Goal: Task Accomplishment & Management: Complete application form

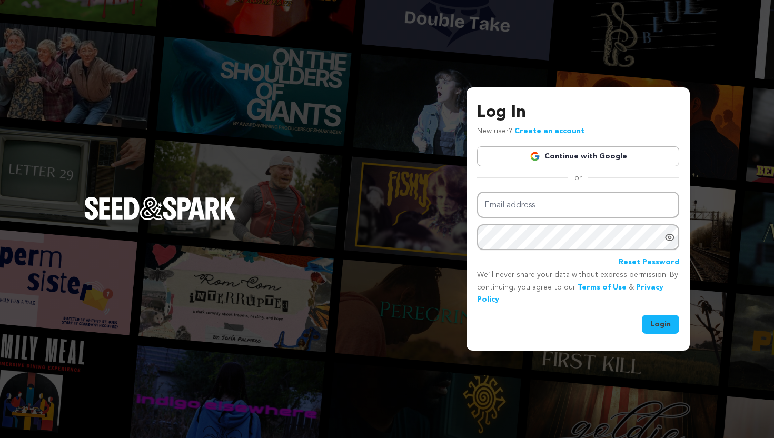
click at [576, 157] on link "Continue with Google" at bounding box center [578, 156] width 202 height 20
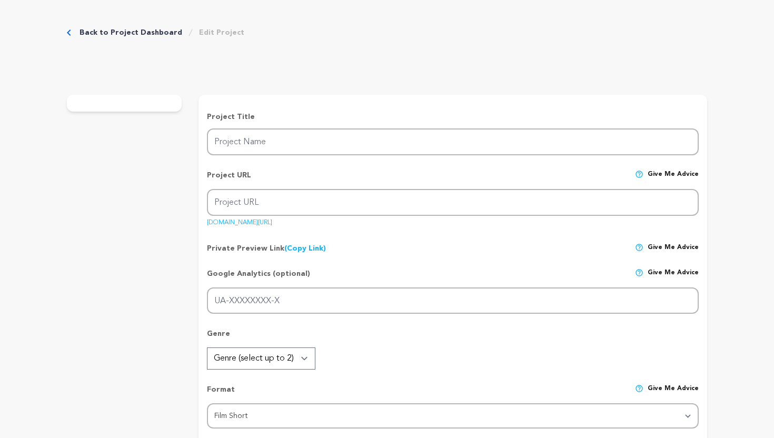
type input "Temptation"
type input "the-siren-1"
type input "Two paranormal investigators follow their dad's legacy of ghost hunting to batt…"
type textarea "Your efforts will make sure this film can take its best leap into the world of …"
type textarea "Film is our way of transpiring ideas and dreams no matter how silly or obscure …"
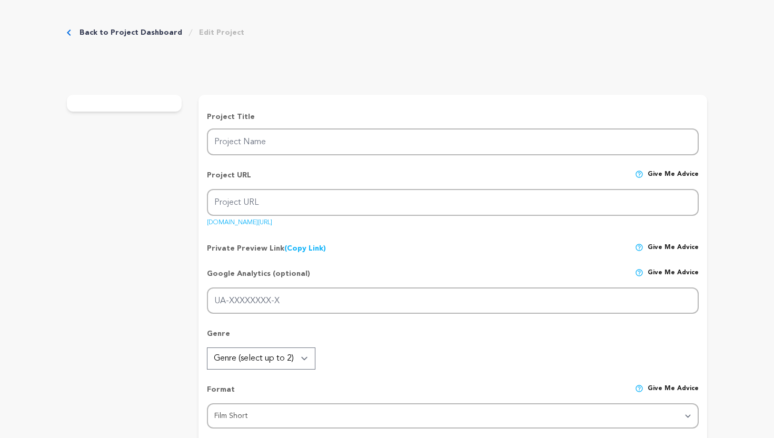
type textarea "The director has his own film production company called Little Alien Production…"
radio input "true"
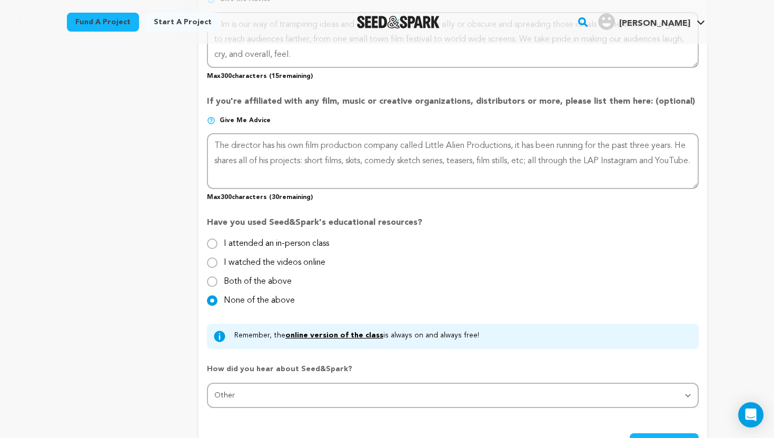
scroll to position [1030, 0]
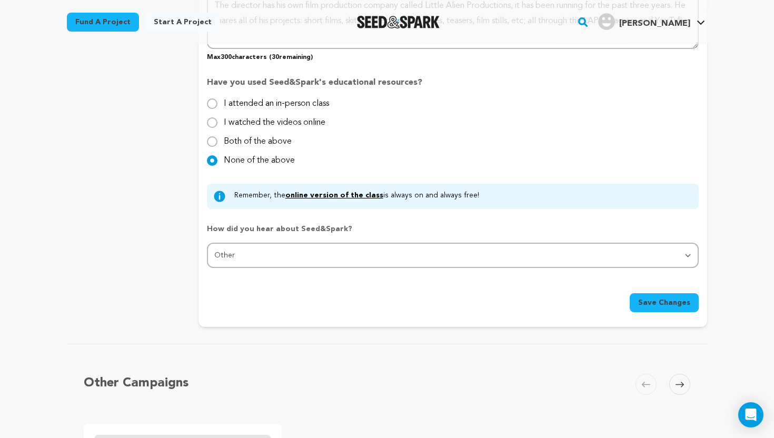
click at [669, 304] on span "Save Changes" at bounding box center [664, 302] width 52 height 11
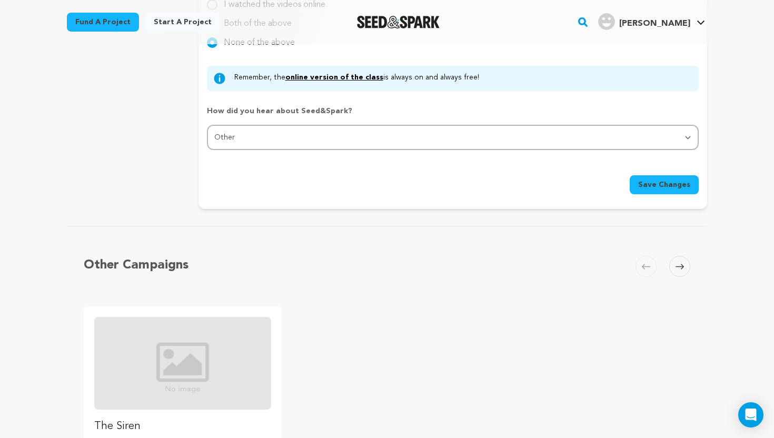
scroll to position [1118, 0]
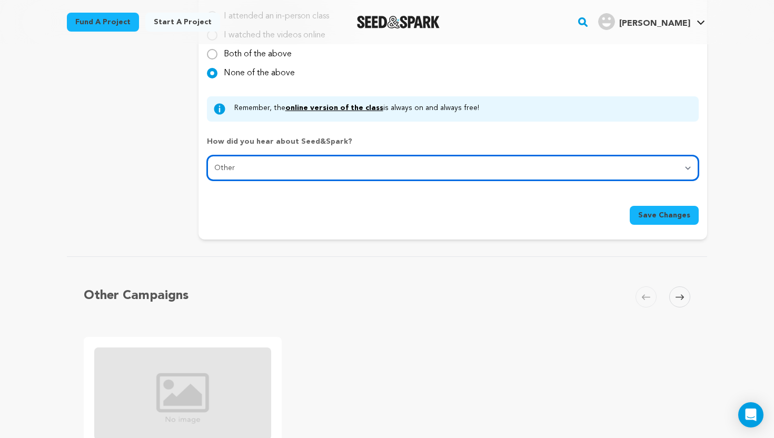
click at [263, 164] on select "Select... From a friend Social media Film festival or film organization Took an…" at bounding box center [453, 167] width 492 height 25
click at [207, 155] on select "Select... From a friend Social media Film festival or film organization Took an…" at bounding box center [453, 167] width 492 height 25
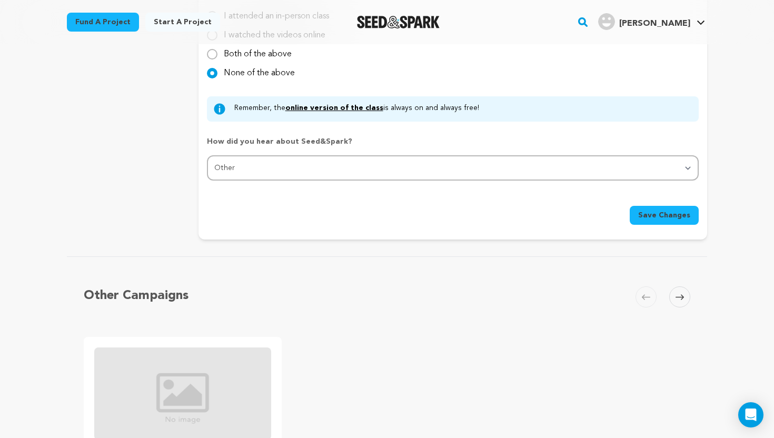
click at [658, 216] on span "Save Changes" at bounding box center [664, 215] width 52 height 11
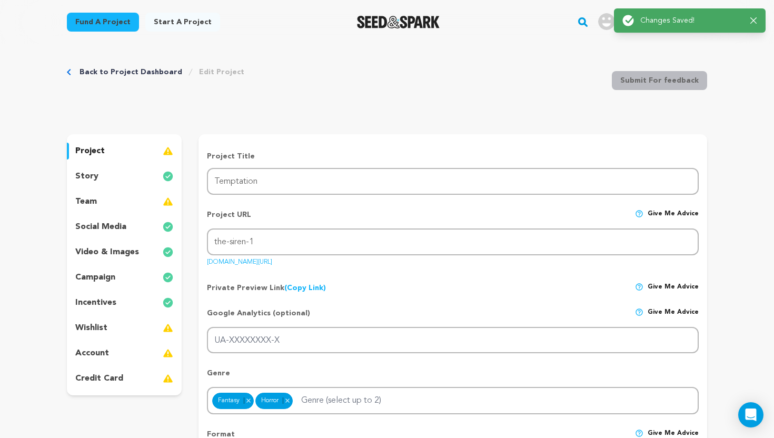
scroll to position [0, 0]
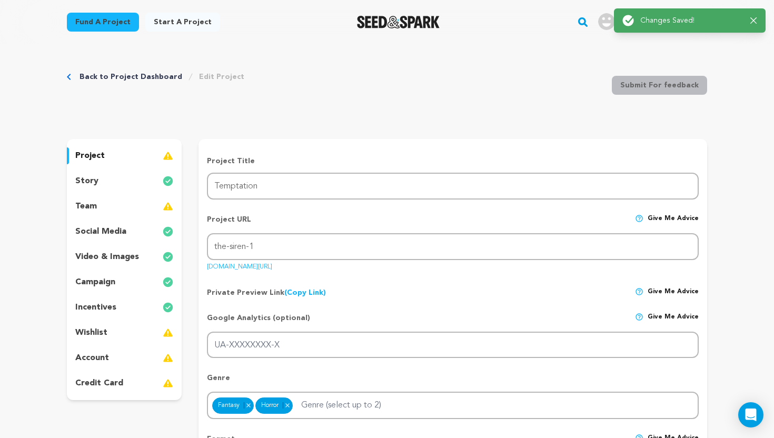
click at [162, 205] on div "team" at bounding box center [124, 206] width 115 height 17
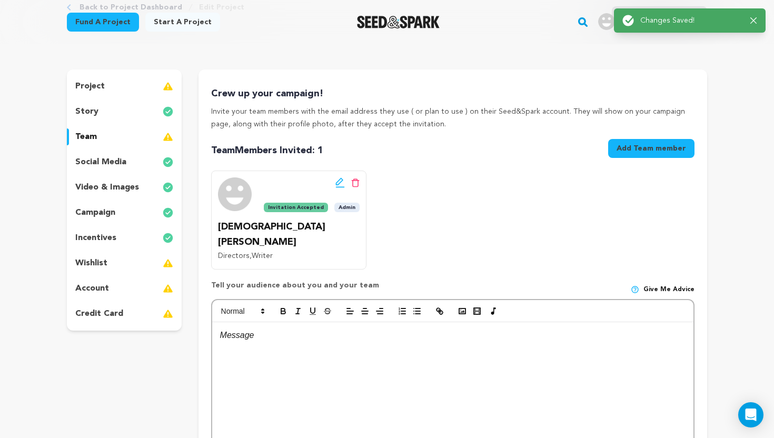
scroll to position [201, 0]
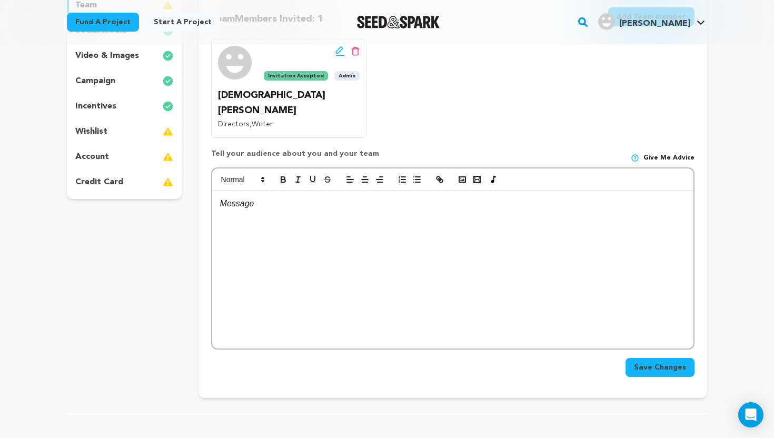
click at [254, 213] on div at bounding box center [452, 270] width 481 height 158
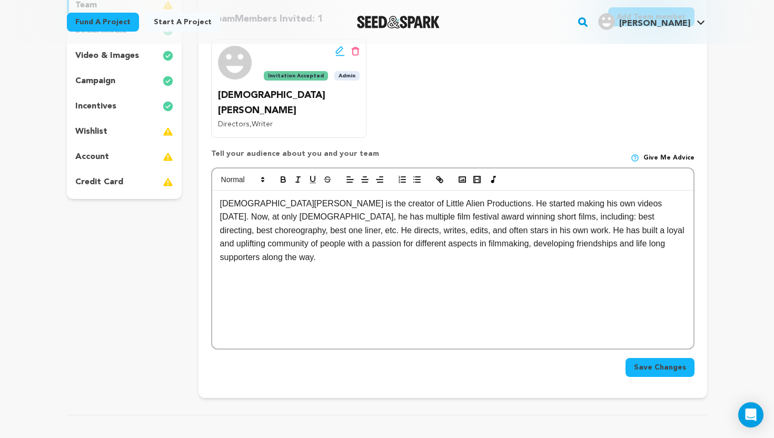
click at [662, 358] on button "Save Changes" at bounding box center [659, 367] width 69 height 19
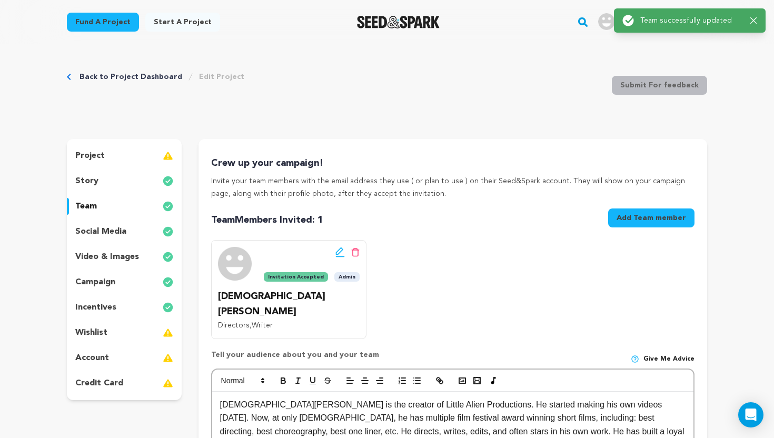
click at [628, 216] on button "Add Team member" at bounding box center [651, 217] width 86 height 19
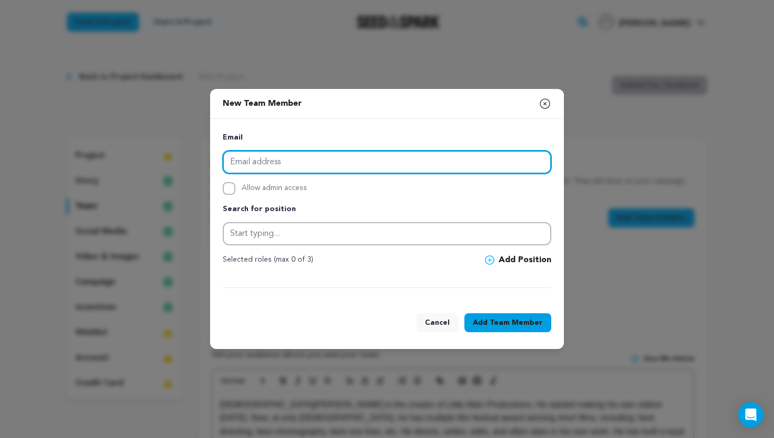
click at [375, 161] on input "email" at bounding box center [387, 162] width 329 height 23
type input "[EMAIL_ADDRESS][DOMAIN_NAME]"
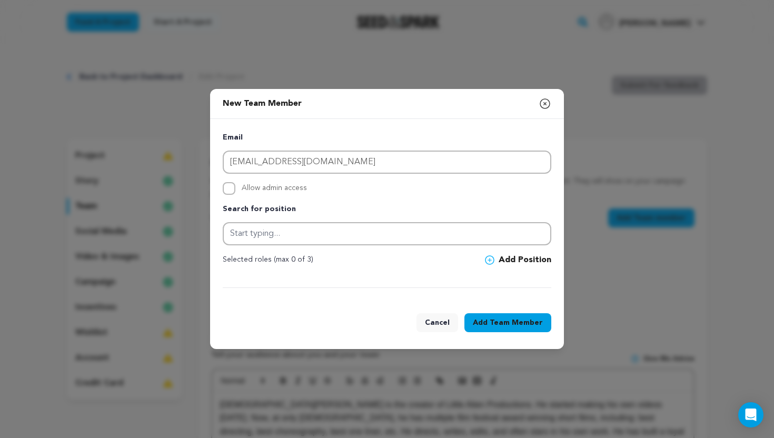
click at [294, 187] on span "Allow admin access" at bounding box center [274, 188] width 65 height 13
click at [235, 187] on input "Allow admin access" at bounding box center [229, 188] width 13 height 13
checkbox input "true"
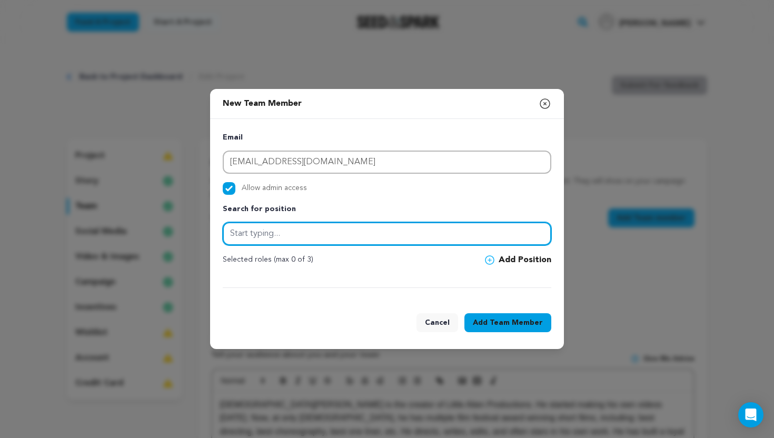
click at [282, 229] on input "text" at bounding box center [387, 233] width 329 height 23
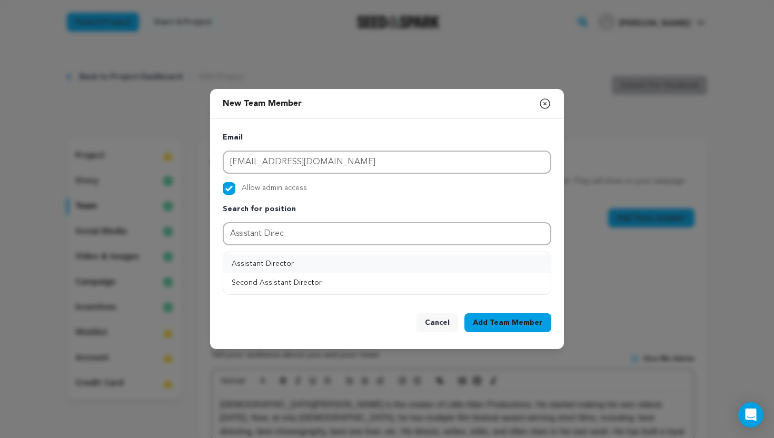
click at [329, 261] on button "Assistant Director" at bounding box center [386, 263] width 327 height 19
type input "Assistant Director"
click at [540, 327] on span "Team Member" at bounding box center [516, 322] width 53 height 11
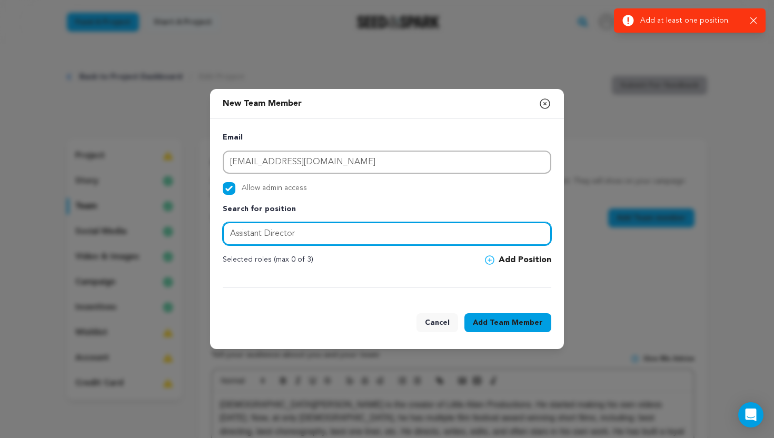
click at [399, 238] on input "Assistant Director" at bounding box center [387, 233] width 329 height 23
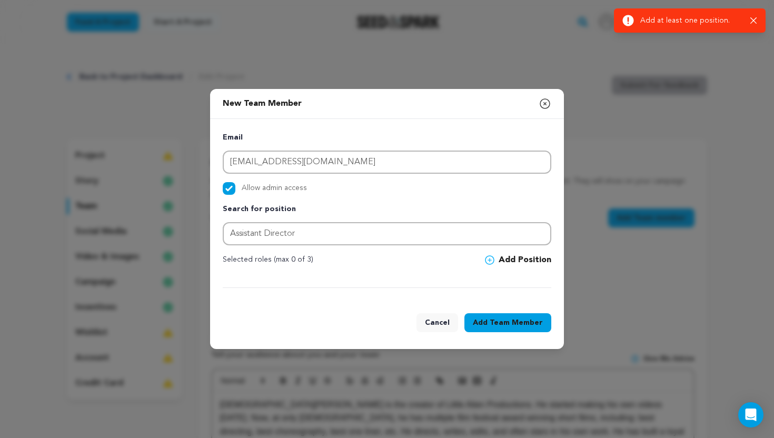
click at [489, 256] on icon at bounding box center [489, 259] width 9 height 9
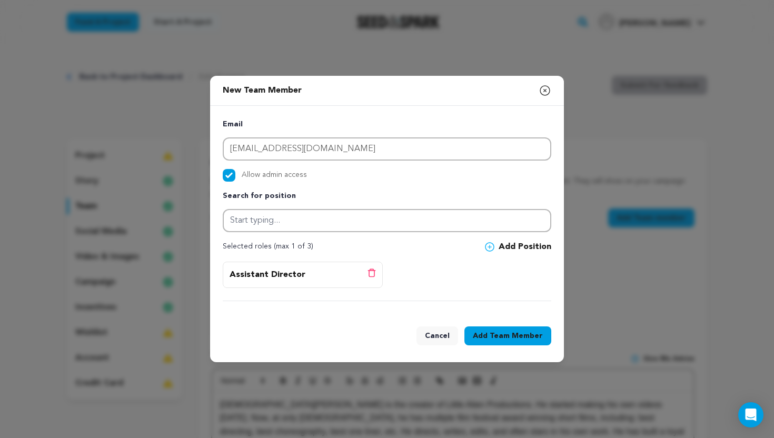
click at [519, 336] on span "Team Member" at bounding box center [516, 336] width 53 height 11
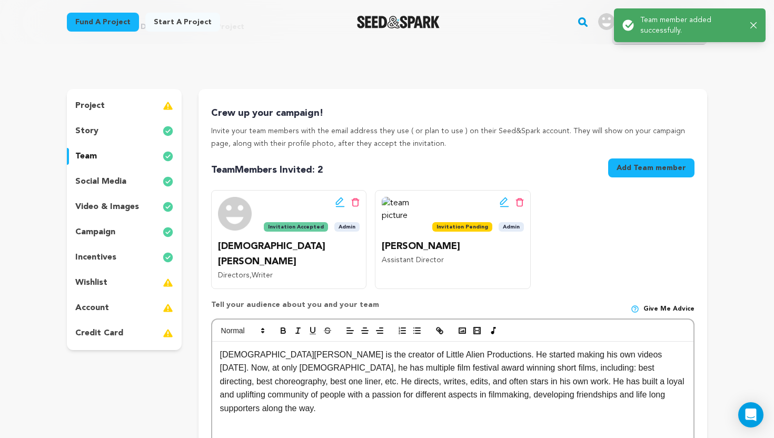
scroll to position [52, 0]
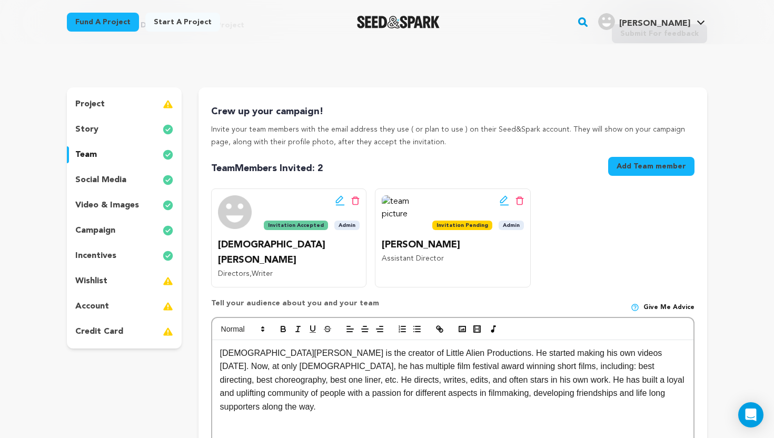
click at [503, 203] on icon at bounding box center [504, 200] width 9 height 11
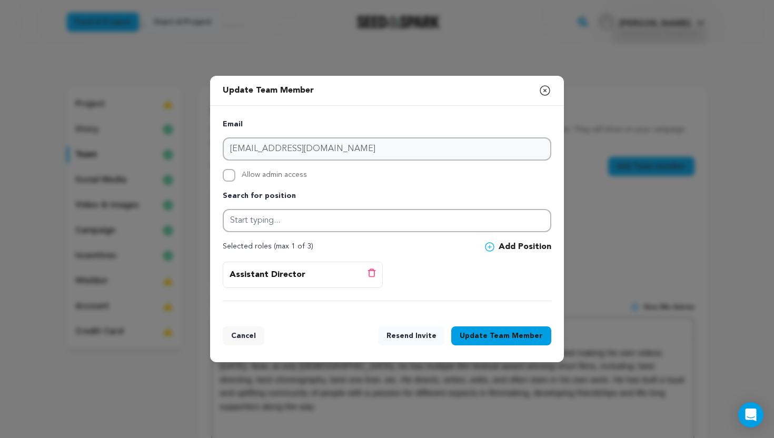
click at [505, 330] on button "Update Team Member" at bounding box center [501, 335] width 100 height 19
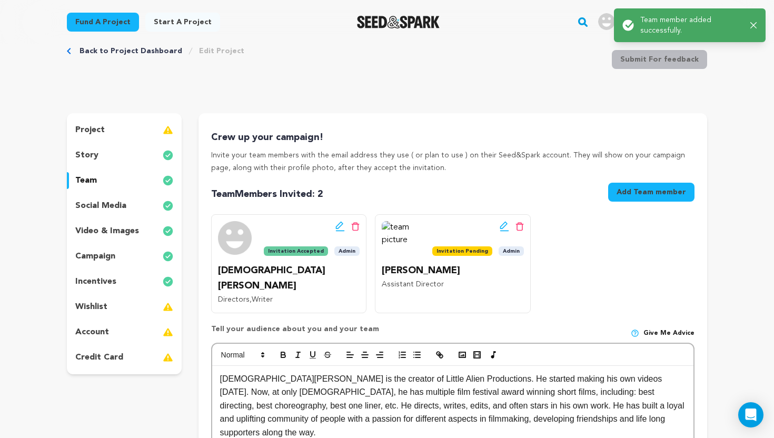
scroll to position [0, 0]
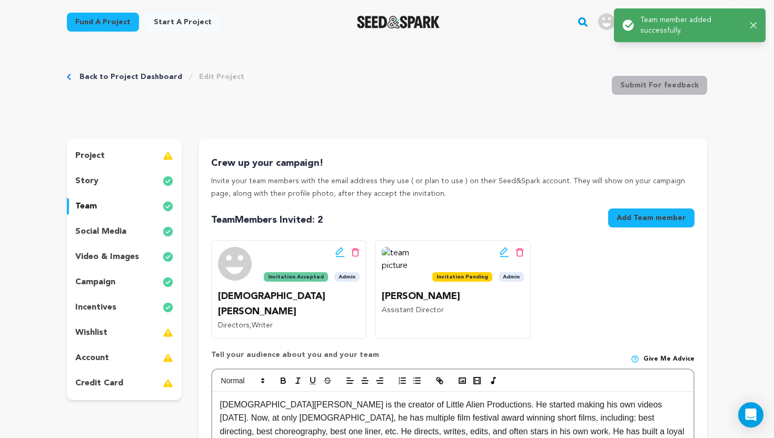
click at [750, 26] on icon "button" at bounding box center [753, 25] width 7 height 7
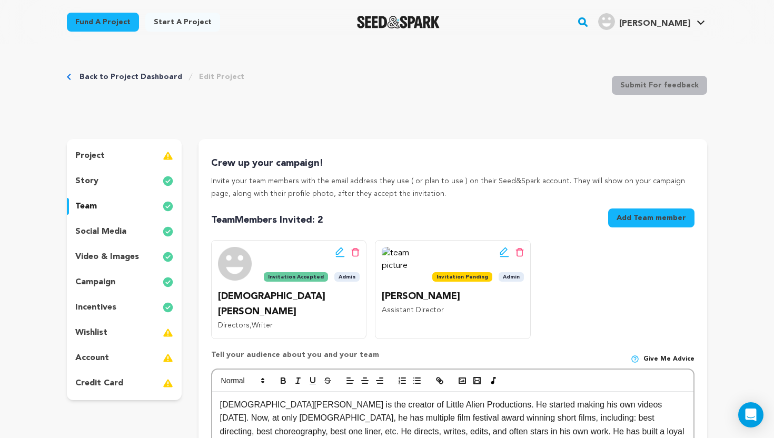
click at [502, 253] on icon at bounding box center [503, 250] width 7 height 7
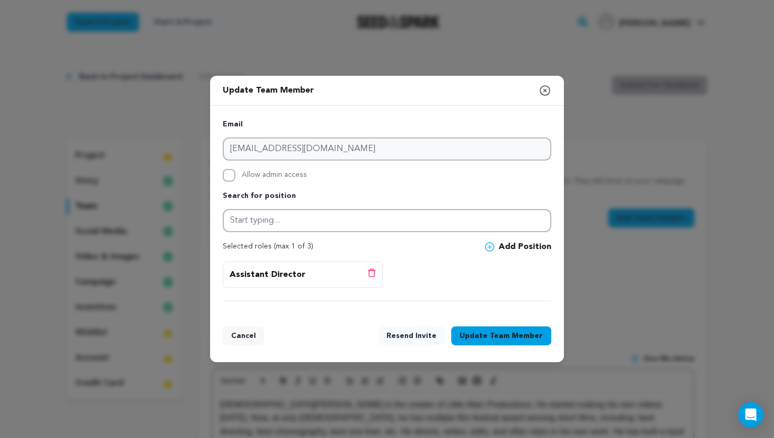
click at [547, 92] on icon "button" at bounding box center [545, 90] width 13 height 13
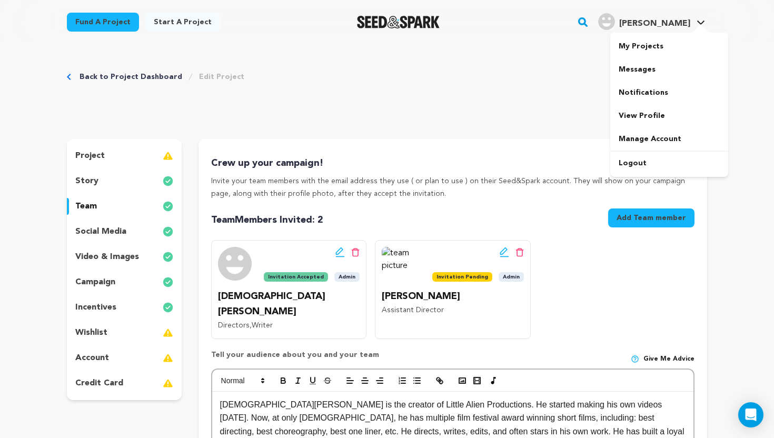
click at [691, 26] on div at bounding box center [700, 29] width 21 height 11
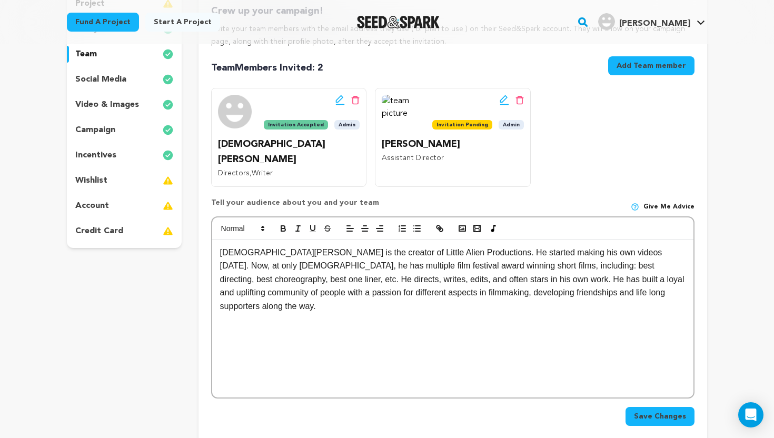
scroll to position [153, 0]
click at [682, 282] on p "[DEMOGRAPHIC_DATA][PERSON_NAME] is the creator of Little Alien Productions. He …" at bounding box center [452, 278] width 465 height 67
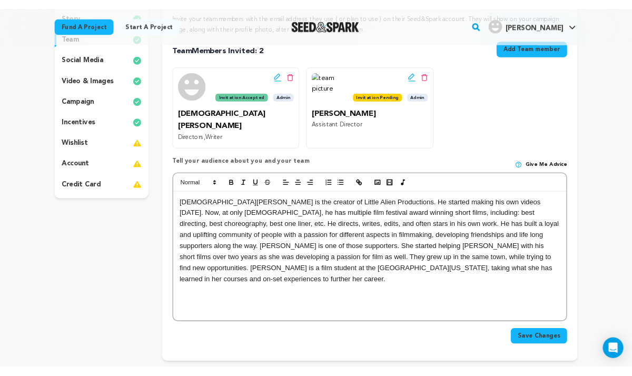
scroll to position [169, 0]
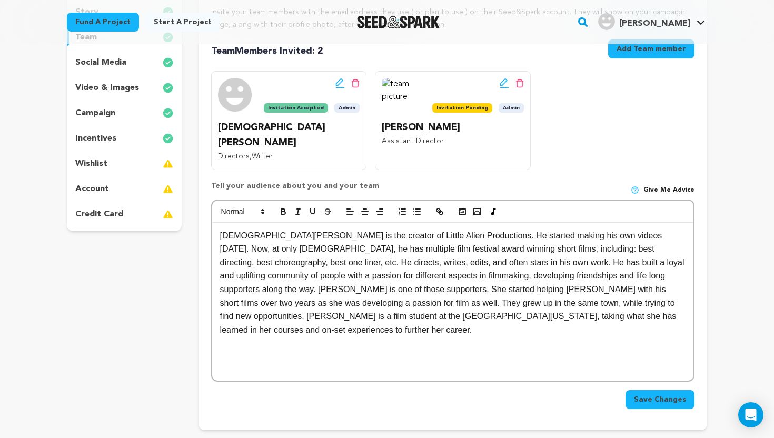
click at [632, 277] on p "[DEMOGRAPHIC_DATA][PERSON_NAME] is the creator of Little Alien Productions. He …" at bounding box center [452, 283] width 465 height 108
click at [635, 275] on p "[DEMOGRAPHIC_DATA][PERSON_NAME] is the creator of Little Alien Productions. He …" at bounding box center [452, 283] width 465 height 108
click at [362, 289] on p "[DEMOGRAPHIC_DATA][PERSON_NAME] is the creator of Little Alien Productions. He …" at bounding box center [452, 283] width 465 height 108
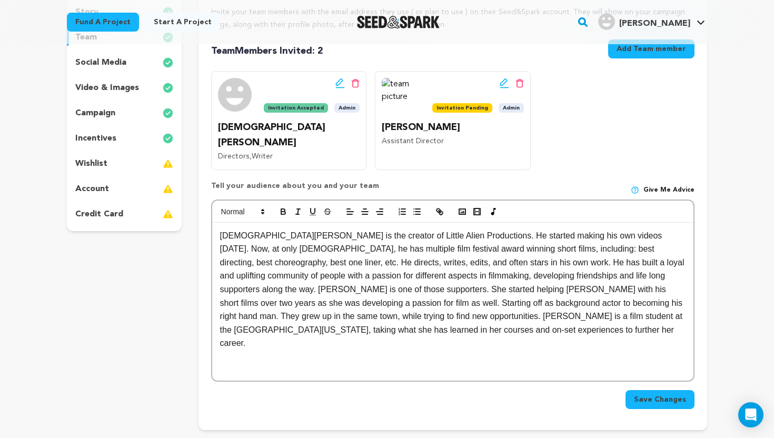
click at [422, 303] on p "[DEMOGRAPHIC_DATA][PERSON_NAME] is the creator of Little Alien Productions. He …" at bounding box center [452, 289] width 465 height 121
click at [647, 302] on p "[DEMOGRAPHIC_DATA][PERSON_NAME] is the creator of Little Alien Productions. He …" at bounding box center [452, 289] width 465 height 121
click at [649, 307] on p "[DEMOGRAPHIC_DATA][PERSON_NAME] is the creator of Little Alien Productions. He …" at bounding box center [452, 289] width 465 height 121
click at [533, 322] on p "[DEMOGRAPHIC_DATA][PERSON_NAME] is the creator of Little Alien Productions. He …" at bounding box center [452, 289] width 465 height 121
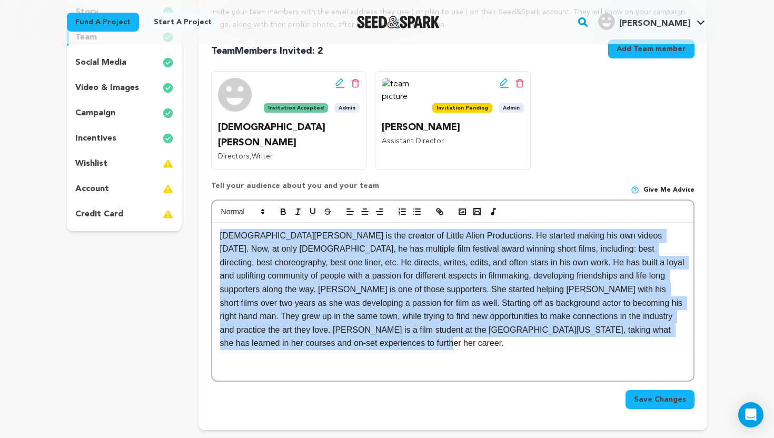
drag, startPoint x: 358, startPoint y: 329, endPoint x: 222, endPoint y: 217, distance: 176.6
click at [222, 229] on p "[DEMOGRAPHIC_DATA][PERSON_NAME] is the creator of Little Alien Productions. He …" at bounding box center [452, 289] width 465 height 121
copy p "[DEMOGRAPHIC_DATA][PERSON_NAME] is the creator of Little Alien Productions. He …"
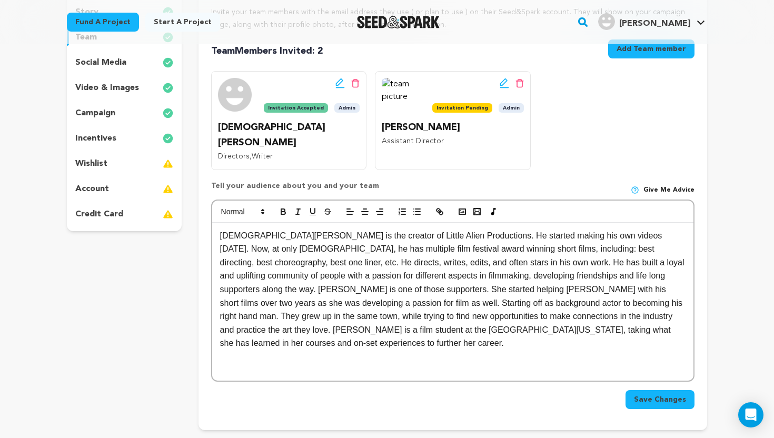
click at [532, 230] on p "[DEMOGRAPHIC_DATA][PERSON_NAME] is the creator of Little Alien Productions. He …" at bounding box center [452, 289] width 465 height 121
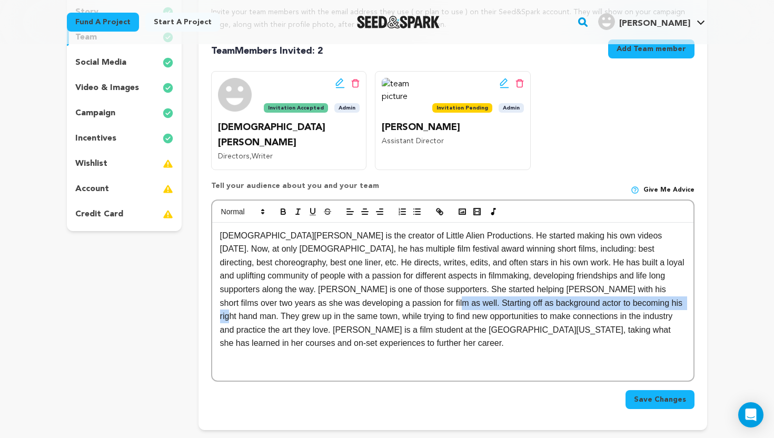
drag, startPoint x: 360, startPoint y: 291, endPoint x: 607, endPoint y: 288, distance: 247.0
click at [608, 288] on p "[DEMOGRAPHIC_DATA][PERSON_NAME] is the creator of Little Alien Productions. He …" at bounding box center [452, 289] width 465 height 121
copy p "Starting off as background actor to becoming his right hand man"
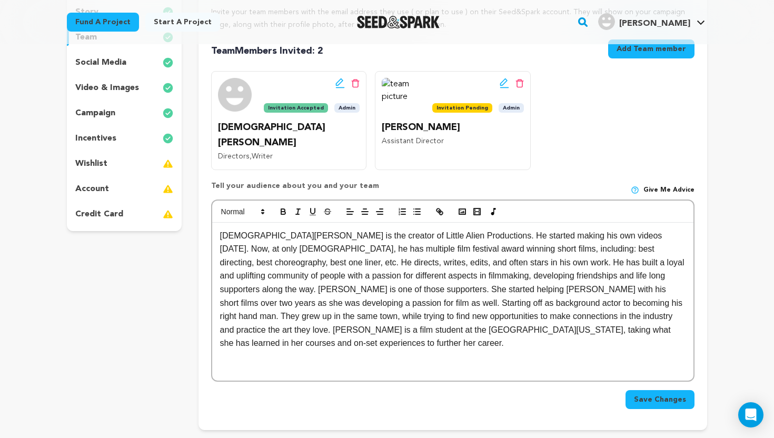
click at [453, 281] on p "[DEMOGRAPHIC_DATA][PERSON_NAME] is the creator of Little Alien Productions. He …" at bounding box center [452, 289] width 465 height 121
click at [419, 291] on p "[DEMOGRAPHIC_DATA][PERSON_NAME] is the creator of Little Alien Productions. He …" at bounding box center [452, 289] width 465 height 121
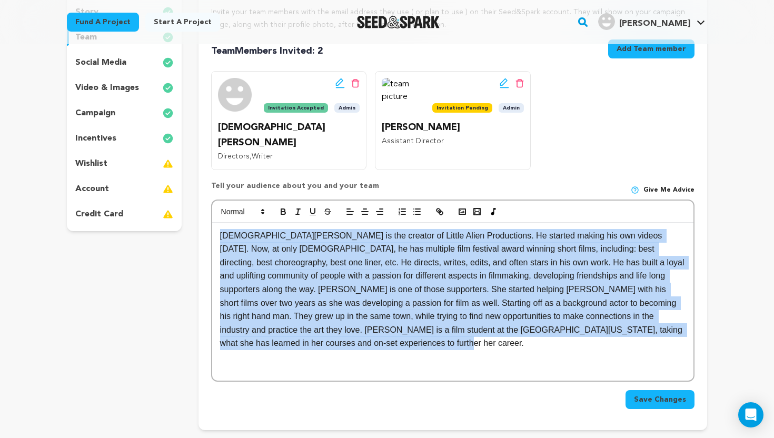
drag, startPoint x: 350, startPoint y: 334, endPoint x: 221, endPoint y: 216, distance: 175.2
click at [221, 229] on p "[DEMOGRAPHIC_DATA][PERSON_NAME] is the creator of Little Alien Productions. He …" at bounding box center [452, 289] width 465 height 121
copy p "[DEMOGRAPHIC_DATA][PERSON_NAME] is the creator of Little Alien Productions. He …"
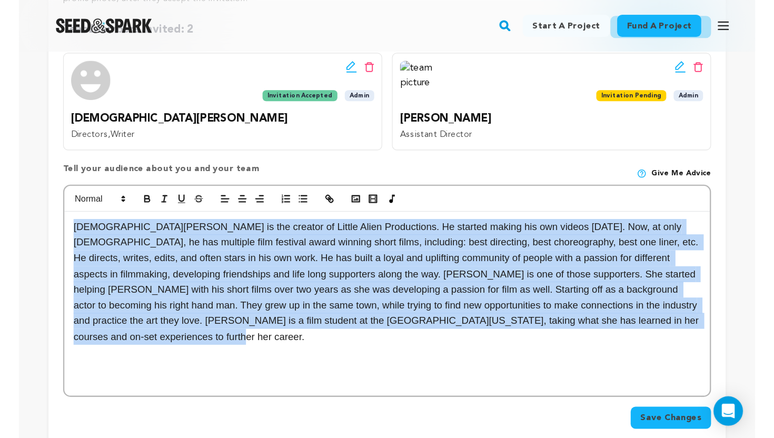
scroll to position [248, 0]
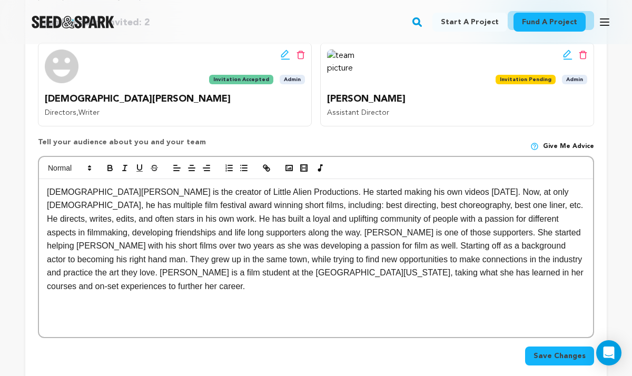
click at [266, 222] on p "[DEMOGRAPHIC_DATA][PERSON_NAME] is the creator of Little Alien Productions. He …" at bounding box center [316, 239] width 538 height 108
click at [102, 208] on p "[DEMOGRAPHIC_DATA][PERSON_NAME] is the creator of Little Alien Productions. He …" at bounding box center [316, 239] width 538 height 108
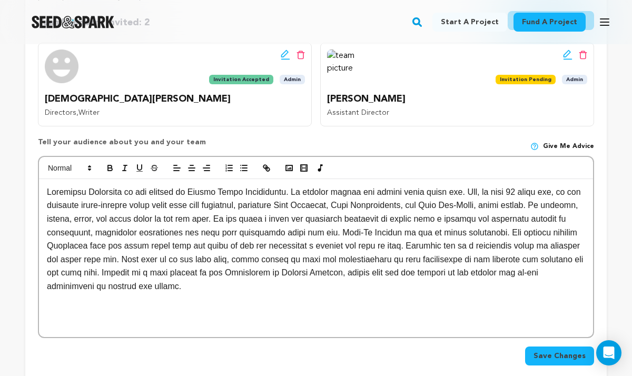
click at [220, 221] on p at bounding box center [316, 239] width 538 height 108
click at [221, 220] on p at bounding box center [316, 239] width 538 height 108
click at [227, 223] on p at bounding box center [316, 239] width 538 height 108
click at [220, 223] on p at bounding box center [316, 239] width 538 height 108
click at [222, 223] on p at bounding box center [316, 239] width 538 height 108
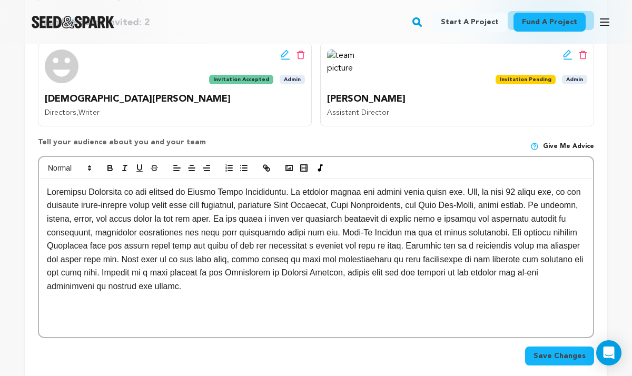
click at [224, 223] on p at bounding box center [316, 239] width 538 height 108
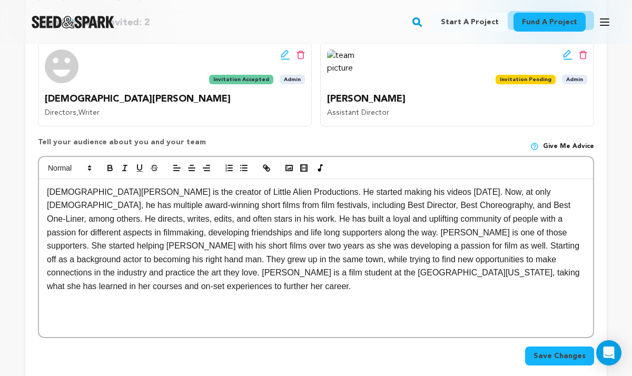
click at [524, 223] on p "[DEMOGRAPHIC_DATA][PERSON_NAME] is the creator of Little Alien Productions. He …" at bounding box center [316, 239] width 538 height 108
click at [191, 247] on p "[DEMOGRAPHIC_DATA][PERSON_NAME] is the creator of Little Alien Productions. He …" at bounding box center [316, 239] width 538 height 108
click at [416, 252] on p "[DEMOGRAPHIC_DATA][PERSON_NAME] is the creator of Little Alien Productions. He …" at bounding box center [316, 239] width 538 height 108
click at [293, 265] on p "[DEMOGRAPHIC_DATA][PERSON_NAME] is the creator of Little Alien Productions. He …" at bounding box center [316, 239] width 538 height 108
click at [306, 244] on p "[DEMOGRAPHIC_DATA][PERSON_NAME] is the creator of Little Alien Productions. He …" at bounding box center [316, 239] width 538 height 108
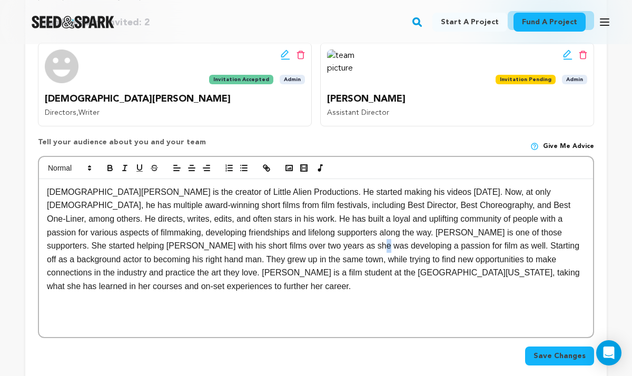
click at [285, 241] on p "[DEMOGRAPHIC_DATA][PERSON_NAME] is the creator of Little Alien Productions. He …" at bounding box center [316, 239] width 538 height 108
click at [66, 261] on p "[DEMOGRAPHIC_DATA][PERSON_NAME] is the creator of Little Alien Productions. He …" at bounding box center [316, 239] width 538 height 108
click at [176, 263] on p "[DEMOGRAPHIC_DATA][PERSON_NAME] is the creator of Little Alien Productions. He …" at bounding box center [316, 239] width 538 height 108
click at [196, 291] on p "[DEMOGRAPHIC_DATA][PERSON_NAME] is the creator of Little Alien Productions. He …" at bounding box center [316, 239] width 538 height 108
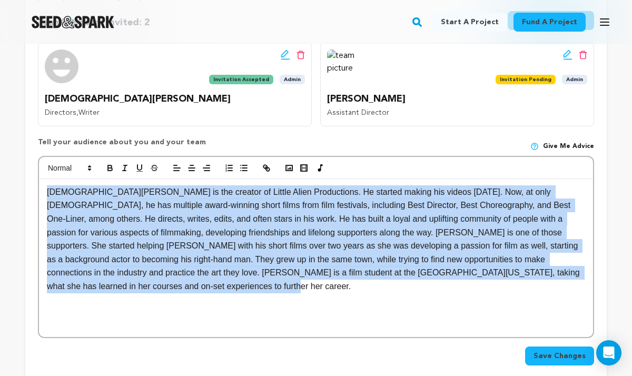
drag, startPoint x: 187, startPoint y: 292, endPoint x: 47, endPoint y: 192, distance: 172.1
click at [47, 192] on p "[DEMOGRAPHIC_DATA][PERSON_NAME] is the creator of Little Alien Productions. He …" at bounding box center [316, 239] width 538 height 108
copy p "[DEMOGRAPHIC_DATA][PERSON_NAME] is the creator of Little Alien Productions. He …"
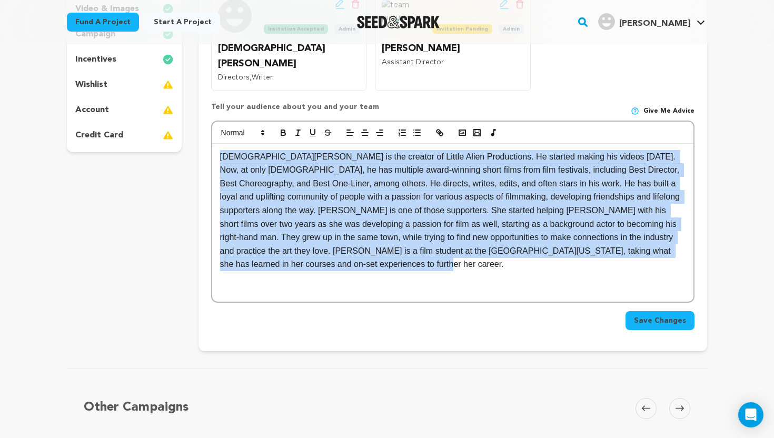
click at [659, 315] on span "Save Changes" at bounding box center [660, 320] width 52 height 11
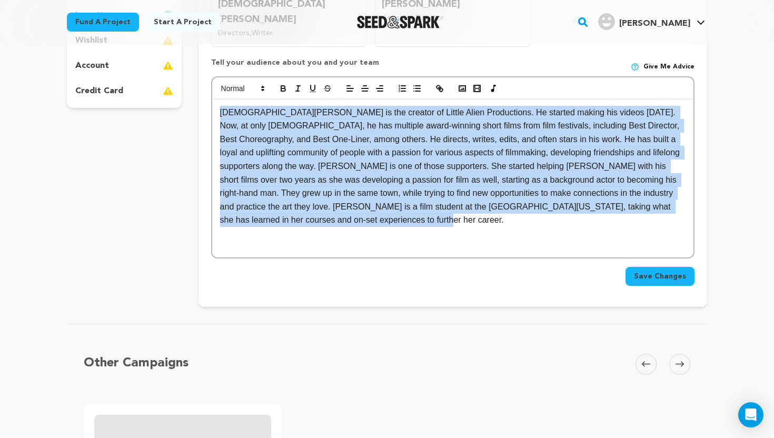
scroll to position [335, 0]
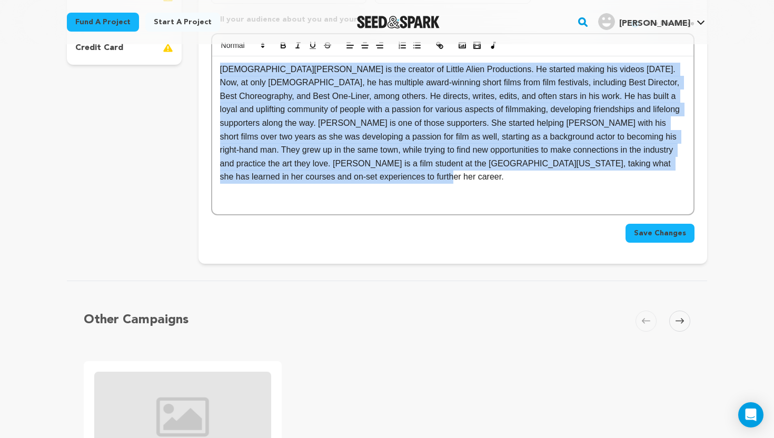
click at [668, 228] on span "Save Changes" at bounding box center [660, 233] width 52 height 11
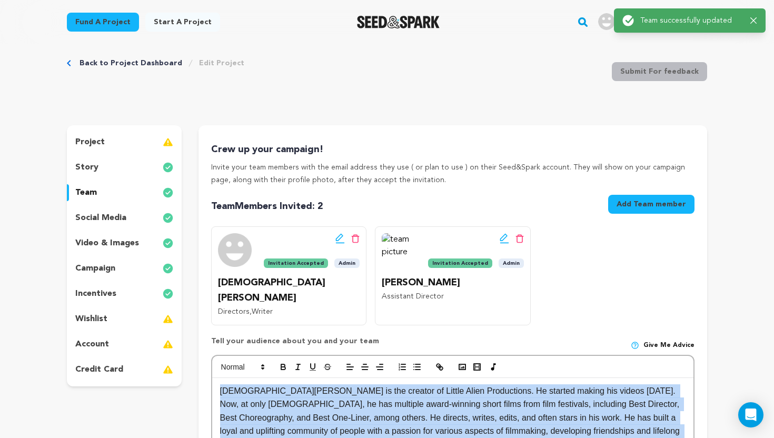
scroll to position [0, 0]
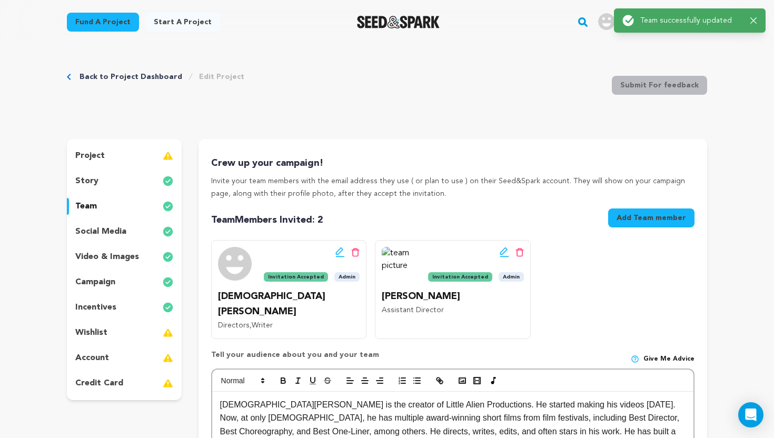
click at [141, 156] on div "project" at bounding box center [124, 155] width 115 height 17
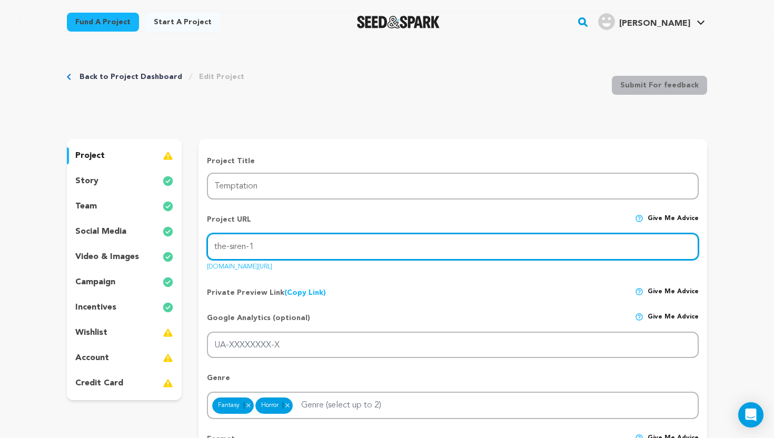
click at [264, 240] on input "the-siren-1" at bounding box center [453, 246] width 492 height 27
type input "t"
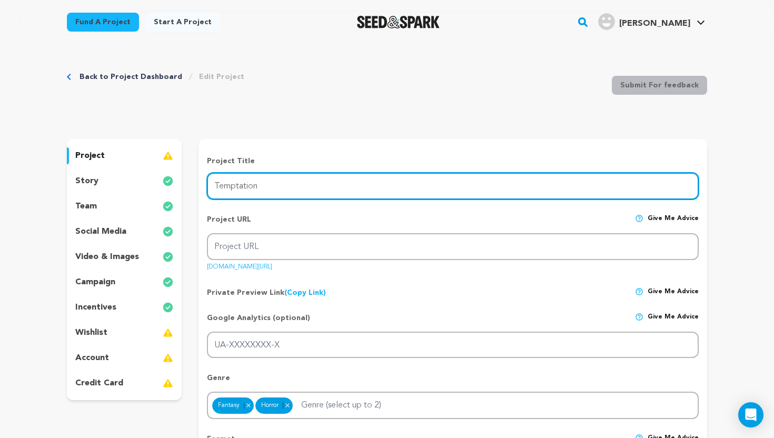
click at [267, 186] on input "Temptation" at bounding box center [453, 186] width 492 height 27
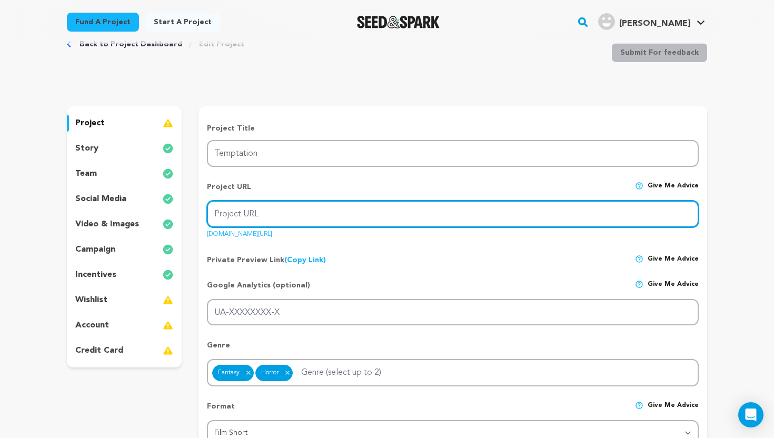
scroll to position [34, 0]
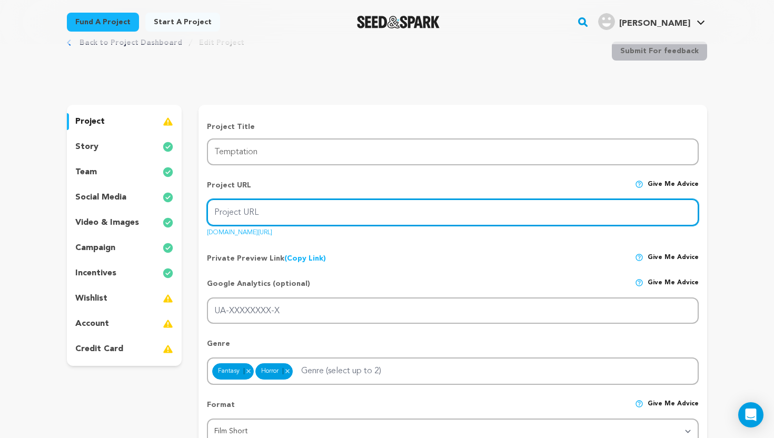
click at [241, 212] on input "Project URL" at bounding box center [453, 212] width 492 height 27
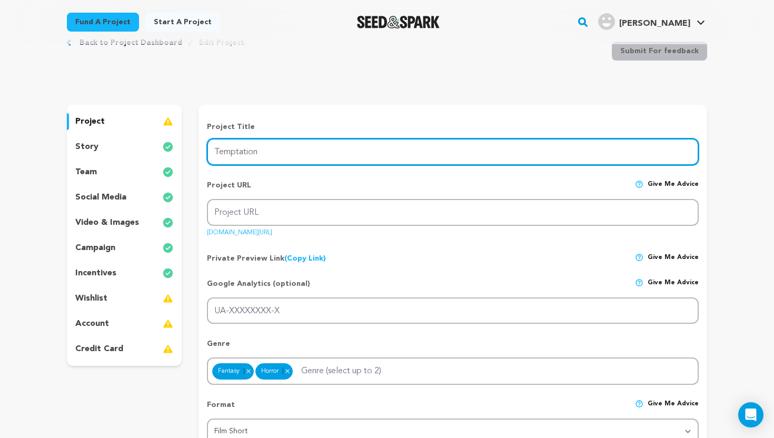
click at [270, 146] on input "Temptation" at bounding box center [453, 151] width 492 height 27
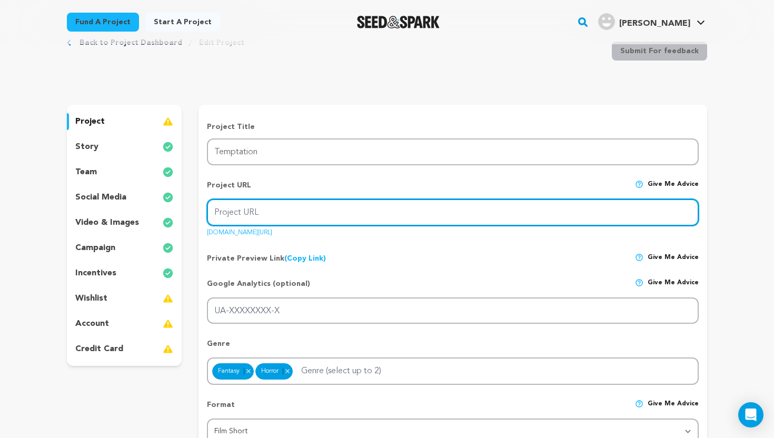
click at [269, 208] on input "Project URL" at bounding box center [453, 212] width 492 height 27
type input "[URL][DOMAIN_NAME]"
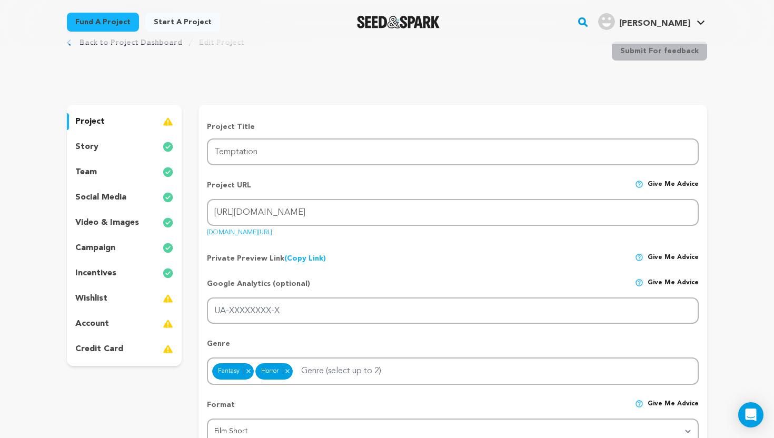
click at [365, 186] on div "Project URL Give me advice" at bounding box center [453, 189] width 492 height 19
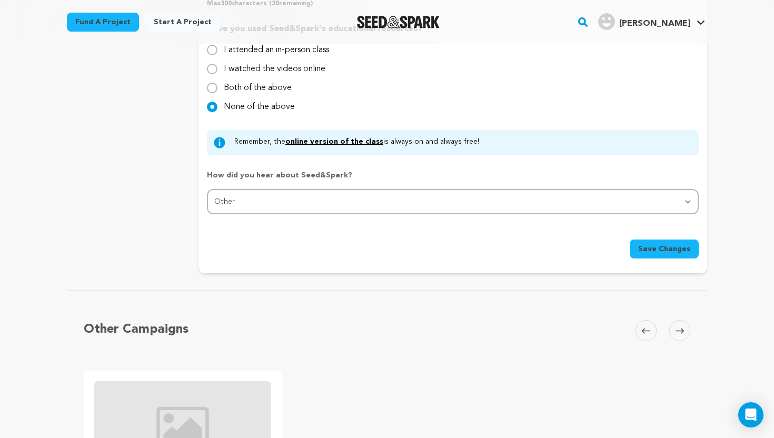
scroll to position [1173, 0]
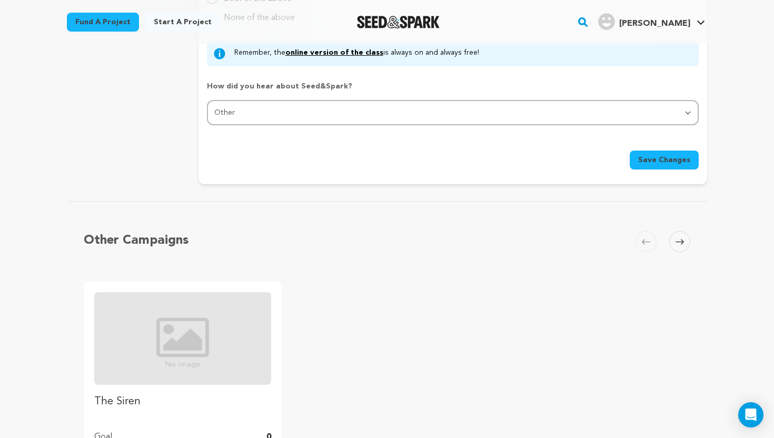
click at [679, 159] on span "Save Changes" at bounding box center [664, 160] width 52 height 11
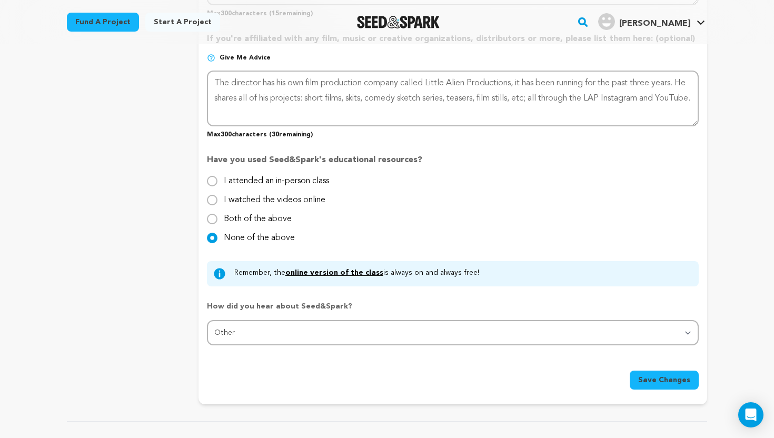
scroll to position [1215, 0]
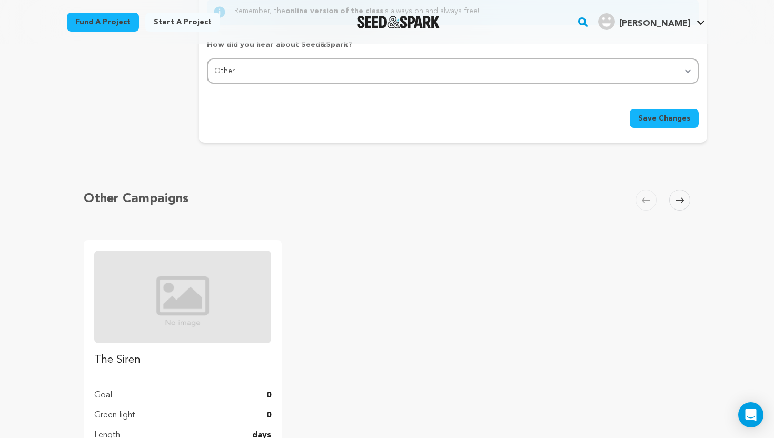
click at [661, 116] on span "Save Changes" at bounding box center [664, 118] width 52 height 11
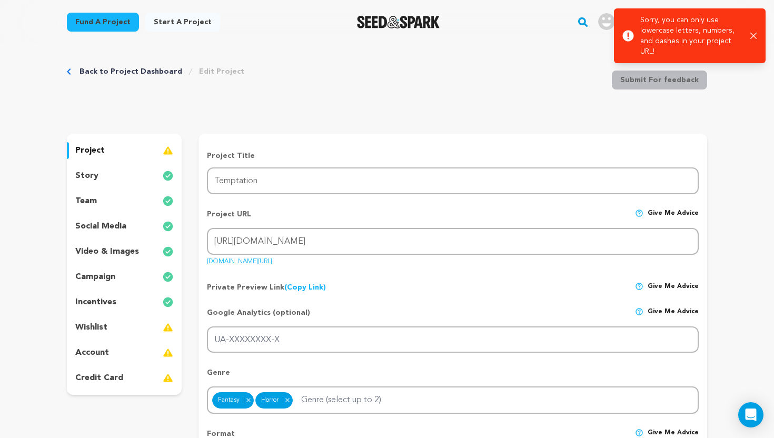
scroll to position [0, 0]
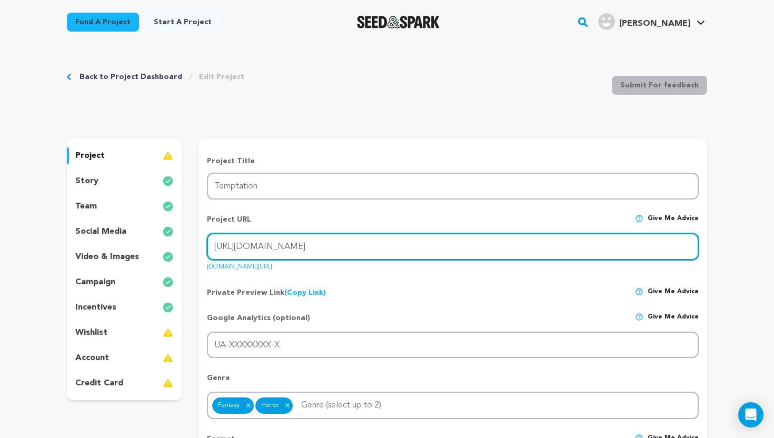
drag, startPoint x: 383, startPoint y: 246, endPoint x: 193, endPoint y: 250, distance: 190.6
click at [410, 247] on input "[URL][DOMAIN_NAME]" at bounding box center [453, 246] width 492 height 27
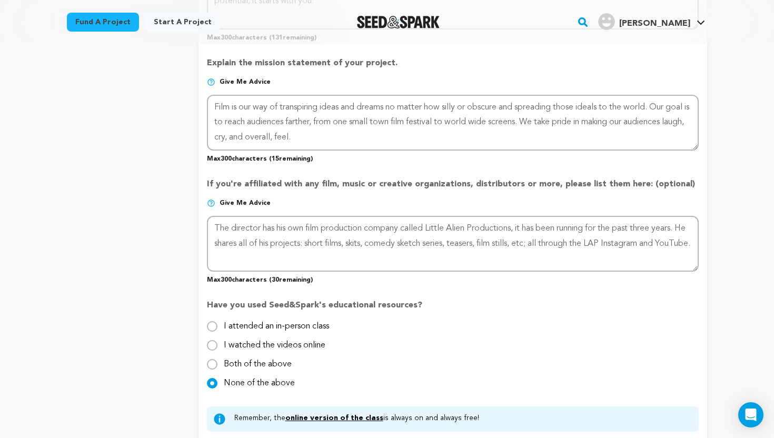
scroll to position [1266, 0]
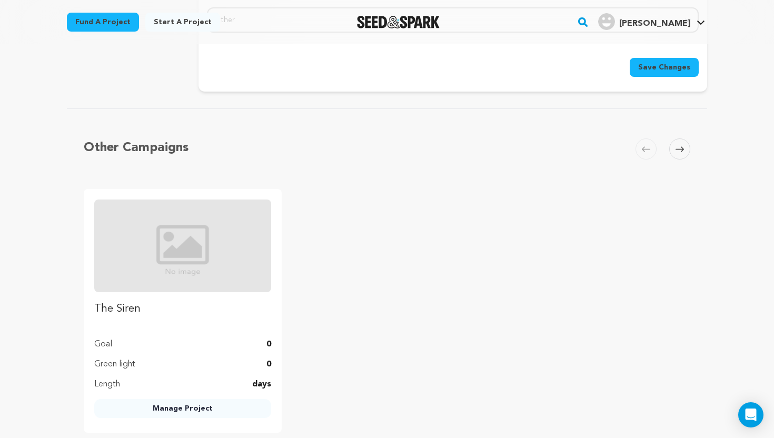
click at [659, 72] on span "Save Changes" at bounding box center [664, 67] width 52 height 11
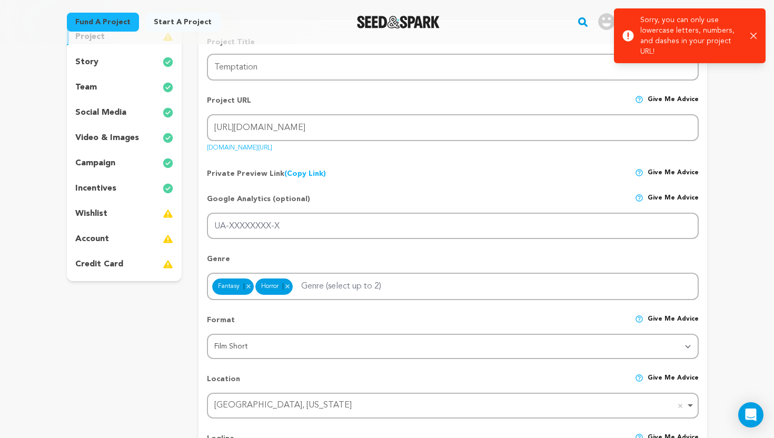
scroll to position [0, 0]
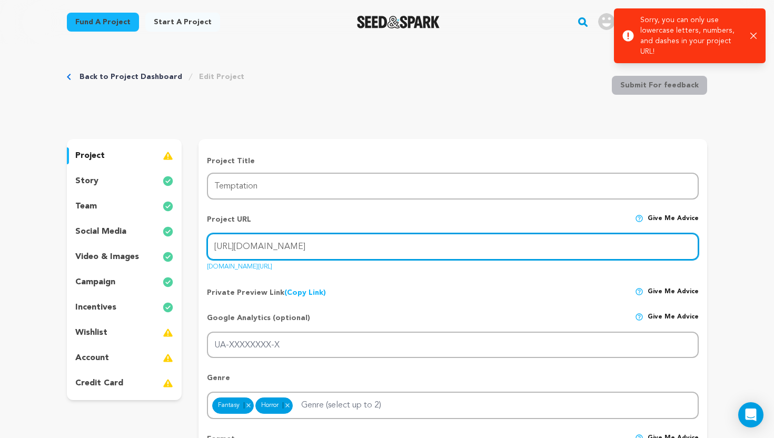
click at [372, 248] on input "[URL][DOMAIN_NAME]" at bounding box center [453, 246] width 492 height 27
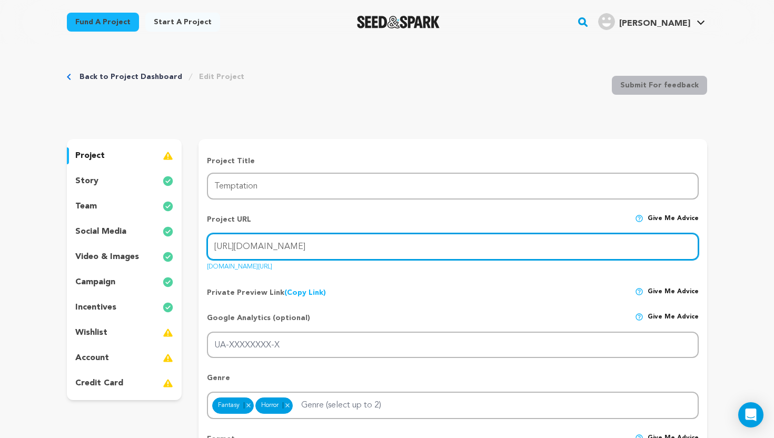
drag, startPoint x: 380, startPoint y: 246, endPoint x: 345, endPoint y: 245, distance: 35.3
click at [345, 245] on input "[URL][DOMAIN_NAME]" at bounding box center [453, 246] width 492 height 27
click at [371, 245] on input "[URL][DOMAIN_NAME]" at bounding box center [453, 246] width 492 height 27
click at [369, 245] on input "[URL][DOMAIN_NAME]" at bounding box center [453, 246] width 492 height 27
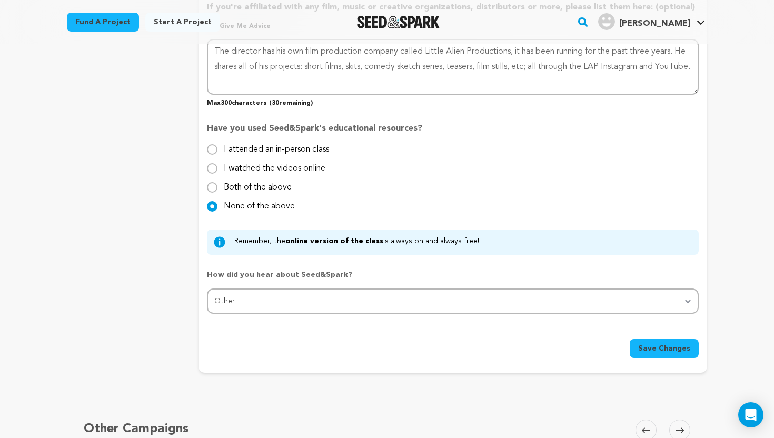
click at [668, 354] on button "Save Changes" at bounding box center [664, 348] width 69 height 19
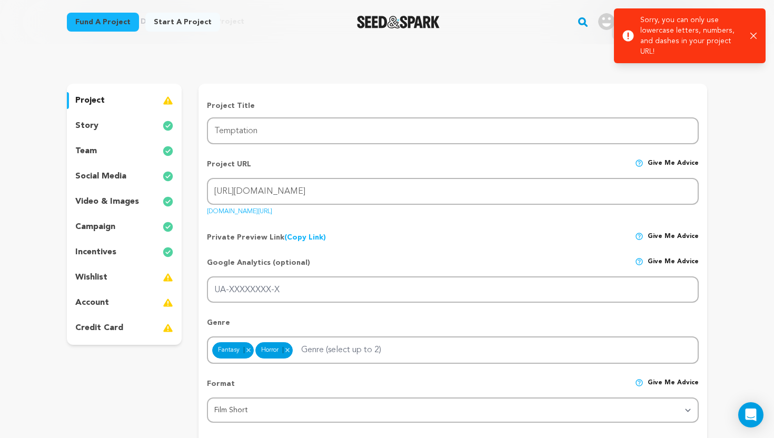
scroll to position [0, 0]
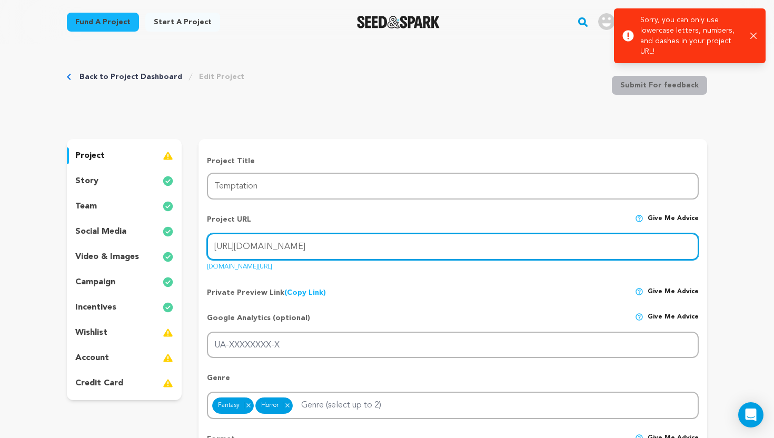
click at [402, 239] on input "[URL][DOMAIN_NAME]" at bounding box center [453, 246] width 492 height 27
click at [394, 244] on input "[URL][DOMAIN_NAME]" at bounding box center [453, 246] width 492 height 27
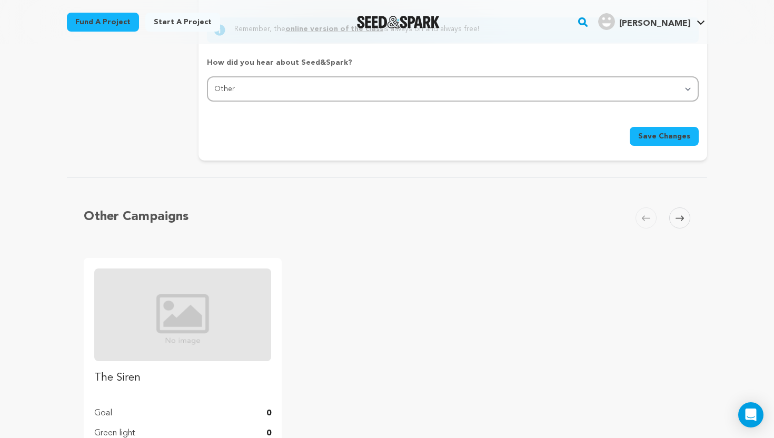
scroll to position [1102, 0]
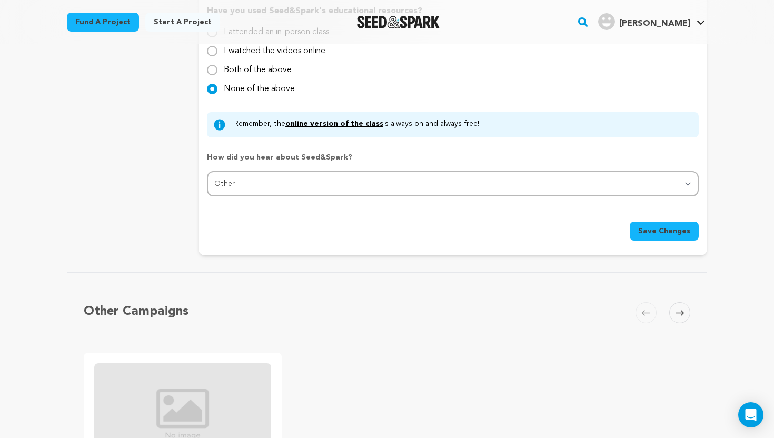
type input "[URL][DOMAIN_NAME]"
click at [663, 231] on span "Save Changes" at bounding box center [664, 231] width 52 height 11
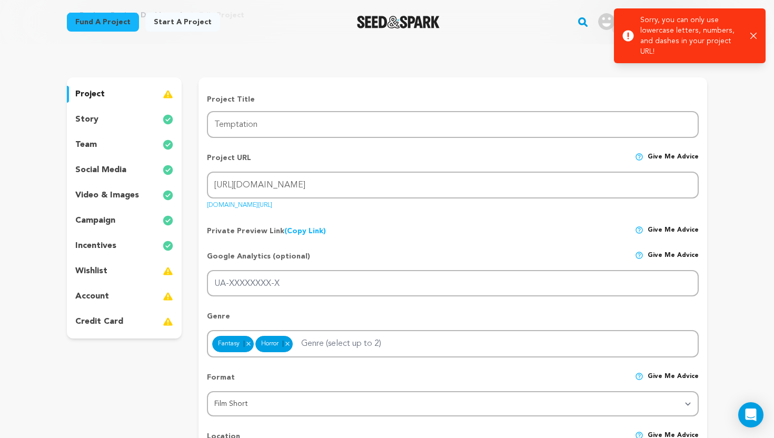
scroll to position [0, 0]
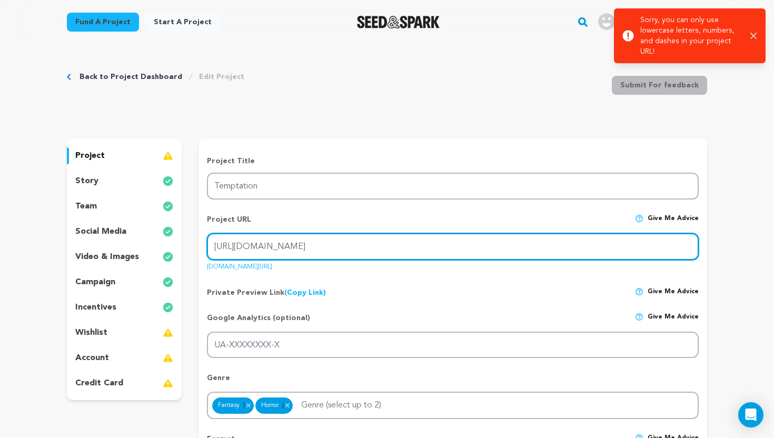
drag, startPoint x: 410, startPoint y: 246, endPoint x: 171, endPoint y: 245, distance: 238.5
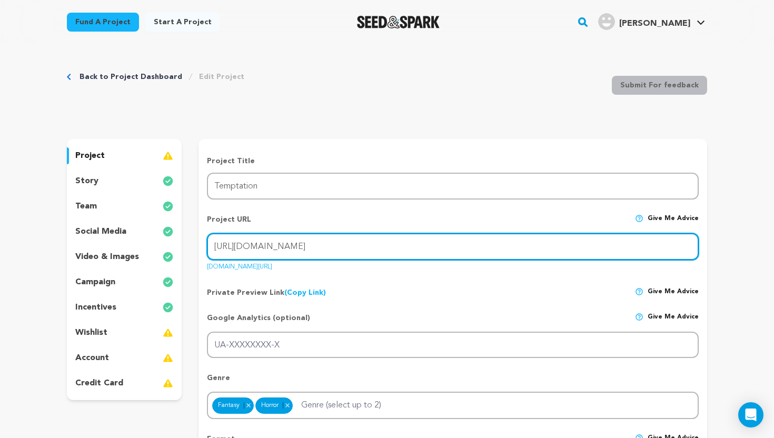
click at [382, 247] on input "[URL][DOMAIN_NAME]" at bounding box center [453, 246] width 492 height 27
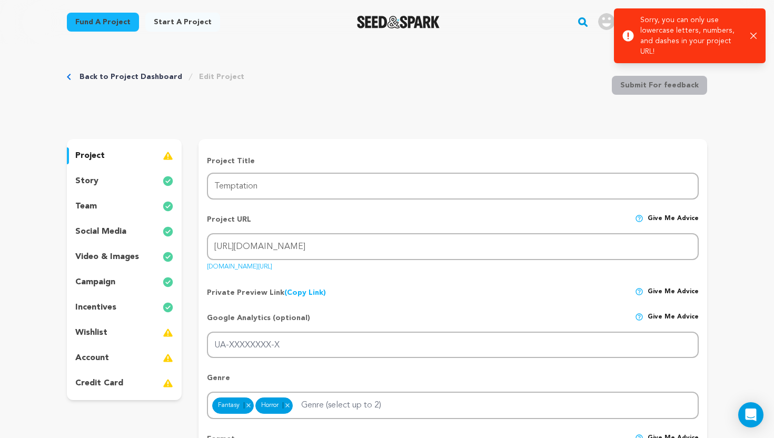
click at [629, 37] on icon at bounding box center [628, 36] width 11 height 11
click at [754, 38] on icon "button" at bounding box center [753, 36] width 7 height 7
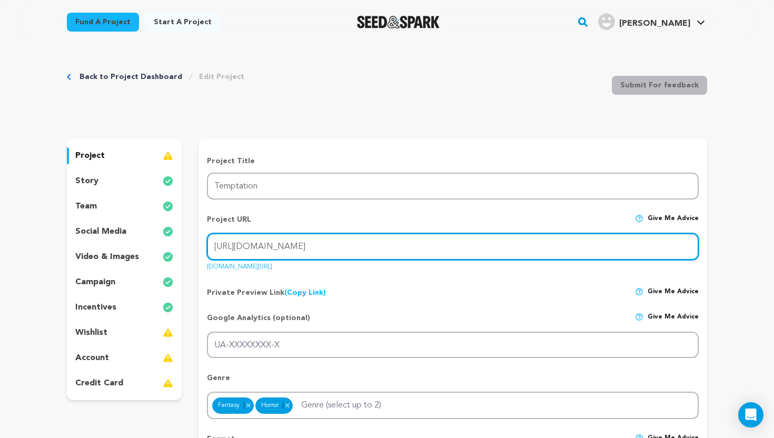
click at [375, 249] on input "[URL][DOMAIN_NAME]" at bounding box center [453, 246] width 492 height 27
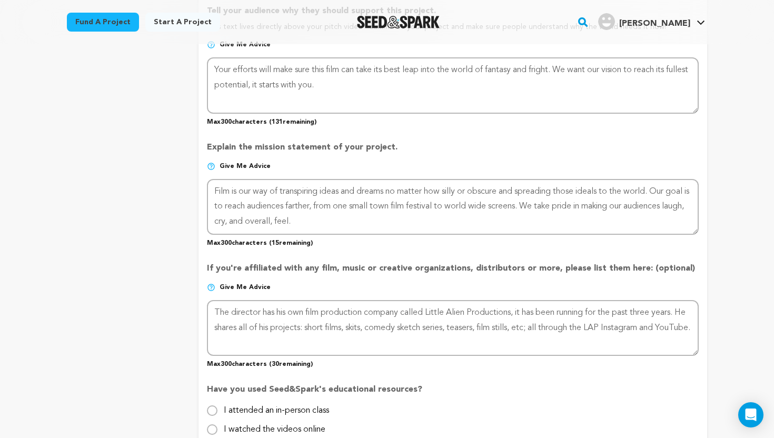
scroll to position [1012, 0]
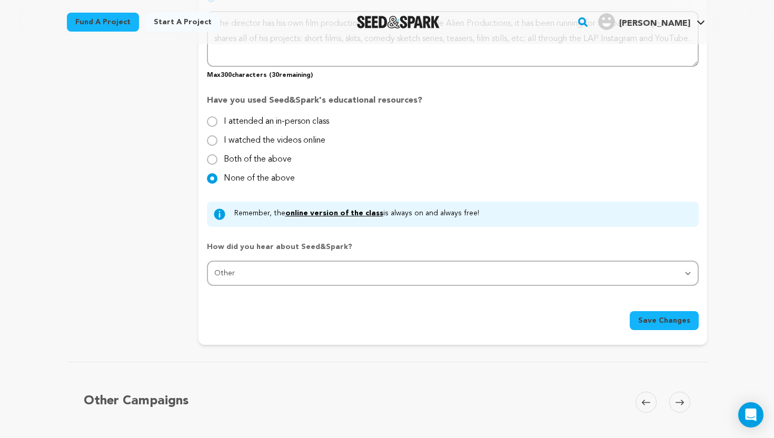
type input "[URL][DOMAIN_NAME]"
click at [660, 315] on span "Save Changes" at bounding box center [664, 320] width 52 height 11
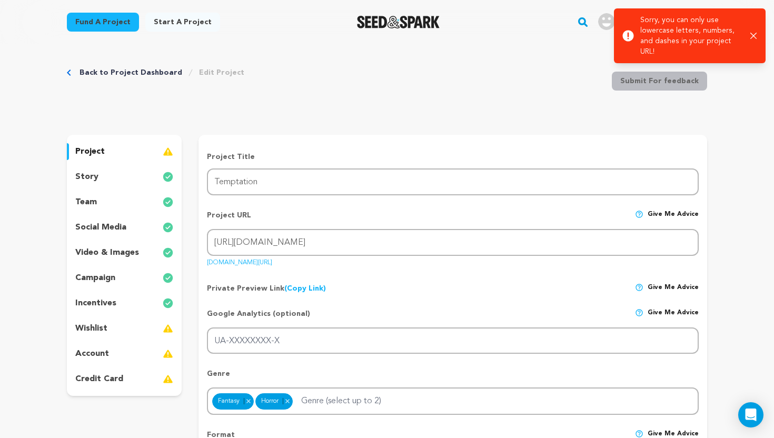
scroll to position [0, 0]
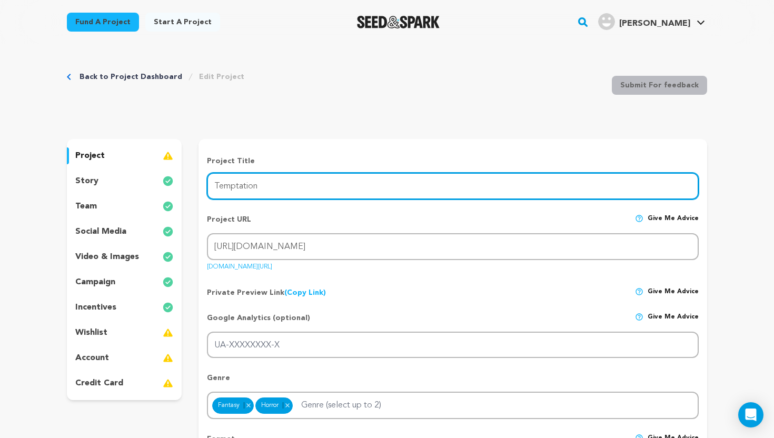
click at [333, 197] on input "Temptation" at bounding box center [453, 186] width 492 height 27
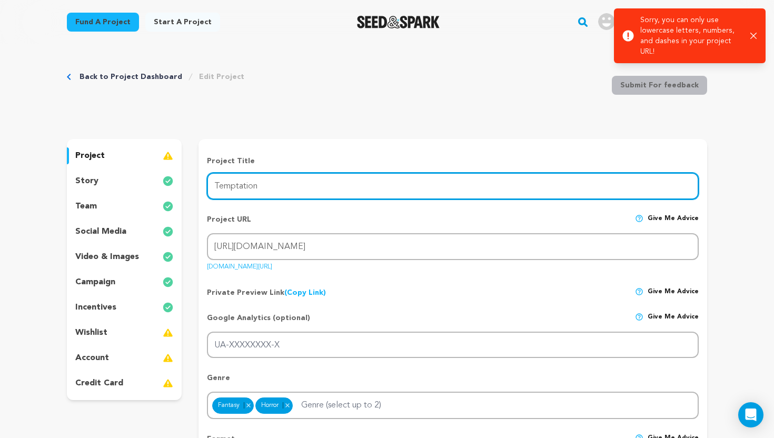
drag, startPoint x: 302, startPoint y: 190, endPoint x: 163, endPoint y: 184, distance: 139.6
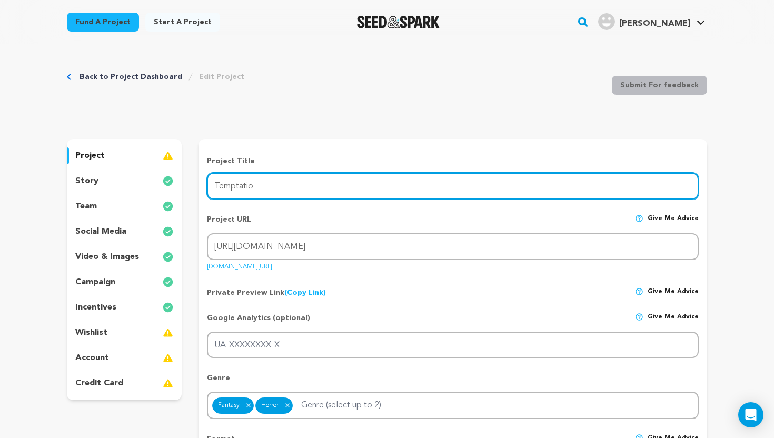
type input "Temptation"
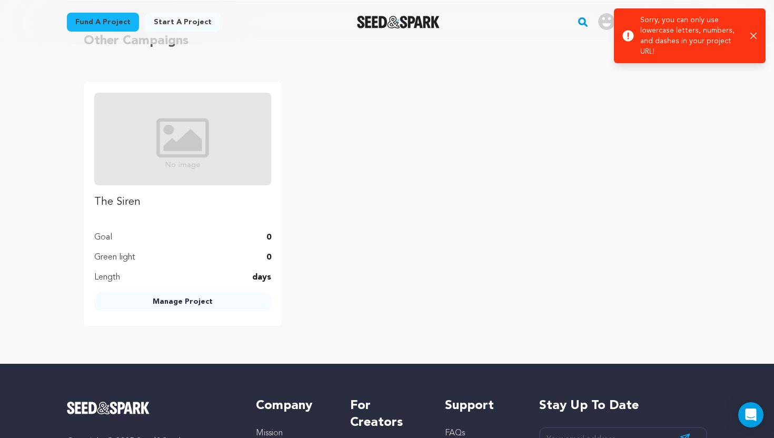
scroll to position [1186, 0]
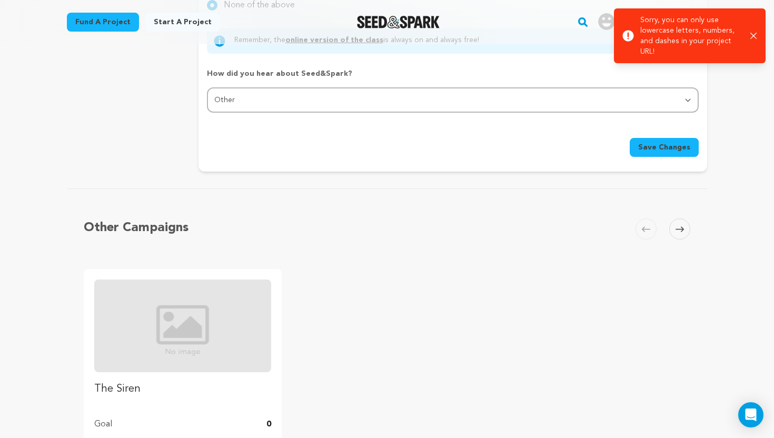
click at [659, 148] on span "Save Changes" at bounding box center [664, 147] width 52 height 11
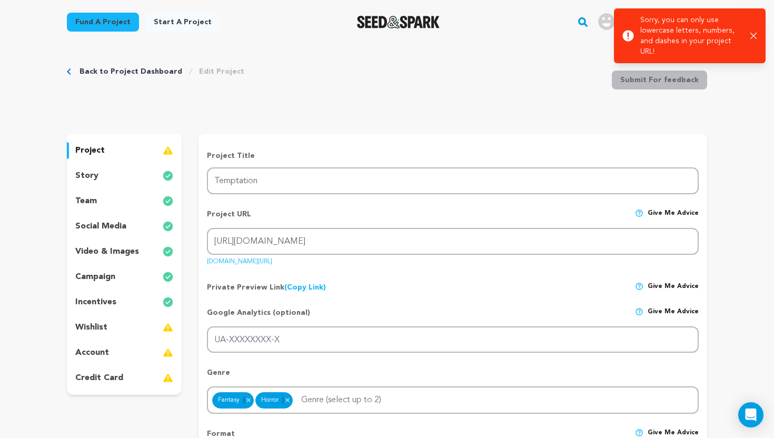
scroll to position [0, 0]
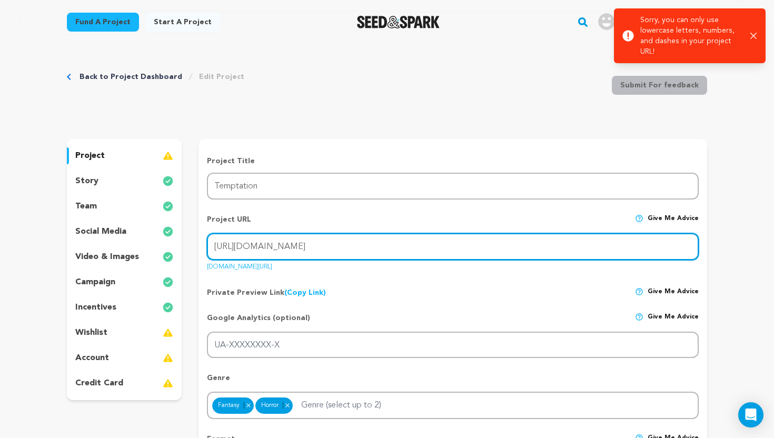
click at [399, 254] on input "[URL][DOMAIN_NAME]" at bounding box center [453, 246] width 492 height 27
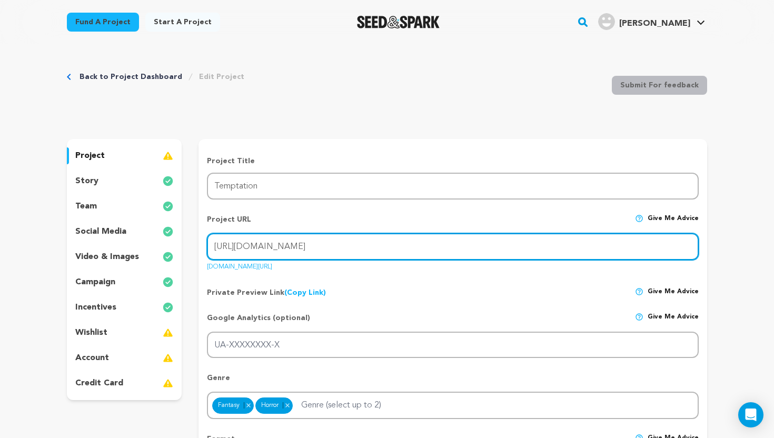
drag, startPoint x: 404, startPoint y: 252, endPoint x: 192, endPoint y: 247, distance: 212.8
click at [293, 253] on input "Project URL" at bounding box center [453, 246] width 492 height 27
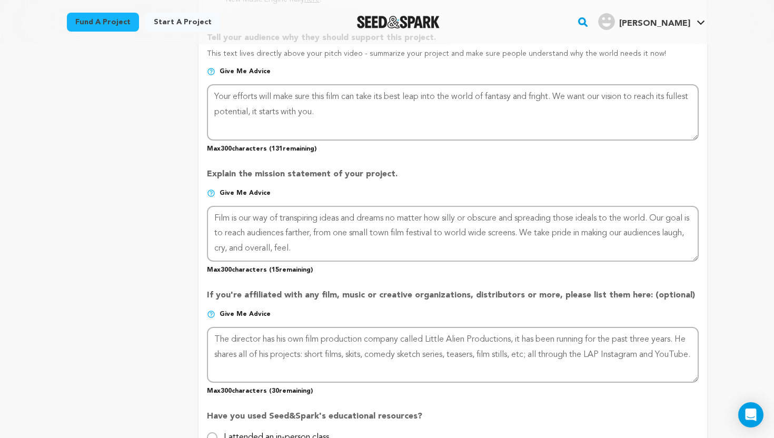
scroll to position [949, 0]
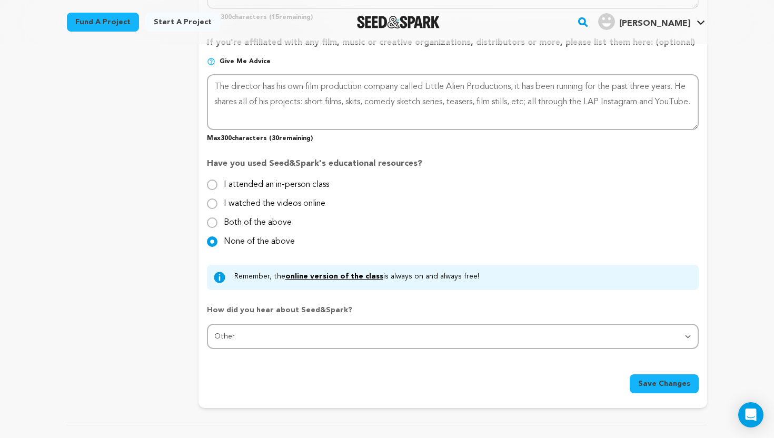
type input "[DOMAIN_NAME][URL]"
click at [653, 371] on div "Save Changes" at bounding box center [453, 379] width 492 height 27
click at [653, 379] on span "Save Changes" at bounding box center [664, 384] width 52 height 11
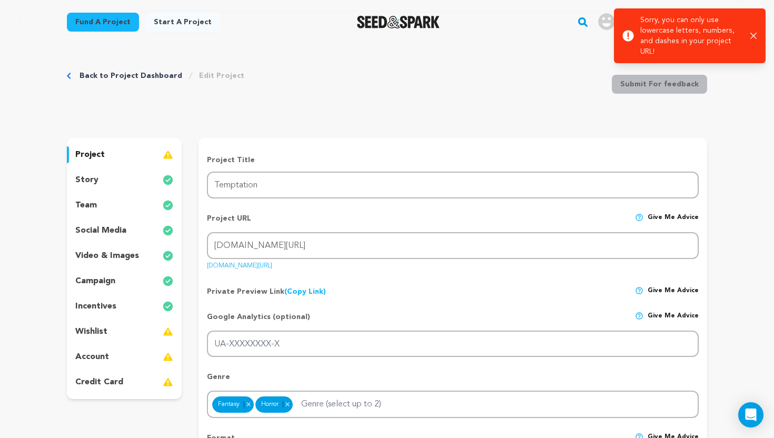
scroll to position [0, 0]
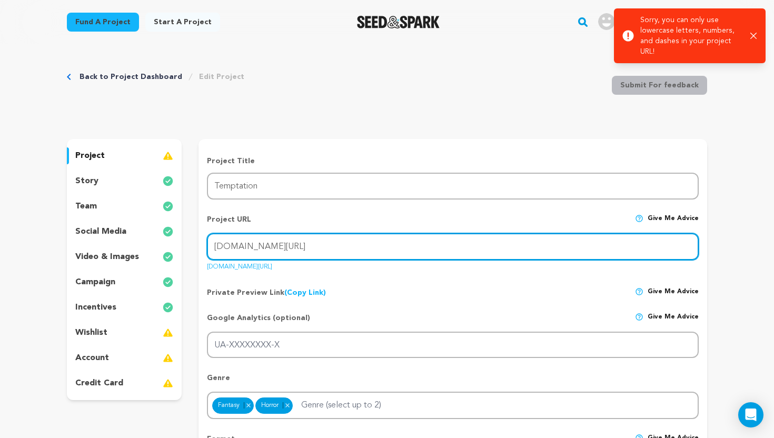
click at [366, 241] on input "[DOMAIN_NAME][URL]" at bounding box center [453, 246] width 492 height 27
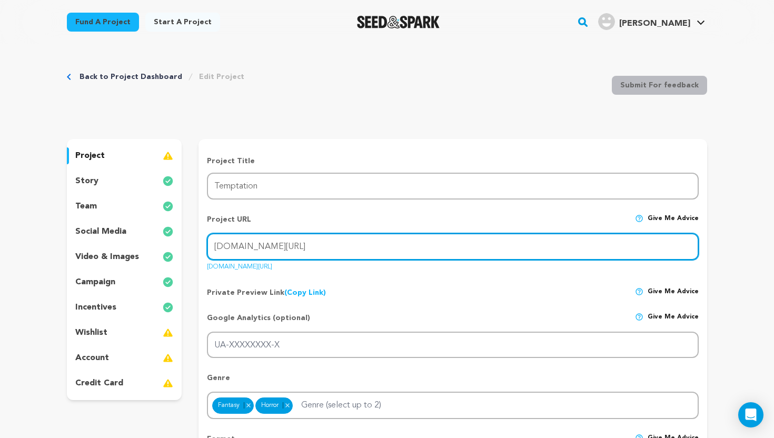
drag, startPoint x: 369, startPoint y: 245, endPoint x: 161, endPoint y: 245, distance: 208.0
type input "[URL][DOMAIN_NAME]"
click at [264, 239] on input "the-siren-1" at bounding box center [453, 246] width 492 height 27
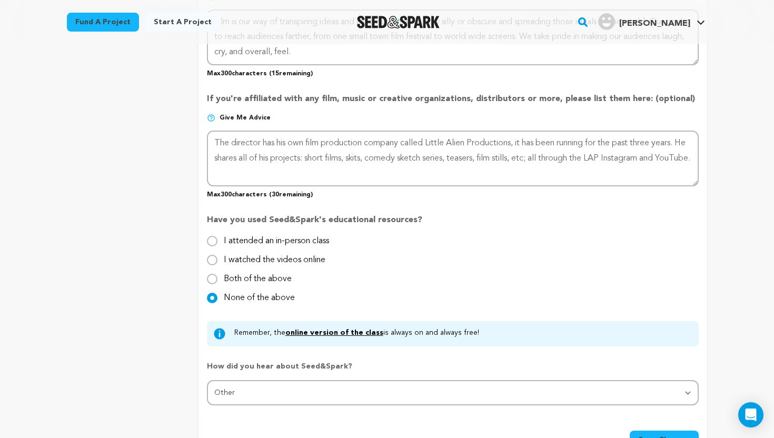
scroll to position [1129, 0]
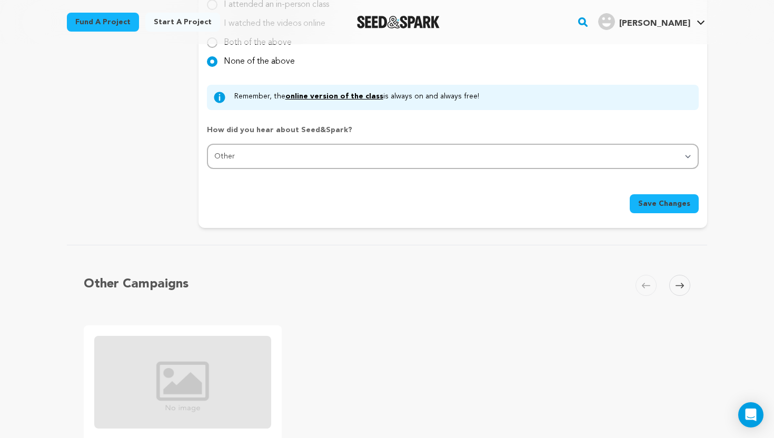
click at [670, 206] on span "Save Changes" at bounding box center [664, 203] width 52 height 11
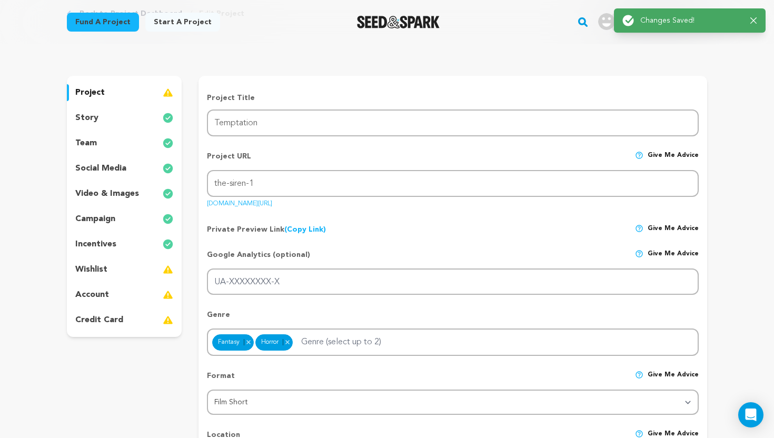
scroll to position [0, 0]
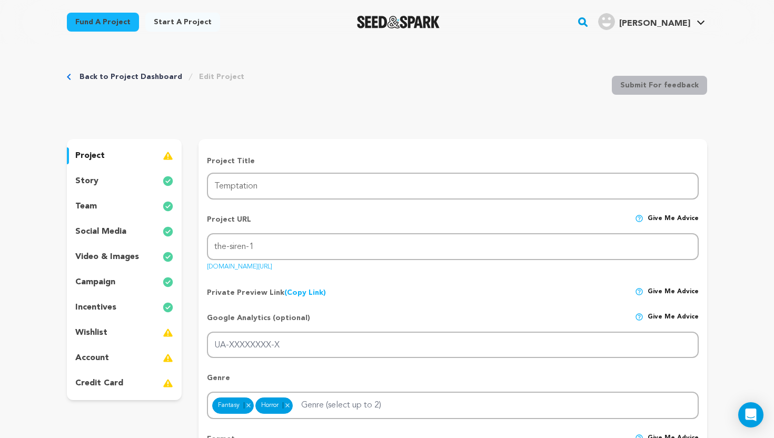
click at [155, 181] on div "story" at bounding box center [124, 181] width 115 height 17
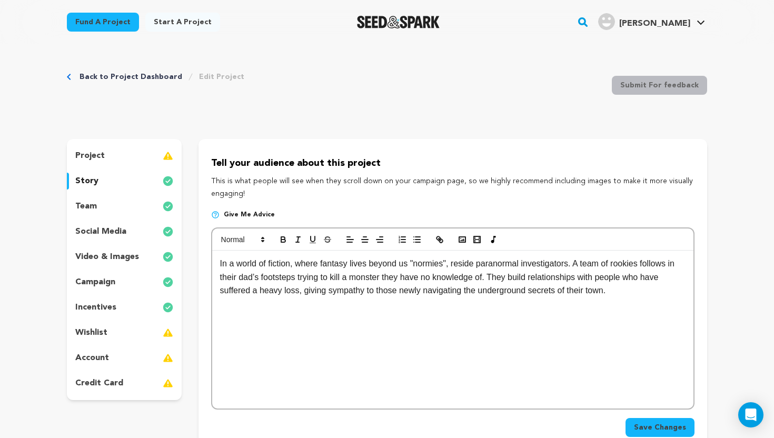
click at [150, 162] on div "project" at bounding box center [124, 155] width 115 height 17
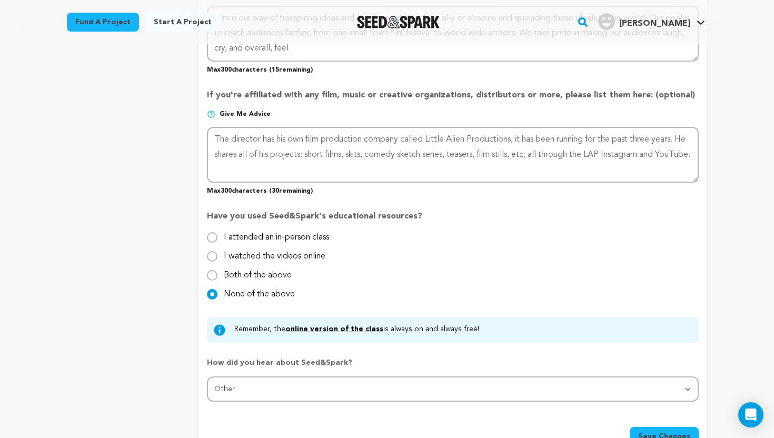
scroll to position [907, 0]
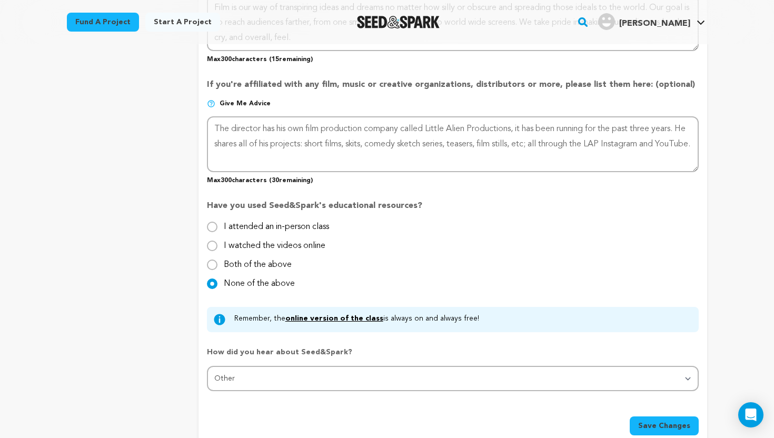
click at [273, 279] on label "None of the above" at bounding box center [259, 279] width 71 height 17
click at [217, 279] on input "None of the above" at bounding box center [212, 284] width 11 height 11
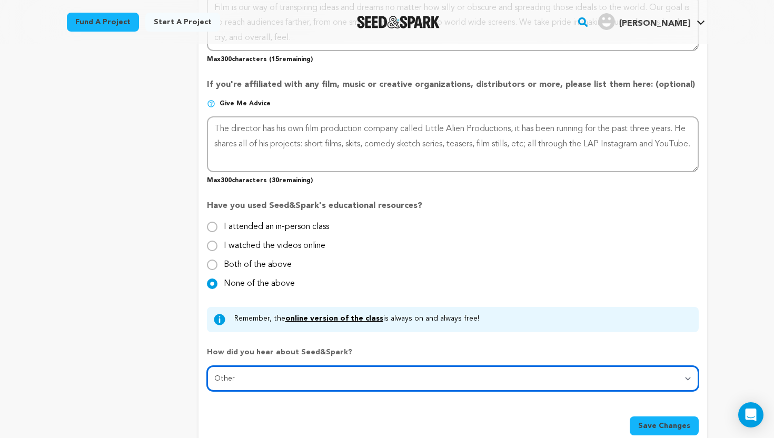
click at [285, 381] on select "Select... From a friend Social media Film festival or film organization Took an…" at bounding box center [453, 378] width 492 height 25
click at [207, 366] on select "Select... From a friend Social media Film festival or film organization Took an…" at bounding box center [453, 378] width 492 height 25
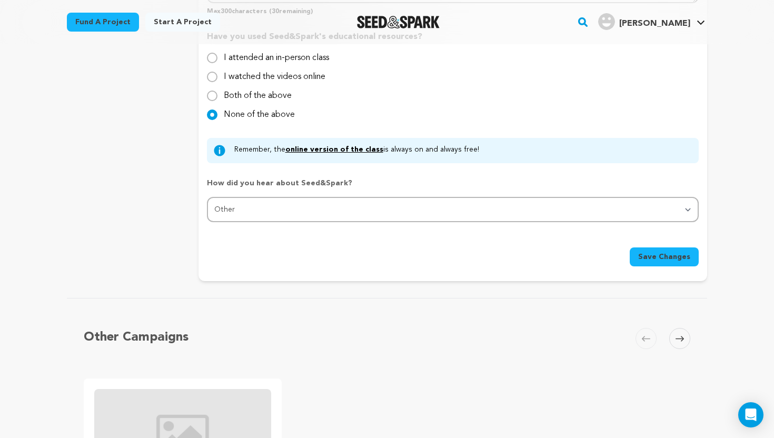
click at [647, 262] on button "Save Changes" at bounding box center [664, 256] width 69 height 19
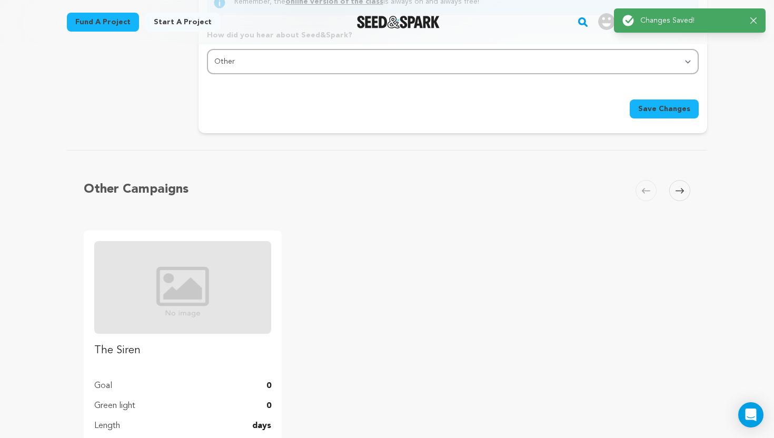
scroll to position [1194, 0]
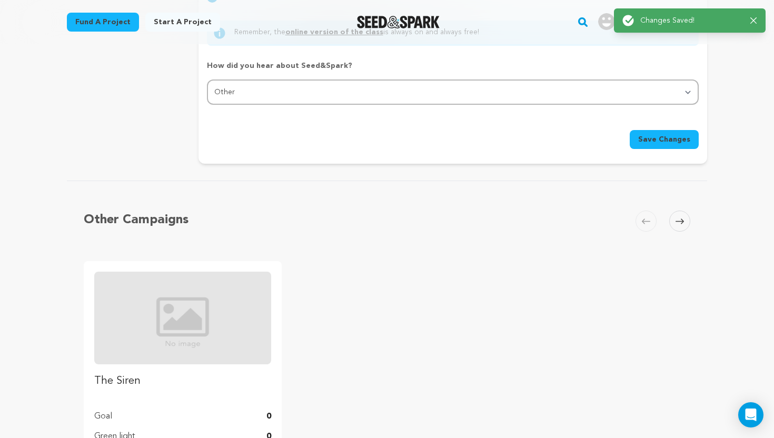
click at [681, 219] on icon at bounding box center [680, 221] width 8 height 8
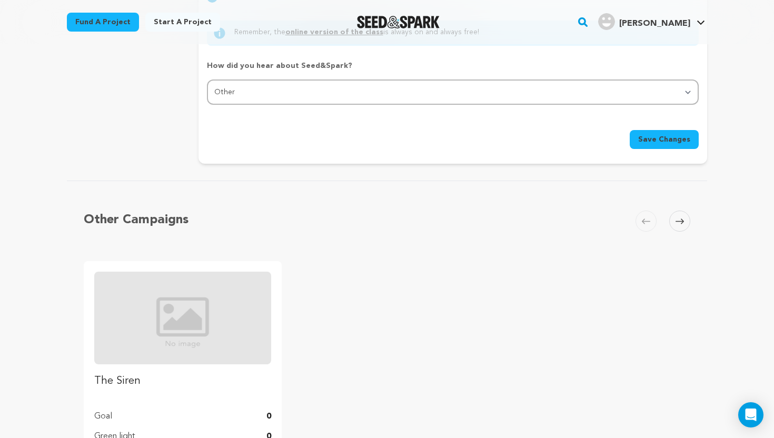
click at [678, 224] on span at bounding box center [679, 221] width 21 height 21
click at [680, 225] on span at bounding box center [679, 221] width 21 height 21
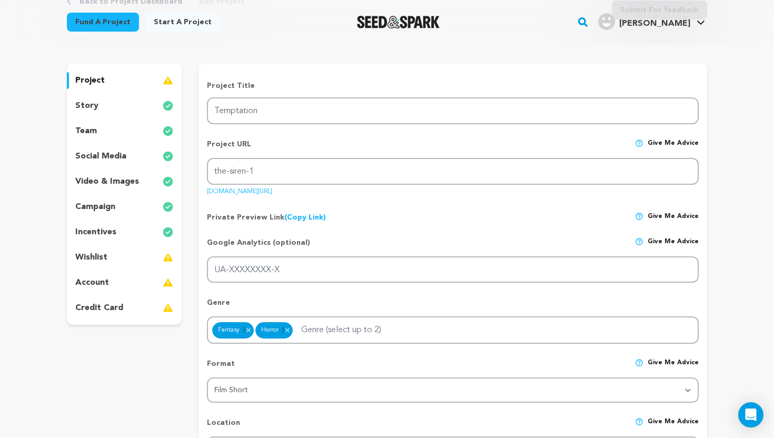
scroll to position [184, 0]
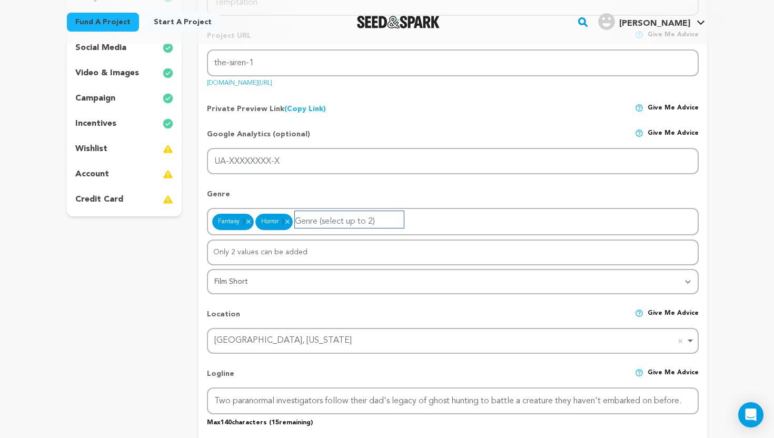
click at [322, 227] on input "Genre (select up to 2)" at bounding box center [349, 219] width 109 height 17
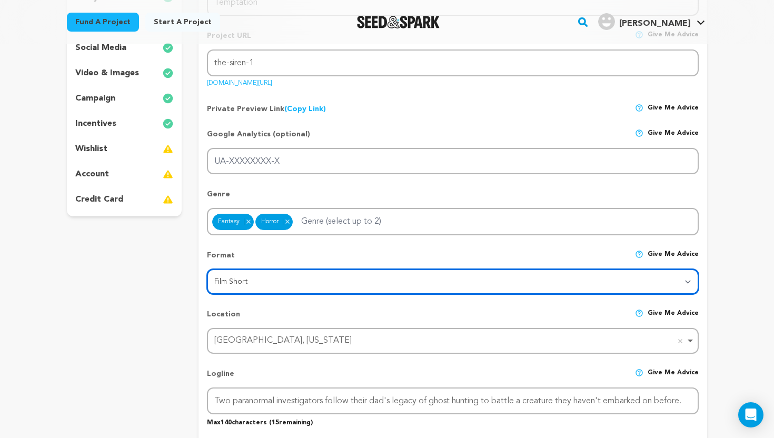
click at [270, 275] on select "Category Film Feature Film Short Series VR Experience Film Festival Company Mus…" at bounding box center [453, 281] width 492 height 25
click at [207, 269] on select "Category Film Feature Film Short Series VR Experience Film Festival Company Mus…" at bounding box center [453, 281] width 492 height 25
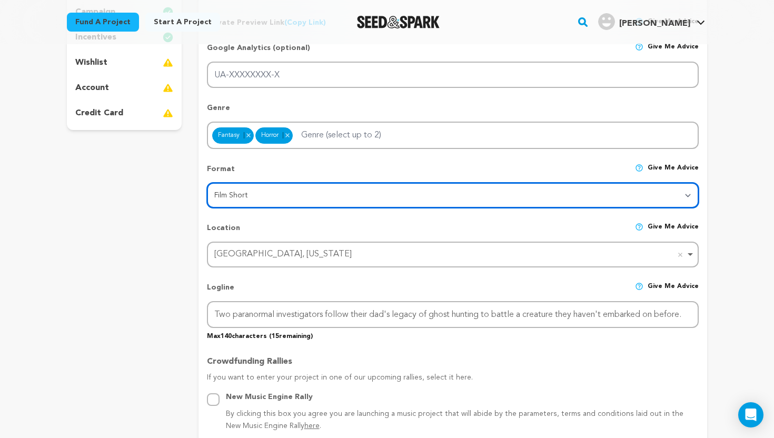
scroll to position [272, 0]
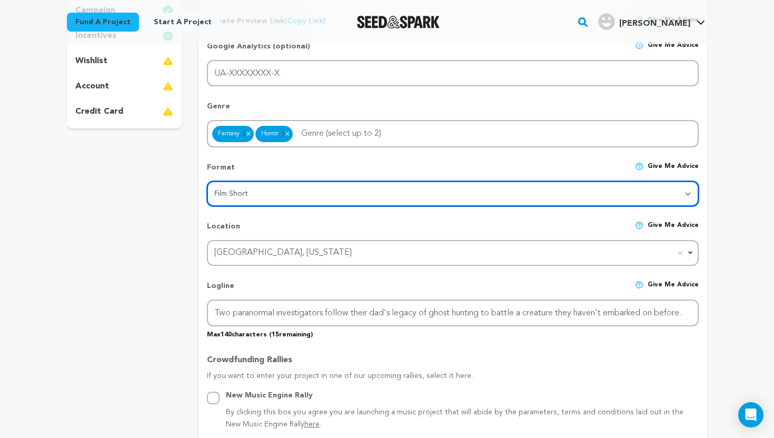
click at [288, 253] on div "Jacksonville, Florida Remove item" at bounding box center [449, 252] width 471 height 15
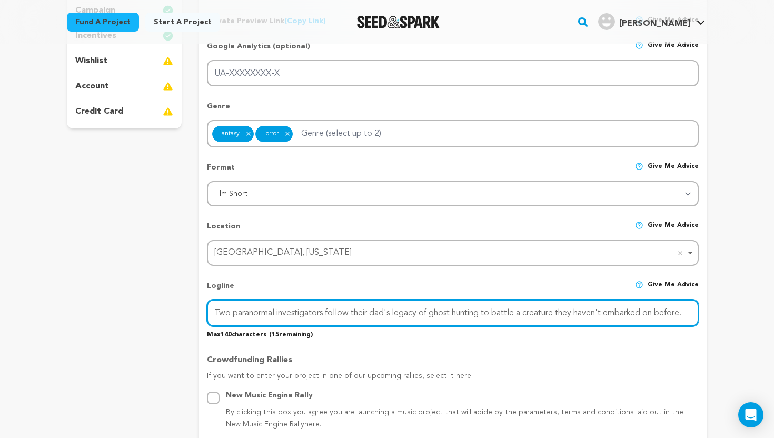
click at [316, 314] on input "Two paranormal investigators follow their dad's legacy of ghost hunting to batt…" at bounding box center [453, 313] width 492 height 27
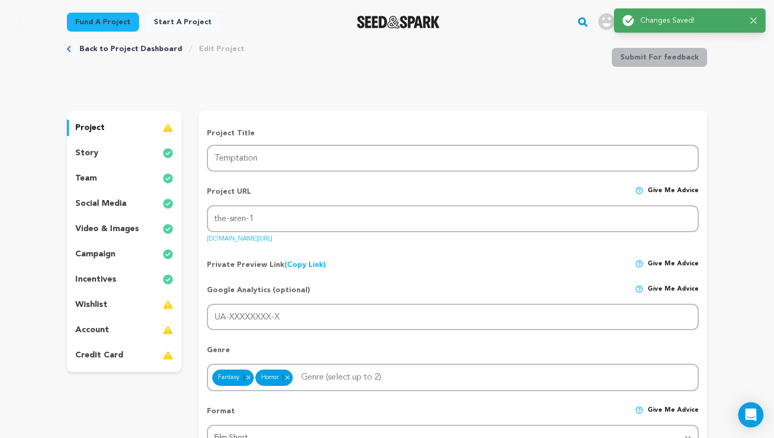
scroll to position [0, 0]
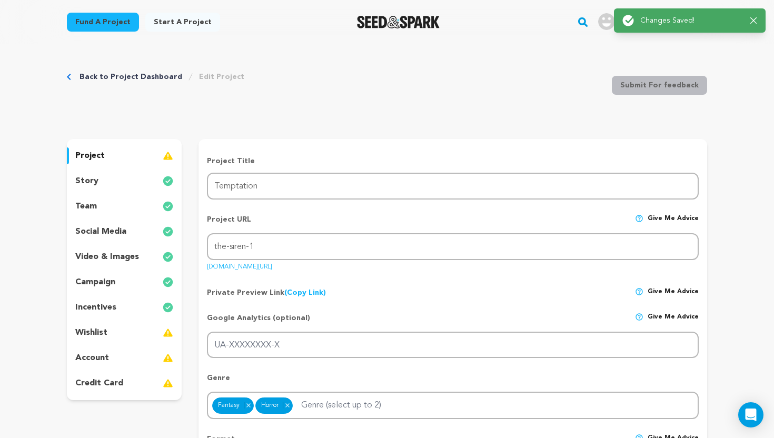
click at [128, 182] on div "story" at bounding box center [124, 181] width 115 height 17
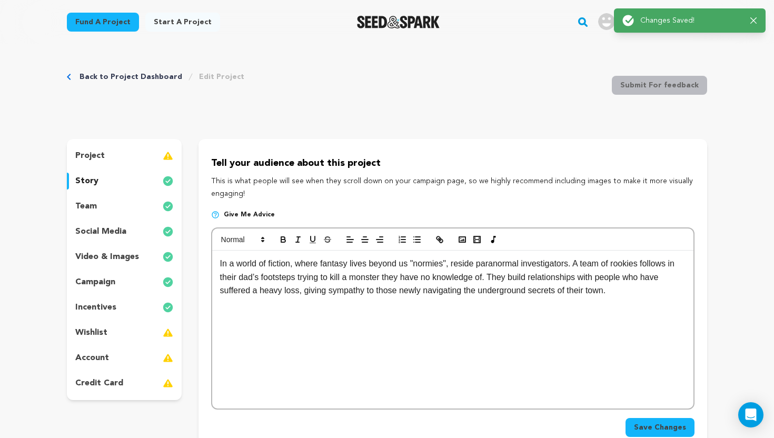
click at [129, 160] on div "project" at bounding box center [124, 155] width 115 height 17
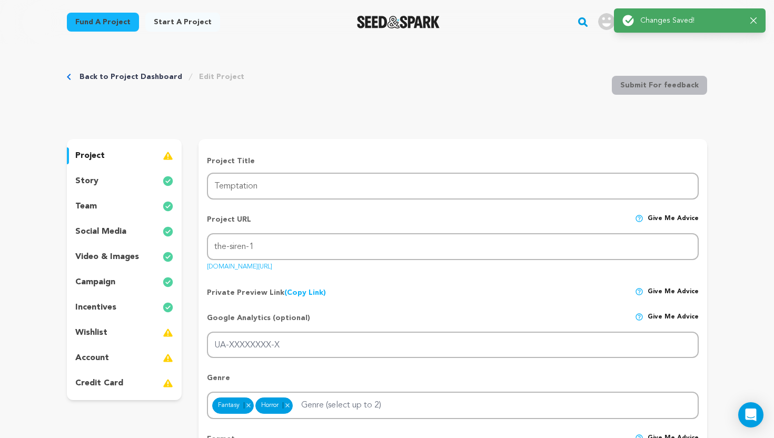
scroll to position [27, 0]
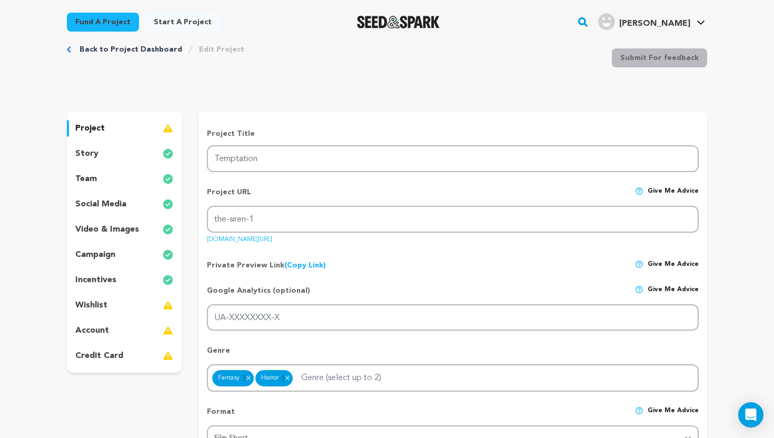
click at [137, 305] on div "wishlist" at bounding box center [124, 305] width 115 height 17
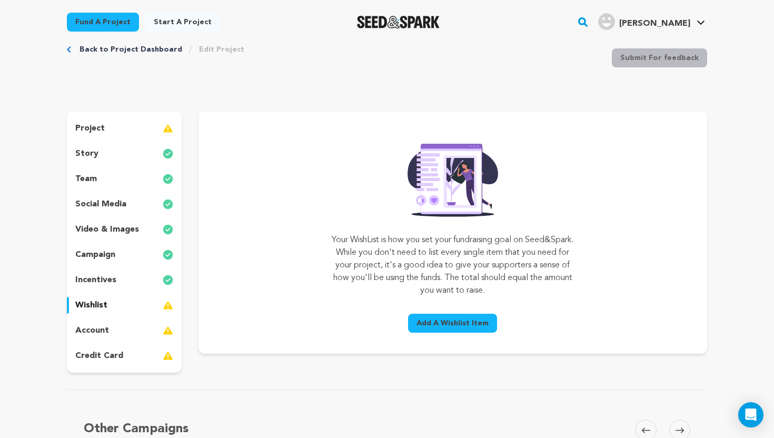
click at [459, 322] on span "Add A Wishlist Item" at bounding box center [452, 323] width 72 height 11
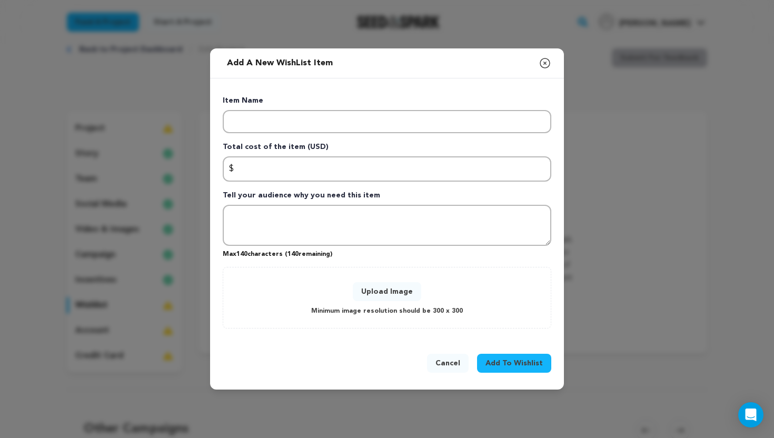
click at [401, 293] on button "Upload Image" at bounding box center [387, 291] width 68 height 19
click at [395, 295] on button "Upload Image" at bounding box center [387, 291] width 68 height 19
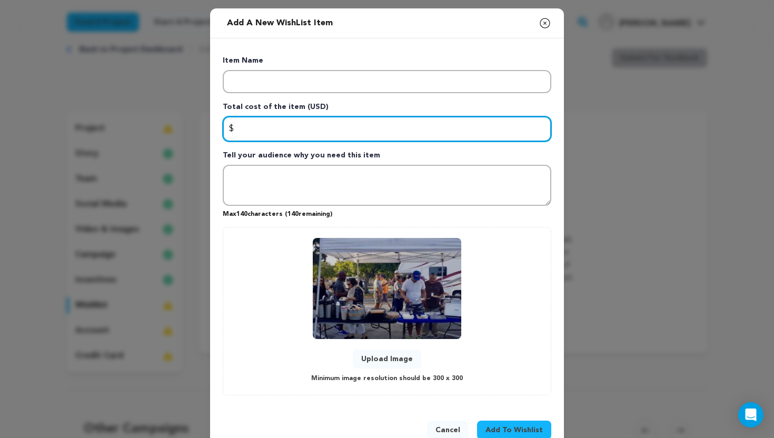
click at [283, 120] on input "Enter total cost of the item" at bounding box center [387, 128] width 329 height 25
type input "4"
type input "5000"
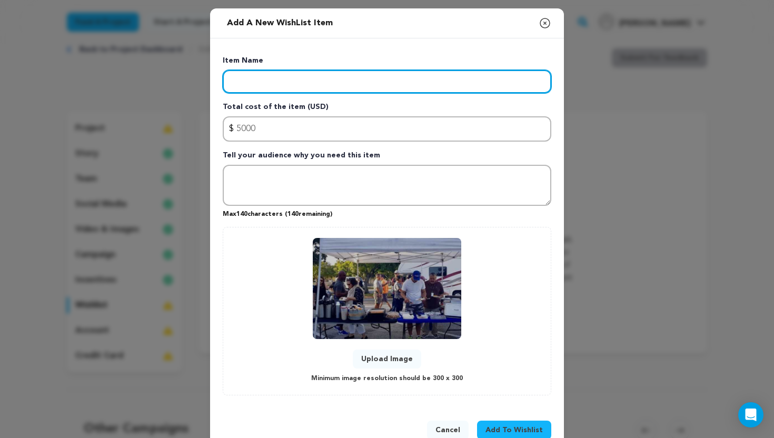
click at [261, 82] on input "Enter item name" at bounding box center [387, 81] width 329 height 23
type input "C"
type input "Food for Cast and Crew"
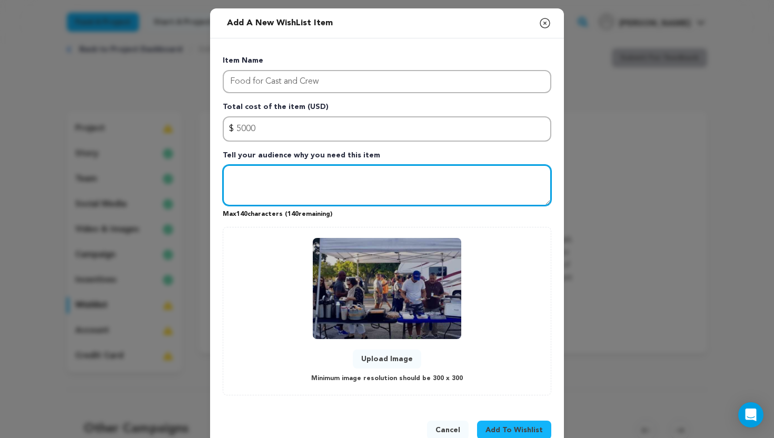
click at [403, 183] on textarea "Tell your audience why you need this item" at bounding box center [387, 185] width 329 height 41
type textarea "W"
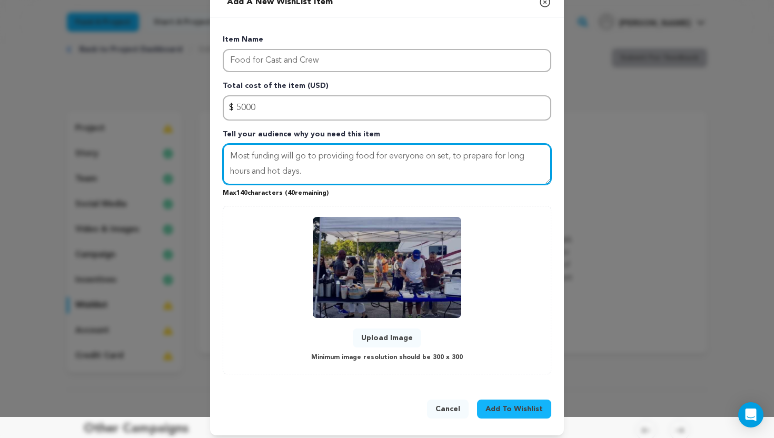
scroll to position [27, 0]
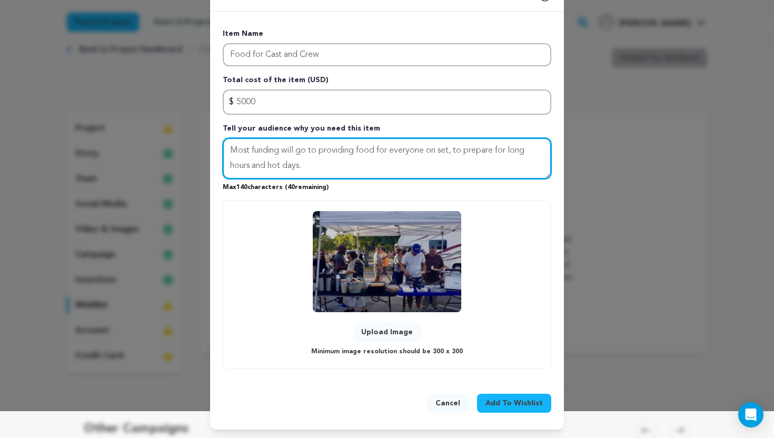
type textarea "Most funding will go to providing food for everyone on set, to prepare for long…"
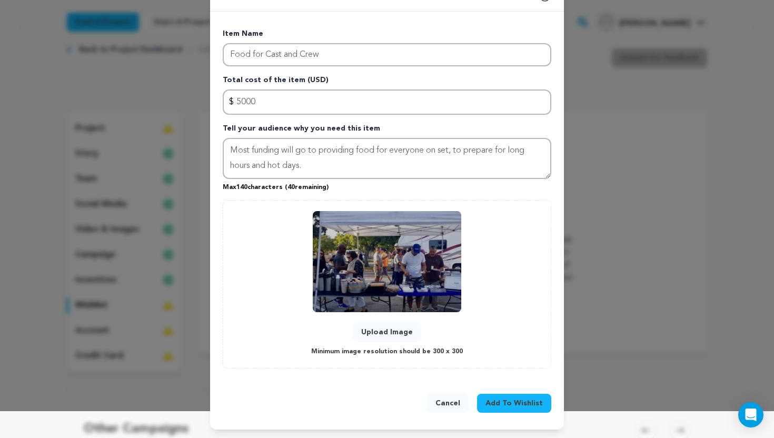
click at [516, 398] on span "Add To Wishlist" at bounding box center [513, 403] width 57 height 11
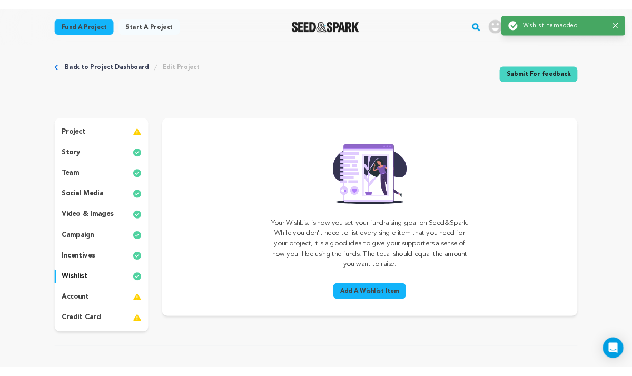
scroll to position [0, 0]
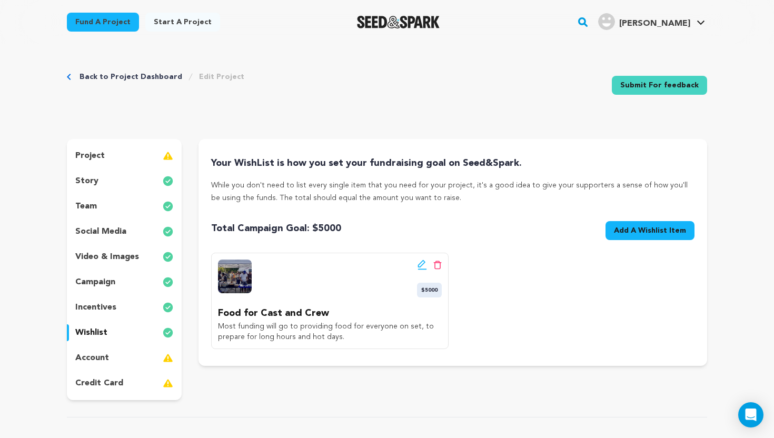
click at [625, 230] on span "Add A Wishlist Item" at bounding box center [650, 230] width 72 height 11
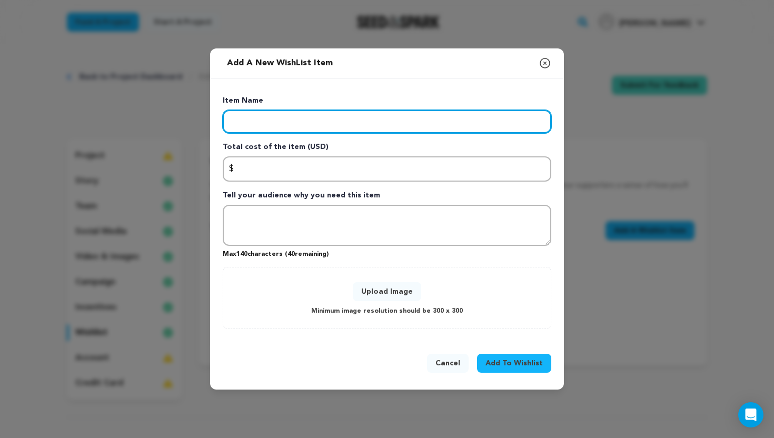
click at [330, 121] on input "Enter item name" at bounding box center [387, 121] width 329 height 23
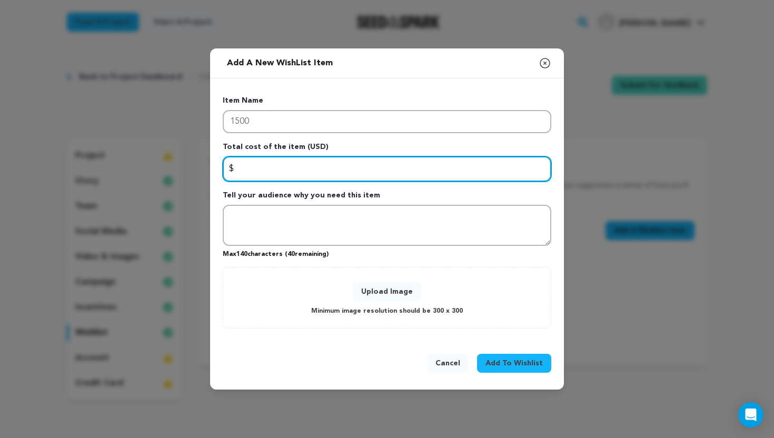
click at [310, 171] on input "Enter total cost of the item" at bounding box center [387, 168] width 329 height 25
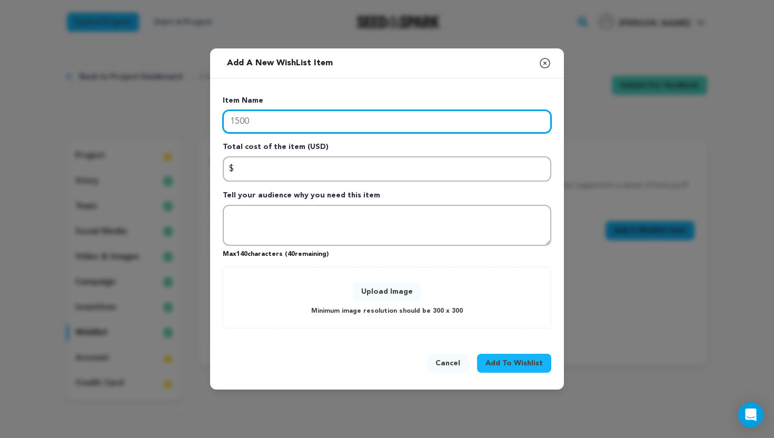
click at [292, 132] on input "1500" at bounding box center [387, 121] width 329 height 23
type input "1"
type input "Costumes"
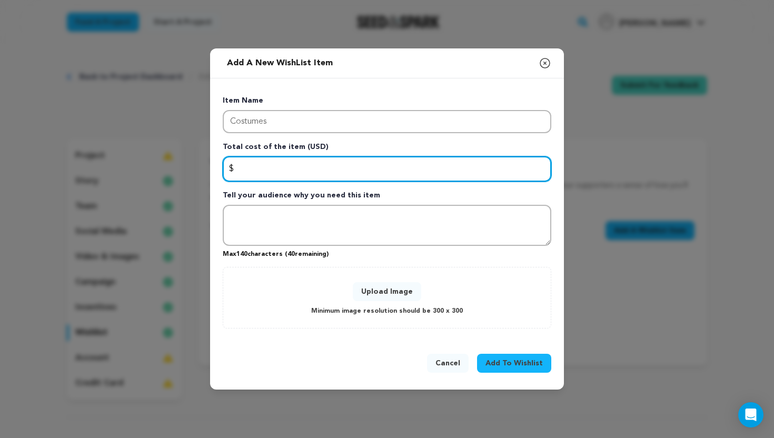
click at [274, 180] on input "Enter total cost of the item" at bounding box center [387, 168] width 329 height 25
type input "1500"
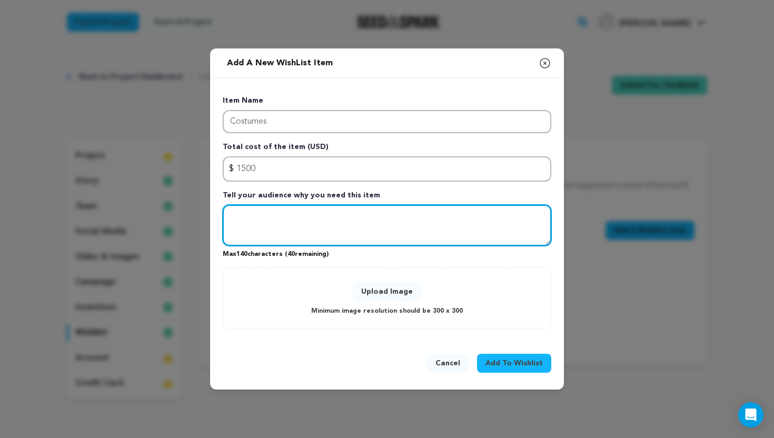
click at [273, 216] on textarea "Tell your audience why you need this item" at bounding box center [387, 225] width 329 height 41
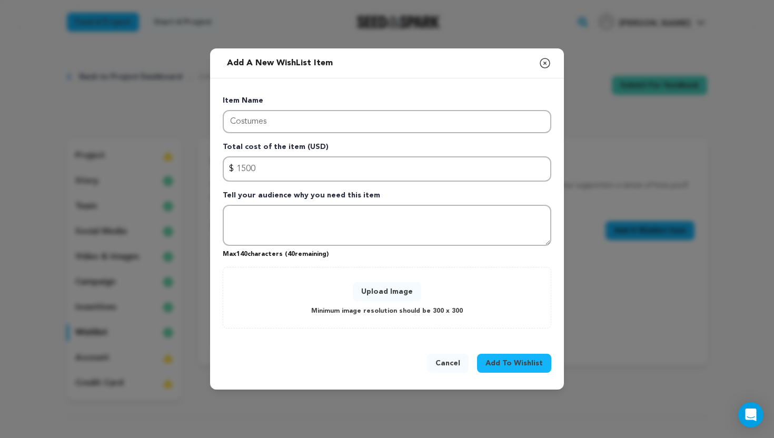
click at [396, 286] on button "Upload Image" at bounding box center [387, 291] width 68 height 19
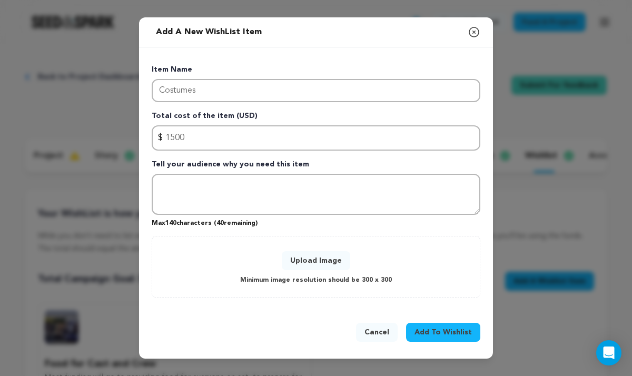
click at [314, 255] on button "Upload Image" at bounding box center [316, 260] width 68 height 19
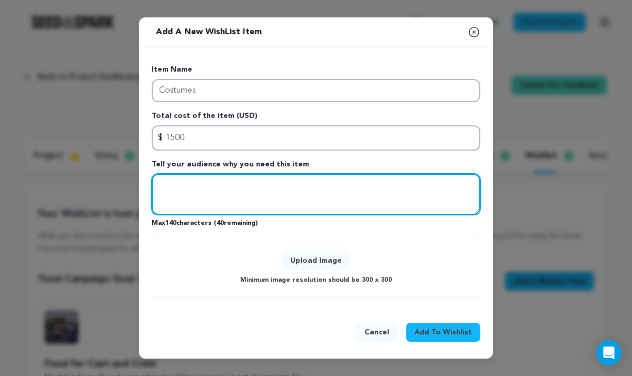
click at [271, 183] on textarea "Tell your audience why you need this item" at bounding box center [316, 194] width 329 height 41
type textarea "T"
type textarea "F"
click at [240, 187] on textarea "Fantasy and horror relies heavily on costume design," at bounding box center [316, 194] width 329 height 41
click at [250, 187] on textarea "Fantasy and horror relies heavily on costume design," at bounding box center [316, 194] width 329 height 41
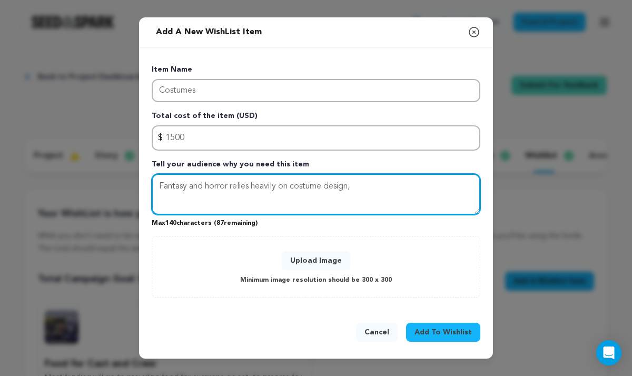
click at [242, 191] on textarea "Fantasy and horror relies heavily on costume design," at bounding box center [316, 194] width 329 height 41
click at [244, 192] on textarea "Fantasy and horror relies heavily on costume design," at bounding box center [316, 194] width 329 height 41
click at [246, 182] on textarea "Fantasy and horror relies heavily on costume design," at bounding box center [316, 194] width 329 height 41
click at [252, 187] on textarea "Fantasy and horror relies heavily on costume design," at bounding box center [316, 194] width 329 height 41
click at [274, 189] on textarea "Fantasy and horror relies heavily on costume design," at bounding box center [316, 194] width 329 height 41
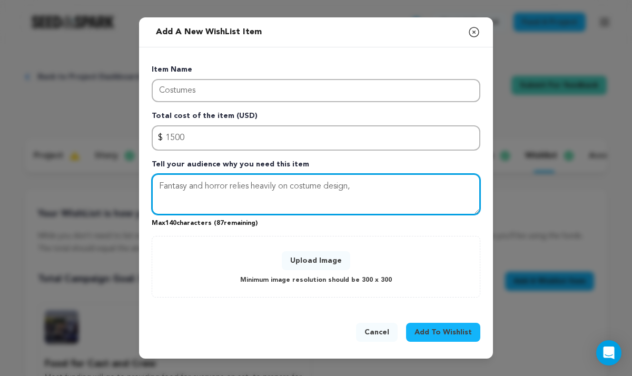
click at [350, 187] on textarea "Fantasy and horror relies heavily on costume design," at bounding box center [316, 194] width 329 height 41
click at [363, 187] on textarea "Fantasy and horror relies heavily on costume design," at bounding box center [316, 194] width 329 height 41
click at [243, 191] on textarea "Fantasy and horror relies heavily on costume design," at bounding box center [316, 194] width 329 height 41
click at [357, 190] on textarea "Fantasy and horror rely heavily on costume design," at bounding box center [316, 194] width 329 height 41
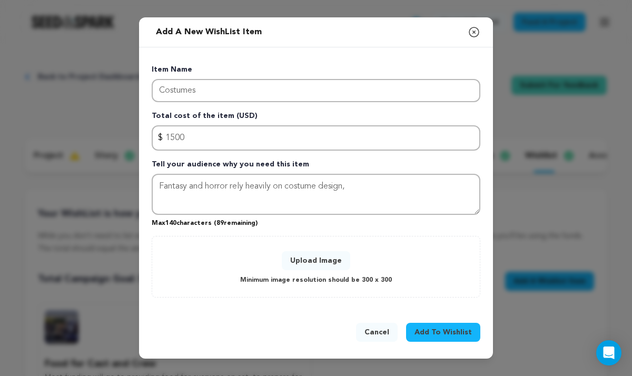
click at [324, 255] on button "Upload Image" at bounding box center [316, 260] width 68 height 19
click at [322, 261] on button "Upload Image" at bounding box center [316, 260] width 68 height 19
click at [331, 260] on button "Upload Image" at bounding box center [316, 260] width 68 height 19
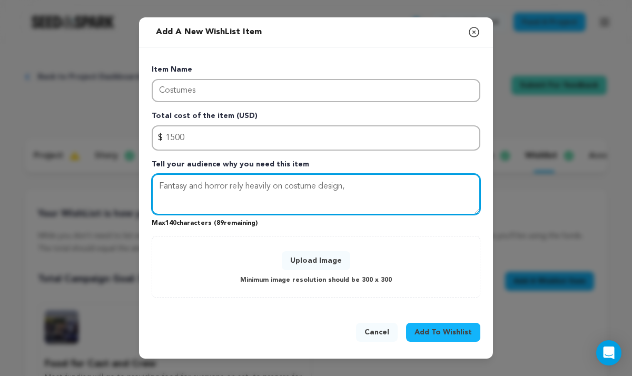
click at [366, 189] on textarea "Fantasy and horror rely heavily on costume design," at bounding box center [316, 194] width 329 height 41
click at [351, 187] on textarea "Fantasy and horror rely heavily on costume design, funding will give us the bes…" at bounding box center [316, 194] width 329 height 41
click at [425, 188] on textarea "Fantasy and horror rely heavily on costume design. Prioritiizing funding will g…" at bounding box center [316, 194] width 329 height 41
click at [317, 199] on textarea "Fantasy and horror rely heavily on costume design. Prioritiizing funding toward…" at bounding box center [316, 194] width 329 height 41
click at [383, 190] on textarea "Fantasy and horror rely heavily on costume design. Prioritiizing funding toward…" at bounding box center [316, 194] width 329 height 41
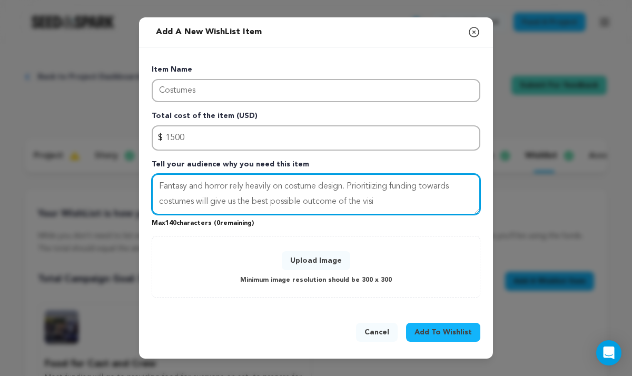
click at [383, 190] on textarea "Fantasy and horror rely heavily on costume design. Prioritiizing funding toward…" at bounding box center [316, 194] width 329 height 41
click at [382, 186] on textarea "Fantasy and horror rely heavily on costume design. Prioritiizing funding toward…" at bounding box center [316, 194] width 329 height 41
click at [376, 188] on textarea "Fantasy and horror rely heavily on costume design. Prioritiizing funding toward…" at bounding box center [316, 194] width 329 height 41
click at [296, 186] on textarea "Fantasy and horror rely heavily on costume design. Prioritizing funding towards…" at bounding box center [316, 194] width 329 height 41
drag, startPoint x: 348, startPoint y: 187, endPoint x: 319, endPoint y: 187, distance: 29.5
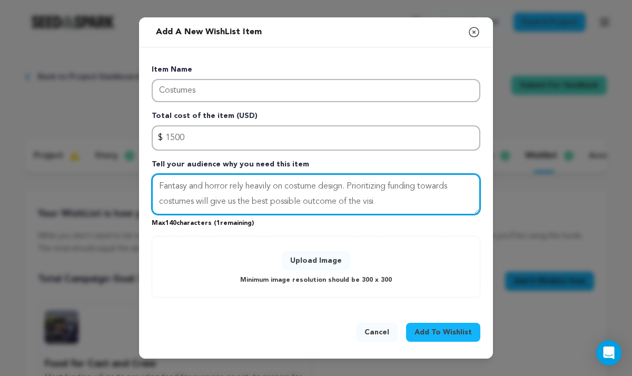
click at [319, 187] on textarea "Fantasy and horror rely heavily on costume design. Prioritizing funding towards…" at bounding box center [316, 194] width 329 height 41
click at [341, 205] on textarea "Fantasy and horror rely heavily on costumes. Prioritizing funding towards costu…" at bounding box center [316, 194] width 329 height 41
drag, startPoint x: 268, startPoint y: 202, endPoint x: 234, endPoint y: 202, distance: 34.2
click at [234, 202] on textarea "Fantasy and horror rely heavily on costumes. Prioritizing funding towards costu…" at bounding box center [316, 194] width 329 height 41
click at [294, 209] on textarea "Fantasy and horror rely heavily on costumes. Prioritizing funding towards costu…" at bounding box center [316, 194] width 329 height 41
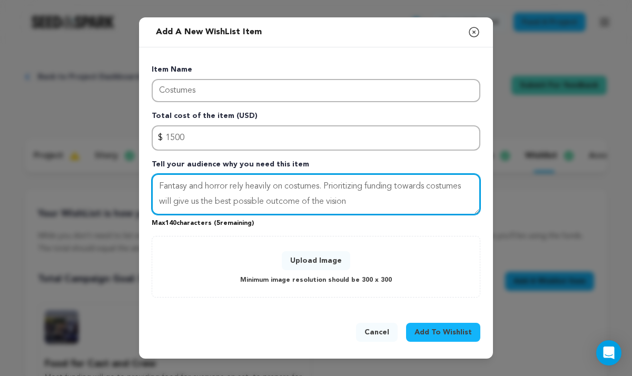
click at [331, 202] on textarea "Fantasy and horror rely heavily on costumes. Prioritizing funding towards costu…" at bounding box center [316, 194] width 329 height 41
click at [327, 203] on textarea "Fantasy and horror rely heavily on costumes. Prioritizing funding towards costu…" at bounding box center [316, 194] width 329 height 41
click at [212, 186] on textarea "Fantasy and horror rely heavily on costumes. Prioritizing funding towards costu…" at bounding box center [316, 194] width 329 height 41
drag, startPoint x: 433, startPoint y: 185, endPoint x: 410, endPoint y: 185, distance: 22.6
click at [410, 185] on textarea "Fantasy and horror rely heavily on costumes. Prioritizing funding towards costu…" at bounding box center [316, 194] width 329 height 41
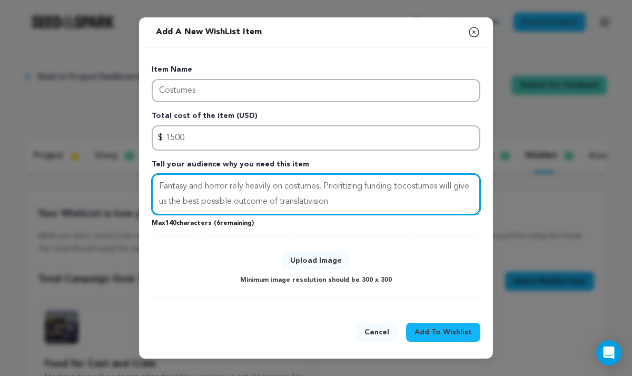
click at [410, 186] on textarea "Fantasy and horror rely heavily on costumes. Prioritizing funding tocostumes wi…" at bounding box center [316, 194] width 329 height 41
drag, startPoint x: 433, startPoint y: 184, endPoint x: 473, endPoint y: 184, distance: 40.0
click at [473, 184] on textarea "Fantasy and horror rely heavily on costumes. Prioritizing funding towards costu…" at bounding box center [316, 194] width 329 height 41
click at [324, 204] on textarea "Fantasy and horror rely heavily on costumes. Prioritizing funding towards this …" at bounding box center [316, 194] width 329 height 41
click at [326, 201] on textarea "Fantasy and horror rely heavily on costumes. Prioritizing funding towards this …" at bounding box center [316, 194] width 329 height 41
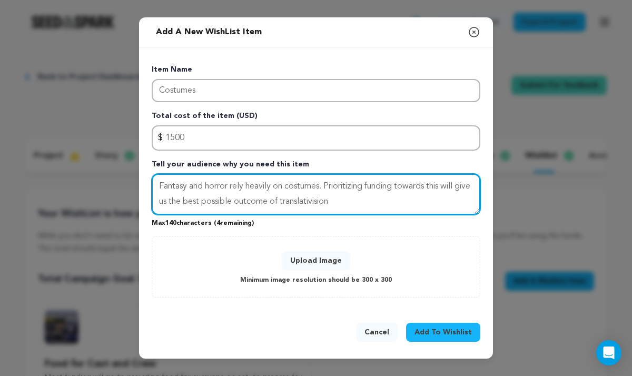
click at [330, 199] on textarea "Fantasy and horror rely heavily on costumes. Prioritizing funding towards this …" at bounding box center [316, 194] width 329 height 41
click at [269, 186] on textarea "Fantasy and horror rely heavily on costumes. Prioritizing funding towards this …" at bounding box center [316, 194] width 329 height 41
click at [263, 191] on textarea "Fantasy and horror rely heavy on costumes. Prioritizing funding towards this wi…" at bounding box center [316, 194] width 329 height 41
click at [399, 189] on textarea "Fantasy and horror rely heavily on costumes. Prioritizing funding towards this …" at bounding box center [316, 194] width 329 height 41
click at [340, 203] on textarea "Fantasy and horror rely heavily on costumes. Prioritizing funds towards this wi…" at bounding box center [316, 194] width 329 height 41
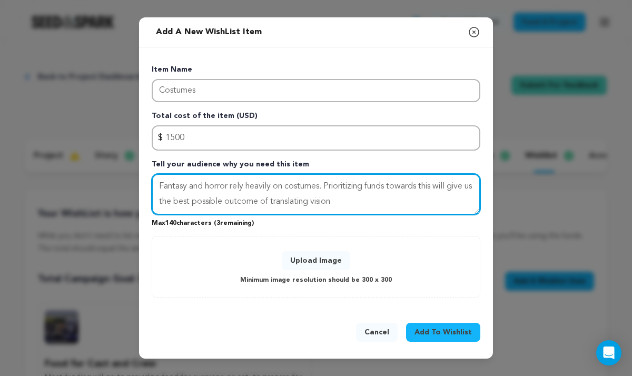
click at [320, 204] on textarea "Fantasy and horror rely heavily on costumes. Prioritizing funds towards this wi…" at bounding box center [316, 194] width 329 height 41
click at [323, 203] on textarea "Fantasy and horror rely heavily on costumes. Prioritizing funds towards this wi…" at bounding box center [316, 194] width 329 height 41
click at [168, 202] on textarea "Fantasy and horror rely heavily on costumes. Prioritizing funds towards this wi…" at bounding box center [316, 194] width 329 height 41
click at [329, 201] on textarea "Fantasy and horror rely heavily on costumes. Prioritizing funds towards this wi…" at bounding box center [316, 194] width 329 height 41
click at [326, 202] on textarea "Fantasy and horror rely heavily on costumes. Prioritizing funds towards this wi…" at bounding box center [316, 194] width 329 height 41
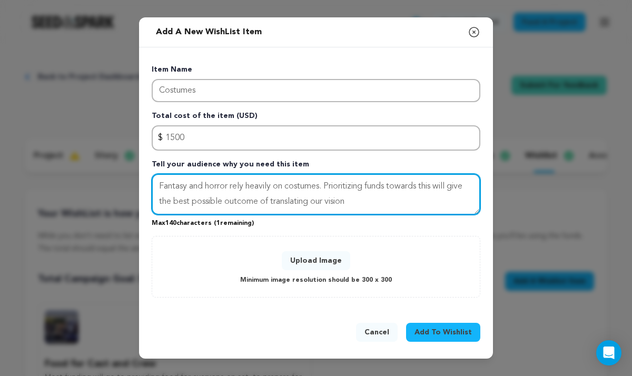
click at [402, 183] on textarea "Fantasy and horror rely heavily on costumes. Prioritizing funds towards this wi…" at bounding box center [316, 194] width 329 height 41
type textarea "Fantasy and horror rely heavily on costumes. Prioritizing funds towards this wi…"
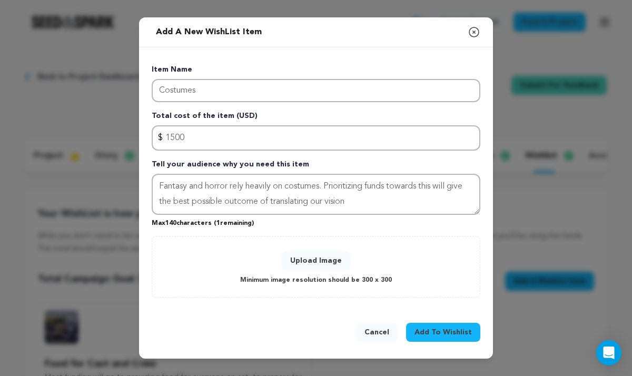
click at [326, 256] on button "Upload Image" at bounding box center [316, 260] width 68 height 19
click at [339, 255] on button "Upload Image" at bounding box center [316, 260] width 68 height 19
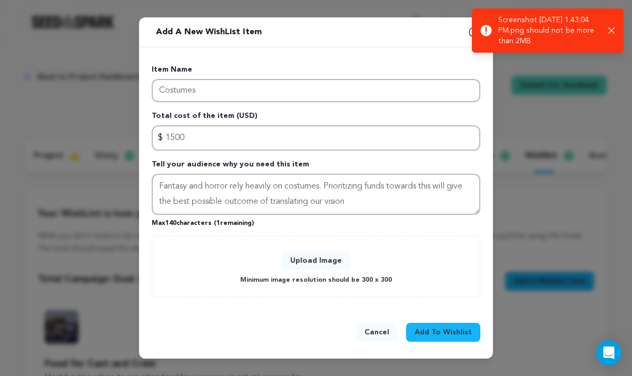
click at [321, 254] on button "Upload Image" at bounding box center [316, 260] width 68 height 19
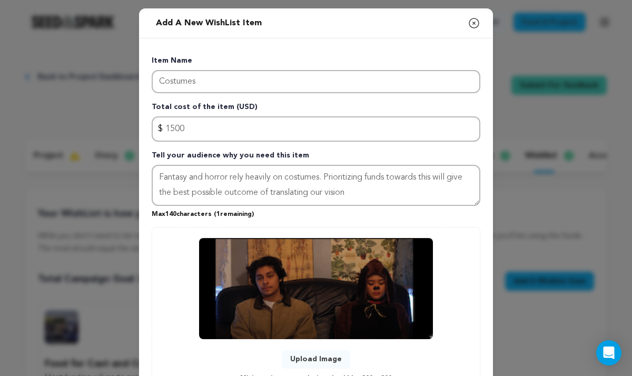
scroll to position [89, 0]
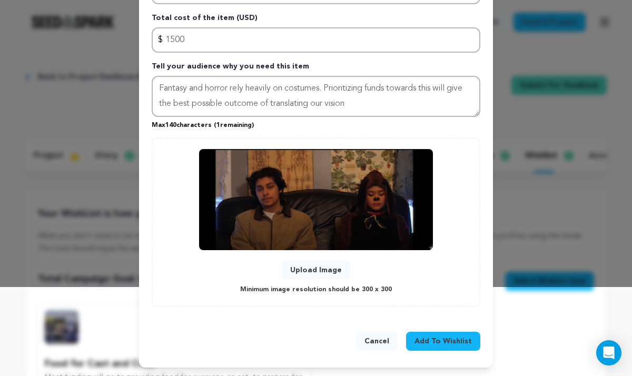
click at [453, 343] on span "Add To Wishlist" at bounding box center [442, 341] width 57 height 11
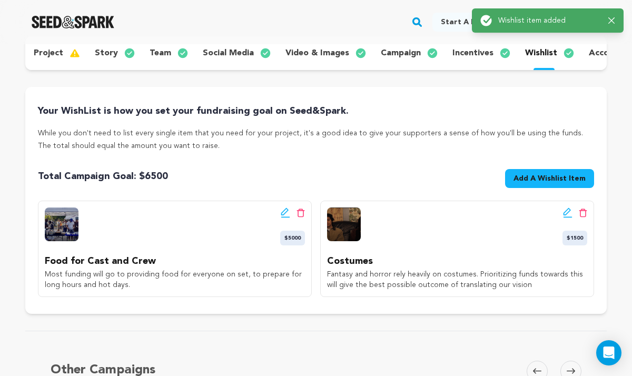
scroll to position [122, 0]
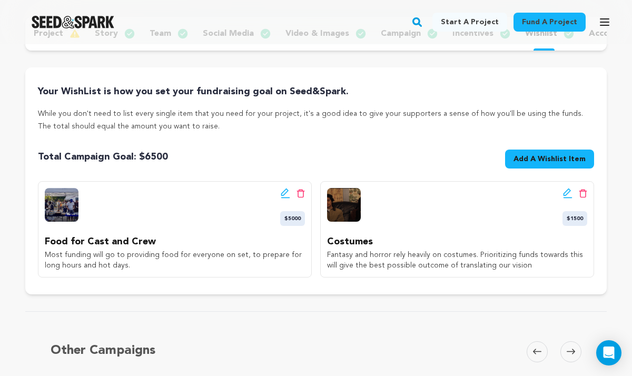
click at [282, 189] on icon at bounding box center [285, 193] width 9 height 11
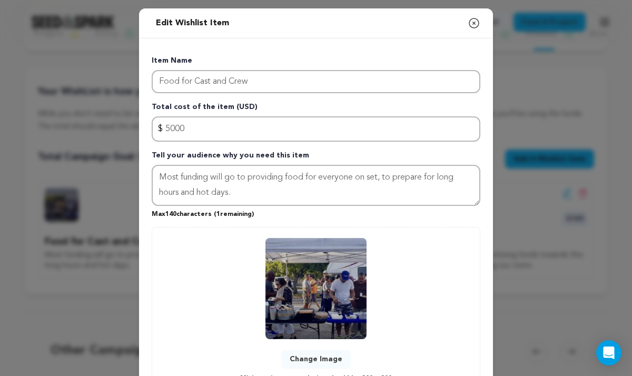
click at [325, 354] on button "Change Image" at bounding box center [315, 359] width 69 height 19
click at [315, 353] on button "Change Image" at bounding box center [315, 359] width 69 height 19
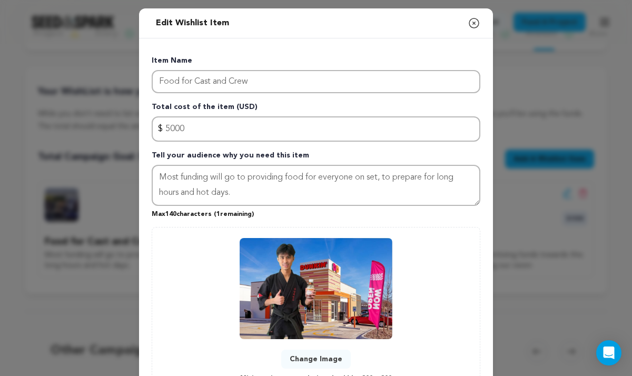
scroll to position [89, 0]
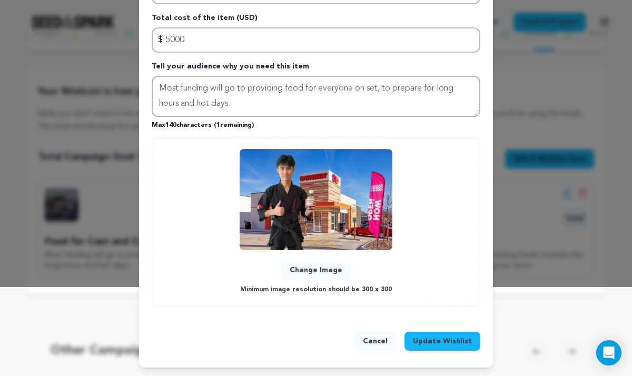
click at [459, 341] on span "Update Wishlist" at bounding box center [442, 341] width 59 height 11
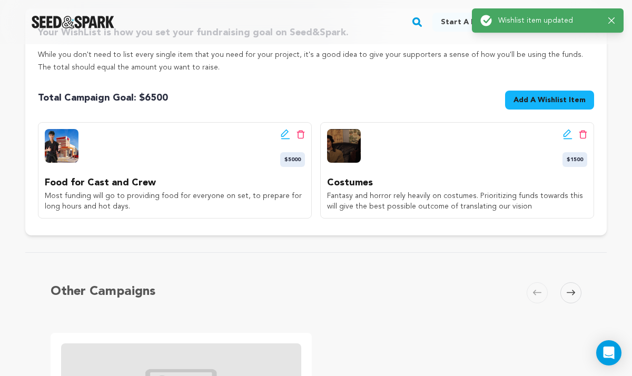
scroll to position [178, 0]
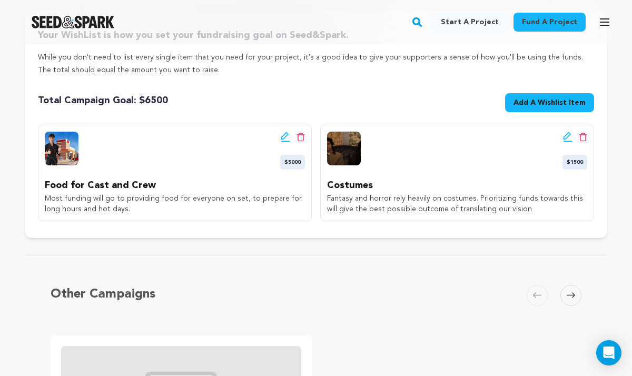
click at [551, 104] on span "Add A Wishlist Item" at bounding box center [549, 102] width 72 height 11
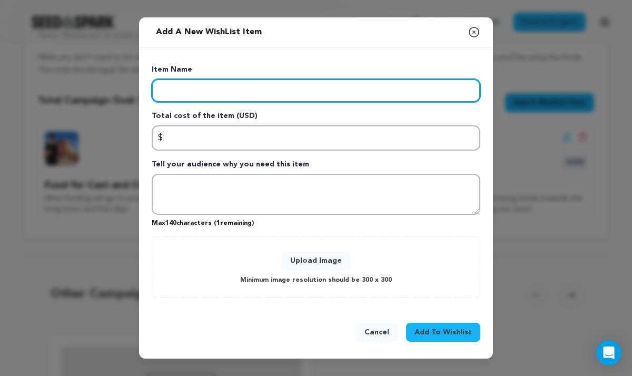
click at [271, 94] on input "Enter item name" at bounding box center [316, 90] width 329 height 23
type input "Props"
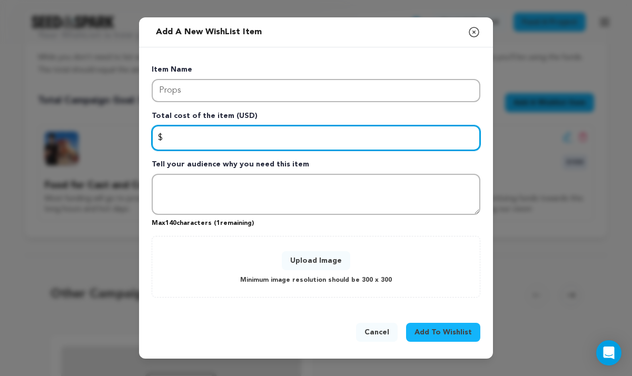
click at [231, 138] on input "Enter total cost of the item" at bounding box center [316, 137] width 329 height 25
type input "5000"
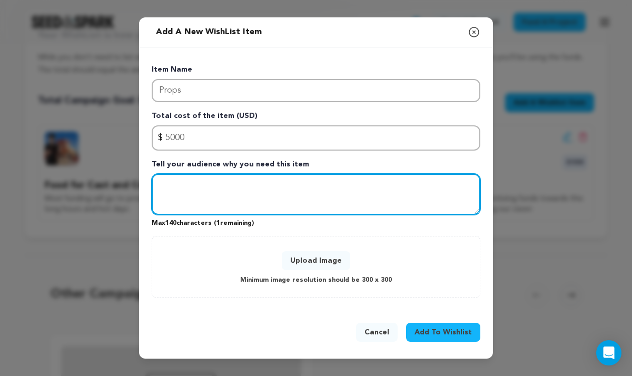
click at [199, 182] on textarea "Tell your audience why you need this item" at bounding box center [316, 194] width 329 height 41
type textarea "F"
type textarea "O"
type textarea "T"
type textarea "A variety of props will progress the story's background and authenticity."
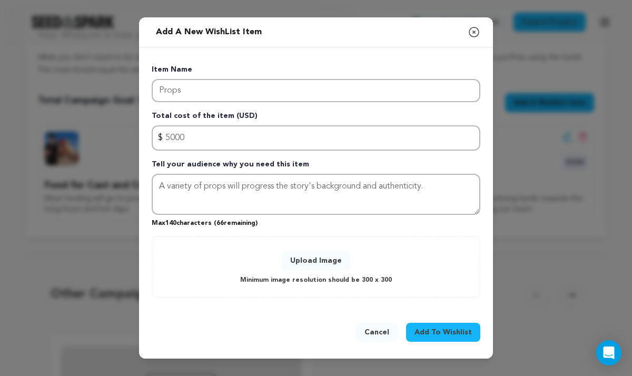
click at [326, 262] on button "Upload Image" at bounding box center [316, 260] width 68 height 19
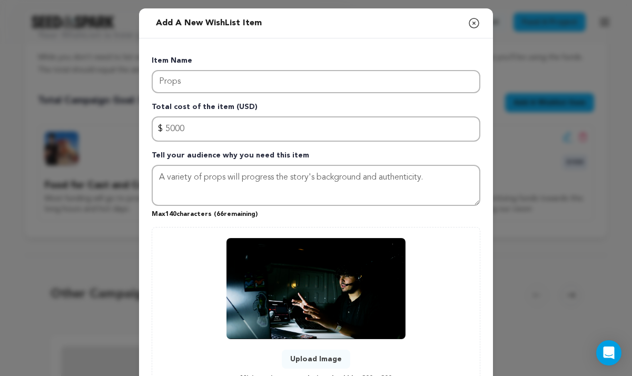
scroll to position [89, 0]
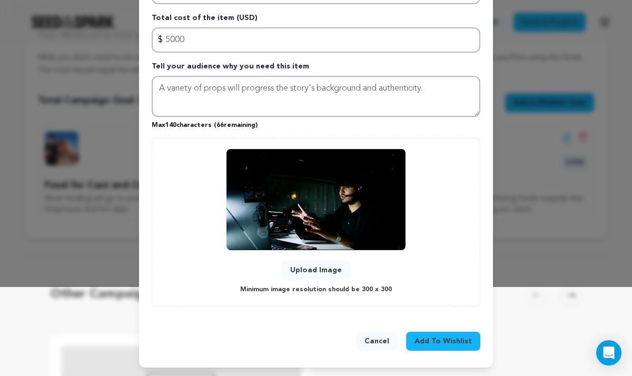
click at [461, 344] on span "Add To Wishlist" at bounding box center [442, 341] width 57 height 11
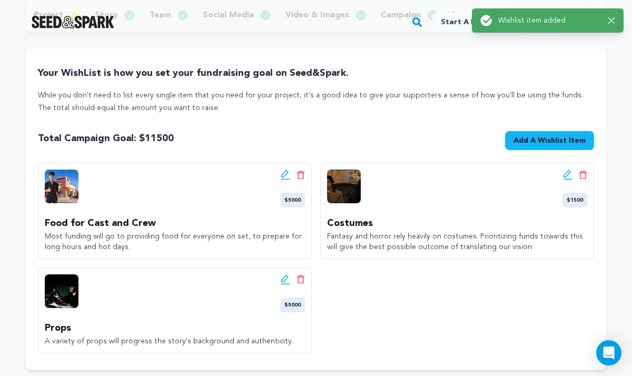
scroll to position [141, 0]
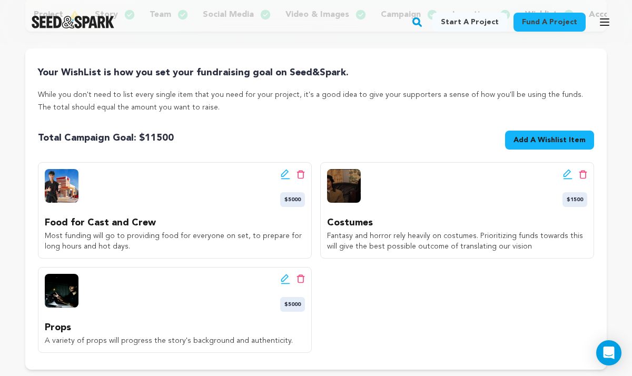
click at [539, 139] on span "Add A Wishlist Item" at bounding box center [549, 140] width 72 height 11
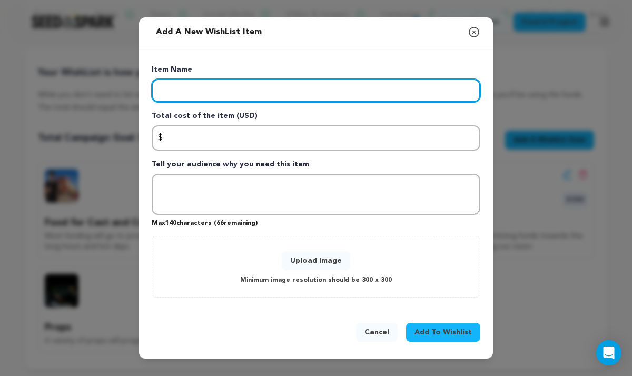
click at [341, 102] on input "Enter item name" at bounding box center [316, 90] width 329 height 23
type input "M"
type input "p"
type input "E"
type input "Special Effects Makeup"
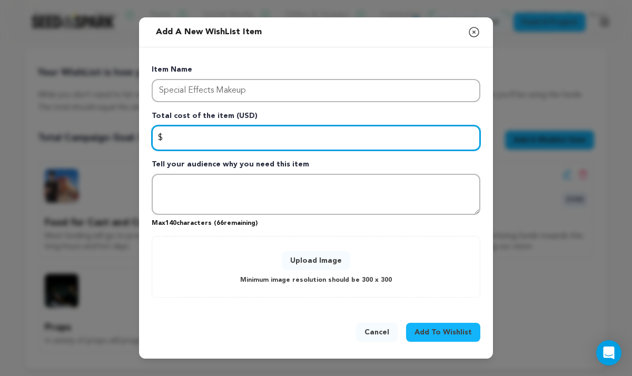
click at [215, 134] on input "Enter total cost of the item" at bounding box center [316, 137] width 329 height 25
type input "1"
type input "500"
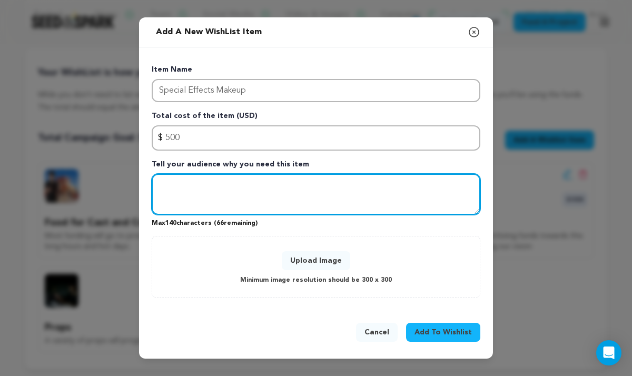
click at [194, 188] on textarea "Tell your audience why you need this item" at bounding box center [316, 194] width 329 height 41
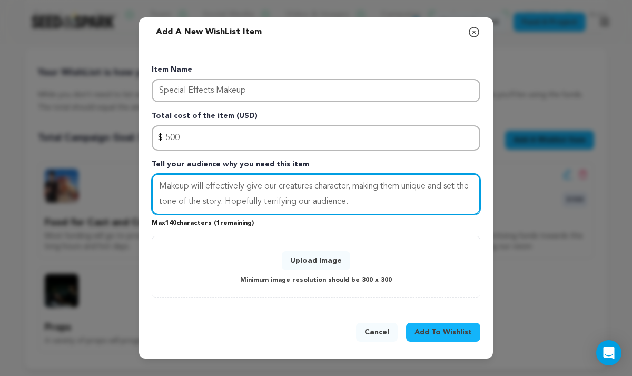
click at [298, 202] on textarea "Makeup will effectively give our creatures character, making them unique and se…" at bounding box center [316, 194] width 329 height 41
click at [459, 185] on textarea "Makeup will effectively give our creatures character, making them unique and se…" at bounding box center [316, 194] width 329 height 41
click at [172, 200] on textarea "Makeup will effectively give our creatures character, making them unique and se…" at bounding box center [316, 194] width 329 height 41
drag, startPoint x: 184, startPoint y: 203, endPoint x: 160, endPoint y: 202, distance: 23.7
click at [160, 202] on textarea "Makeup will effectively give our creatures character, making them unique and se…" at bounding box center [316, 194] width 329 height 41
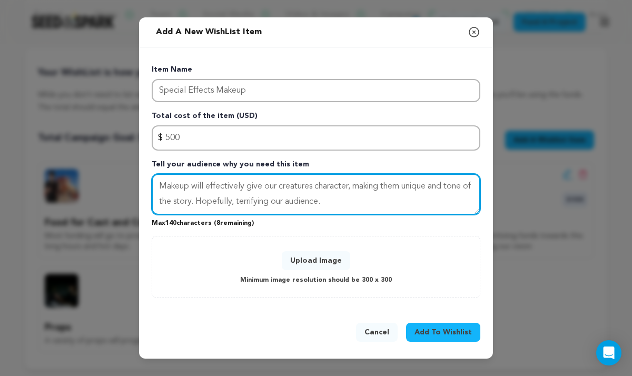
drag, startPoint x: 191, startPoint y: 186, endPoint x: 121, endPoint y: 185, distance: 69.5
click at [121, 185] on div "Add a new WishList item Close modal Item Name Special Effects Makeup Total cost…" at bounding box center [316, 188] width 632 height 376
drag, startPoint x: 189, startPoint y: 188, endPoint x: 232, endPoint y: 188, distance: 42.6
click at [232, 188] on textarea "This will effectively give our creatures character, making them unique and tone…" at bounding box center [316, 194] width 329 height 41
click at [399, 186] on textarea "This will give our creatures character, making them unique and tone of the stor…" at bounding box center [316, 194] width 329 height 41
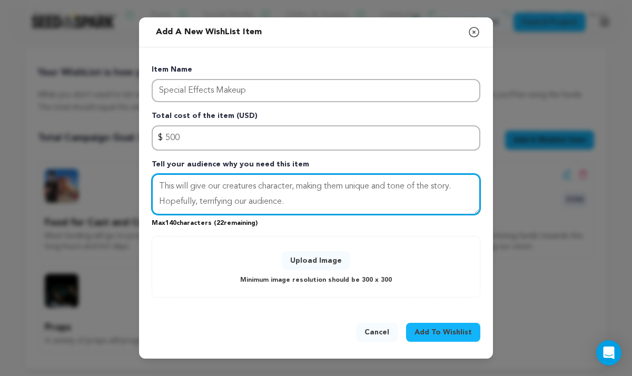
click at [408, 186] on textarea "This will give our creatures character, making them unique and tone of the stor…" at bounding box center [316, 194] width 329 height 41
click at [396, 186] on textarea "This will give our creatures character, making them unique and tone of the stor…" at bounding box center [316, 194] width 329 height 41
click at [325, 208] on textarea "This will give our creatures character, making them unique and setting the tone…" at bounding box center [316, 194] width 329 height 41
type textarea "This will give our creatures character, making them unique and setting the tone…"
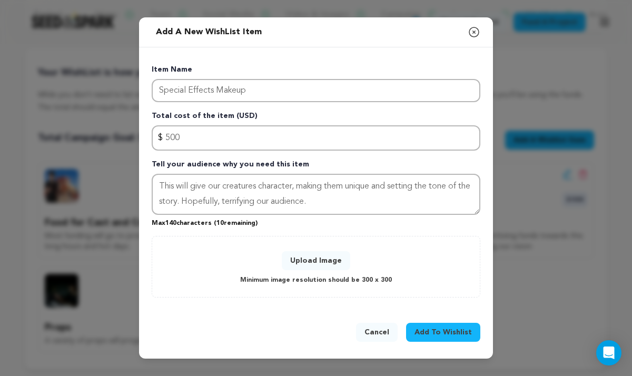
click at [338, 262] on button "Upload Image" at bounding box center [316, 260] width 68 height 19
click at [324, 257] on button "Upload Image" at bounding box center [316, 260] width 68 height 19
click at [324, 253] on button "Upload Image" at bounding box center [316, 260] width 68 height 19
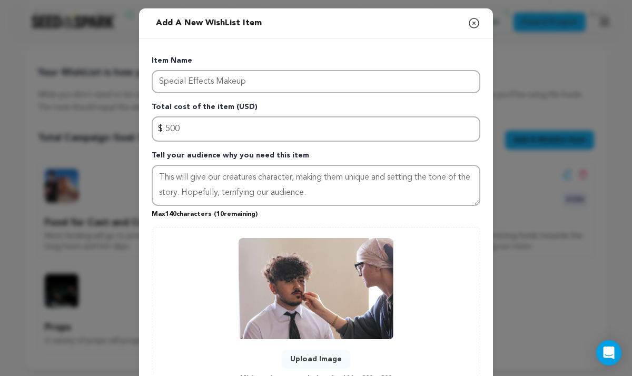
scroll to position [89, 0]
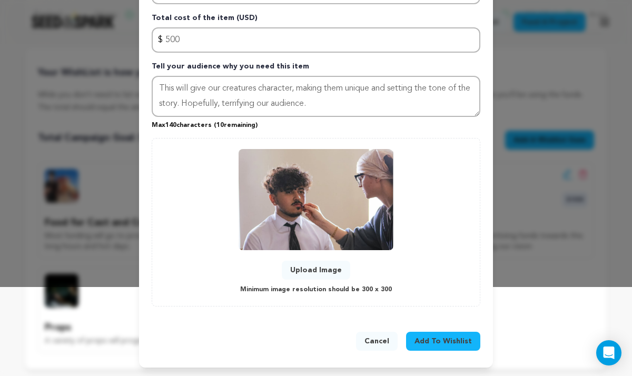
click at [437, 337] on span "Add To Wishlist" at bounding box center [442, 341] width 57 height 11
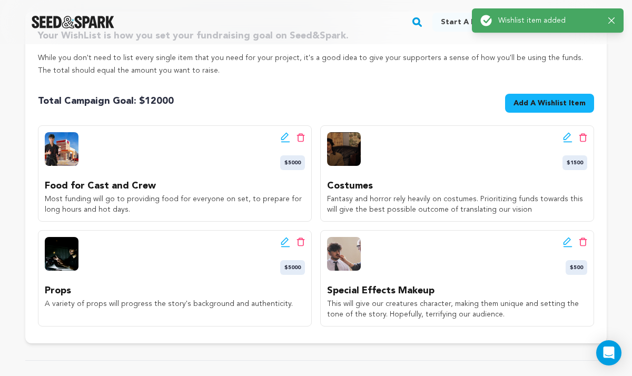
scroll to position [186, 0]
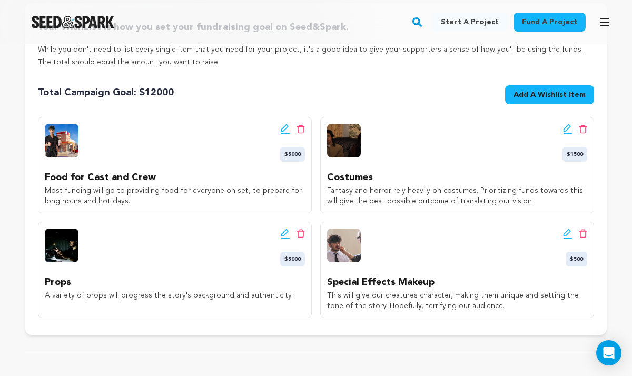
click at [285, 132] on icon at bounding box center [285, 129] width 9 height 11
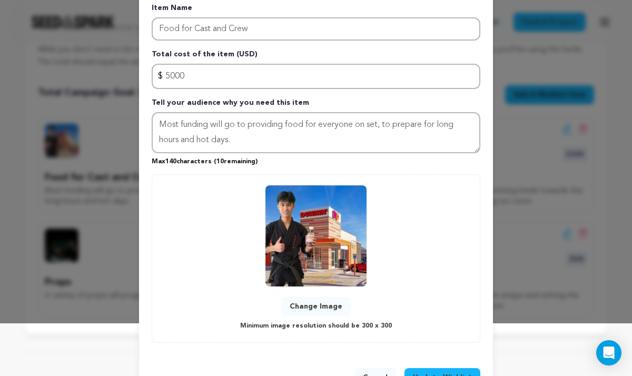
scroll to position [89, 0]
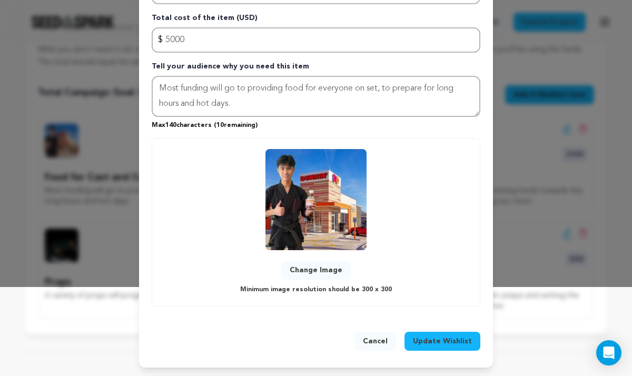
click at [455, 338] on span "Update Wishlist" at bounding box center [442, 341] width 59 height 11
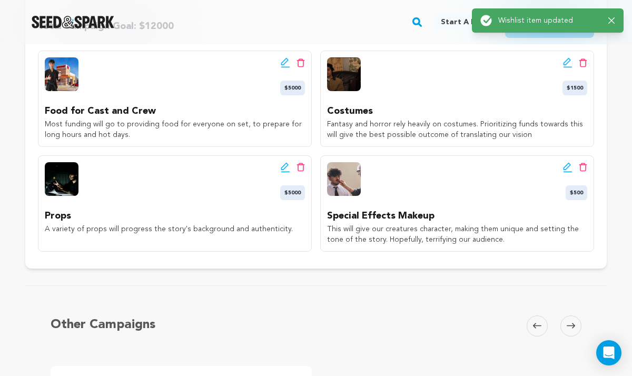
scroll to position [254, 0]
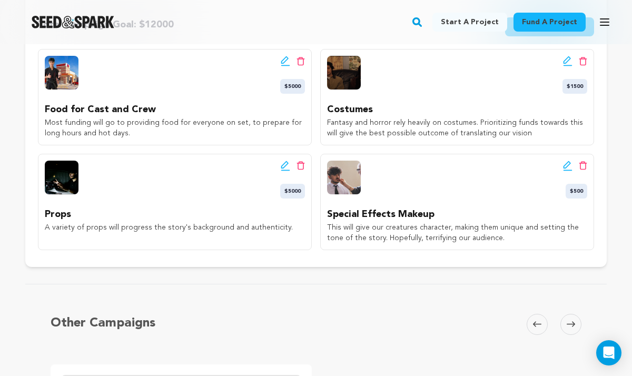
click at [564, 168] on icon at bounding box center [567, 166] width 9 height 11
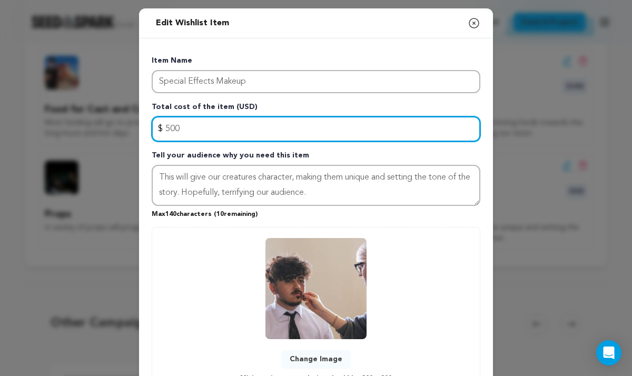
click at [247, 138] on input "500" at bounding box center [316, 128] width 329 height 25
type input "5"
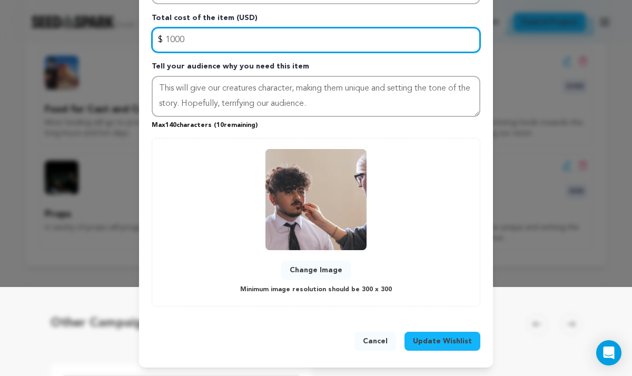
type input "1000"
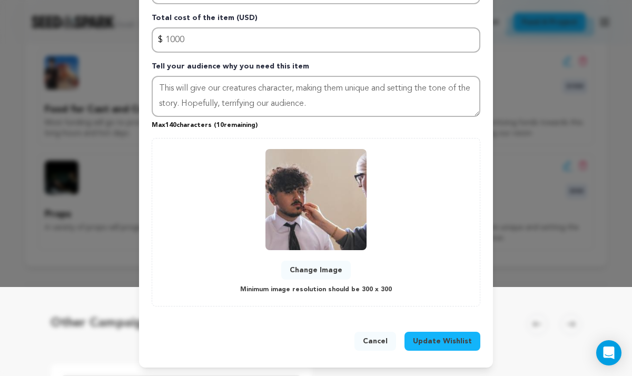
click at [438, 344] on span "Update Wishlist" at bounding box center [442, 341] width 59 height 11
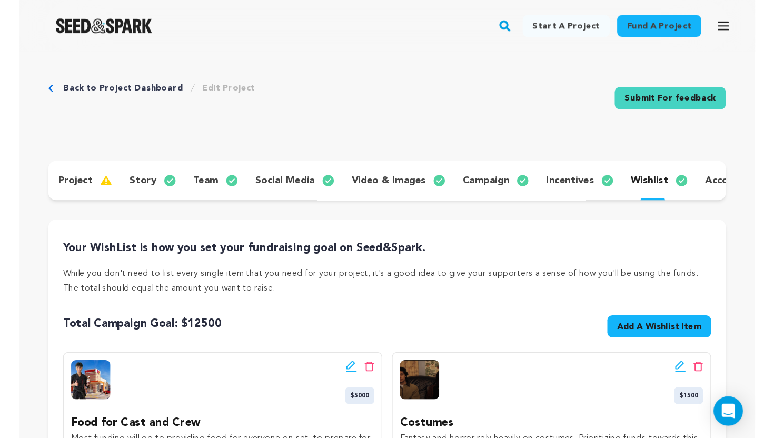
scroll to position [0, 0]
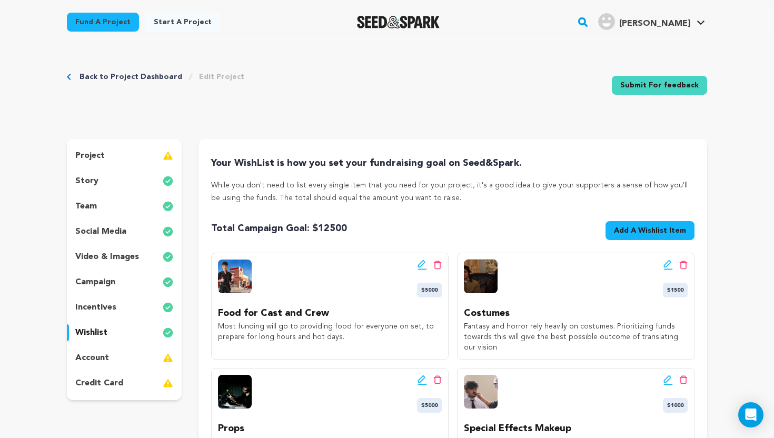
click at [146, 156] on div "project" at bounding box center [124, 155] width 115 height 17
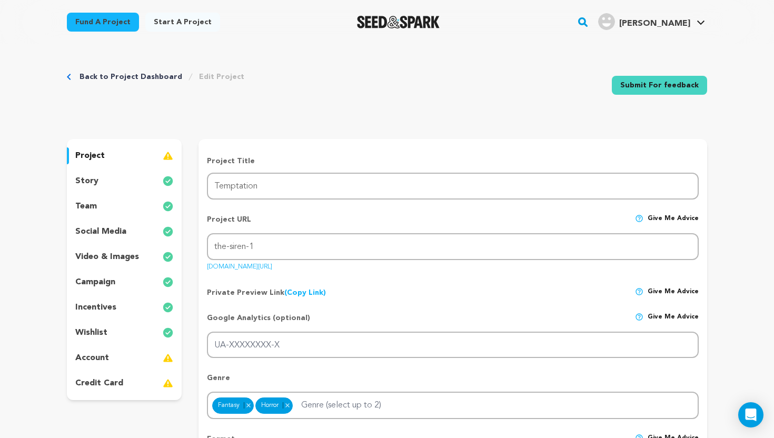
click at [147, 176] on div "story" at bounding box center [124, 181] width 115 height 17
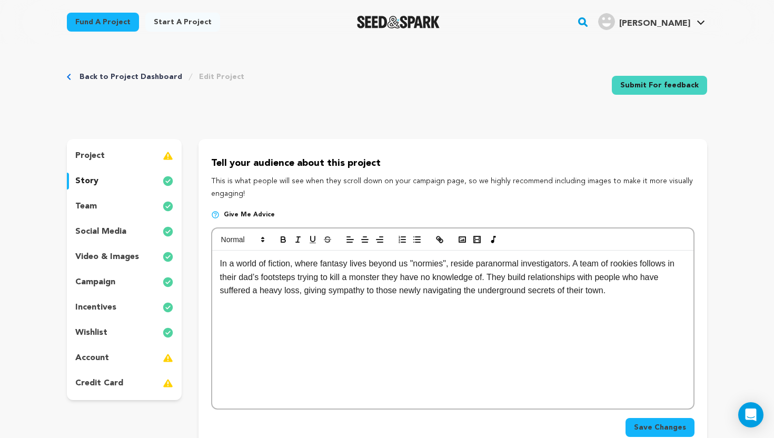
click at [155, 166] on div "project story team social media video & images campaign incentives wishlist acc…" at bounding box center [124, 269] width 115 height 261
click at [152, 160] on div "project" at bounding box center [124, 155] width 115 height 17
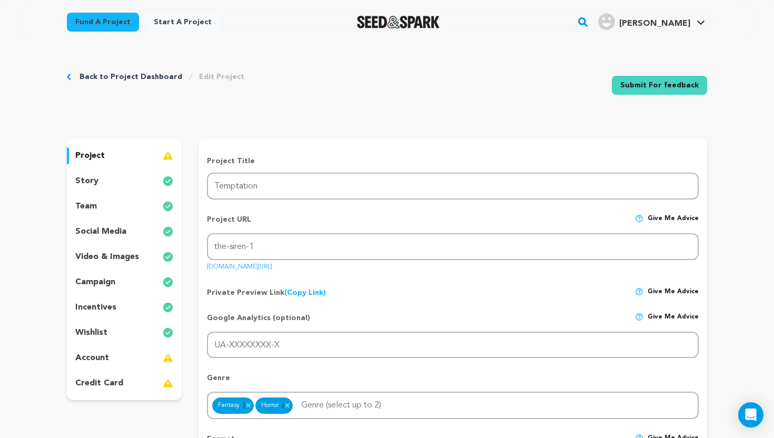
click at [105, 234] on p "social media" at bounding box center [100, 231] width 51 height 13
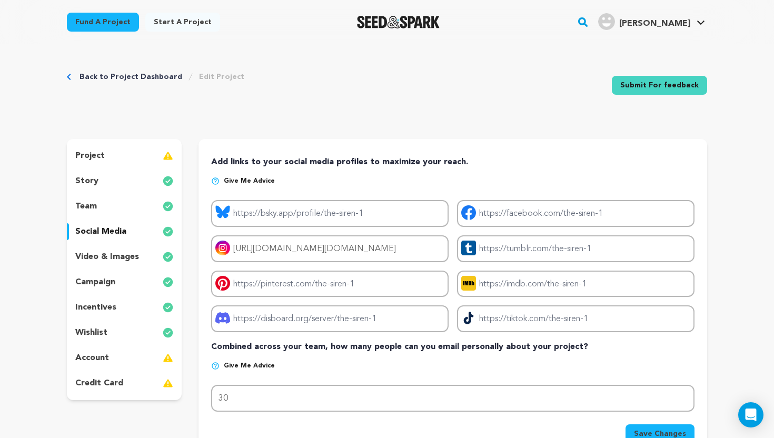
click at [112, 165] on div "project story team social media video & images campaign incentives wishlist acc…" at bounding box center [124, 269] width 115 height 261
click at [110, 152] on div "project" at bounding box center [124, 155] width 115 height 17
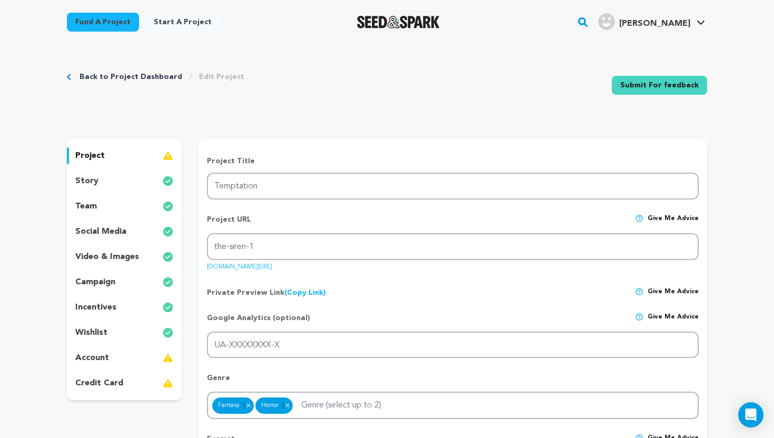
click at [626, 86] on link "Submit For feedback" at bounding box center [659, 85] width 95 height 19
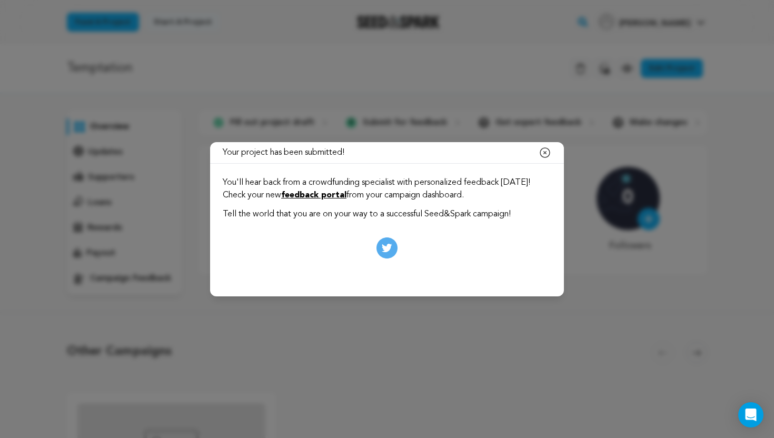
click at [546, 154] on icon "button" at bounding box center [545, 152] width 13 height 13
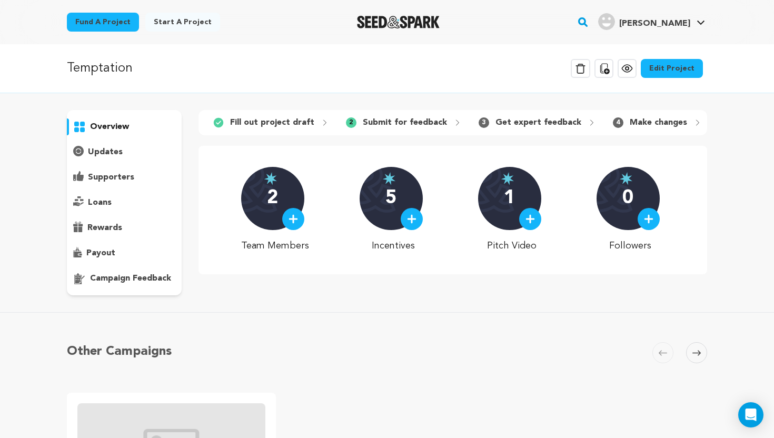
click at [136, 153] on div "updates" at bounding box center [124, 152] width 115 height 17
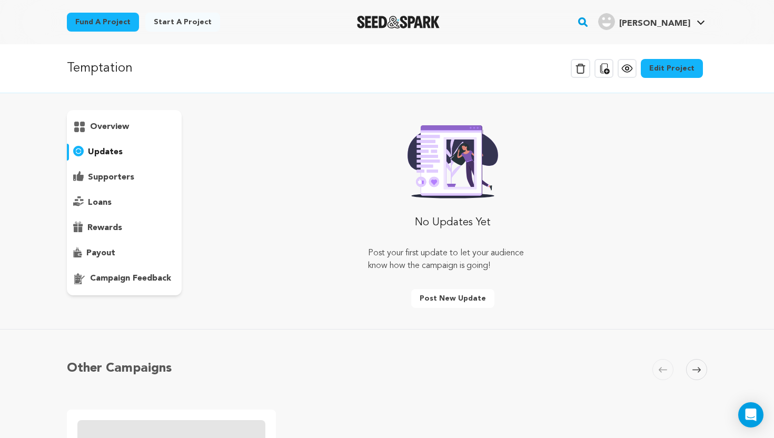
click at [132, 283] on p "campaign feedback" at bounding box center [130, 278] width 81 height 13
